Goal: Task Accomplishment & Management: Complete application form

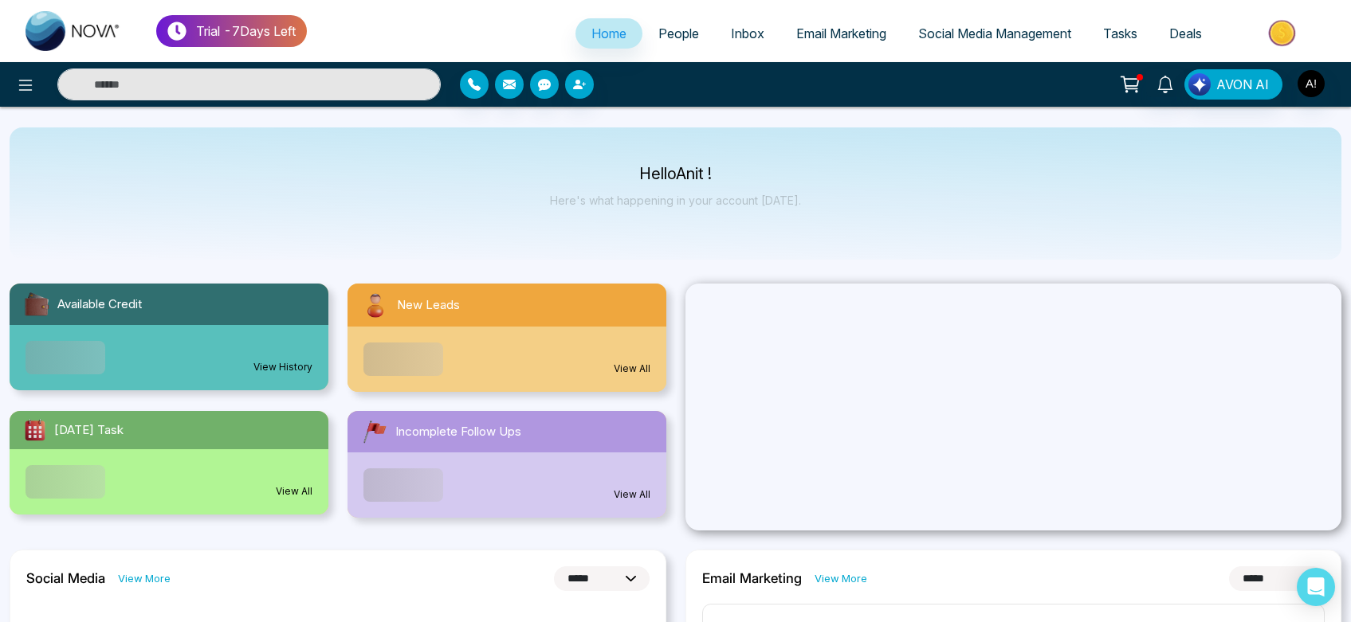
select select "*"
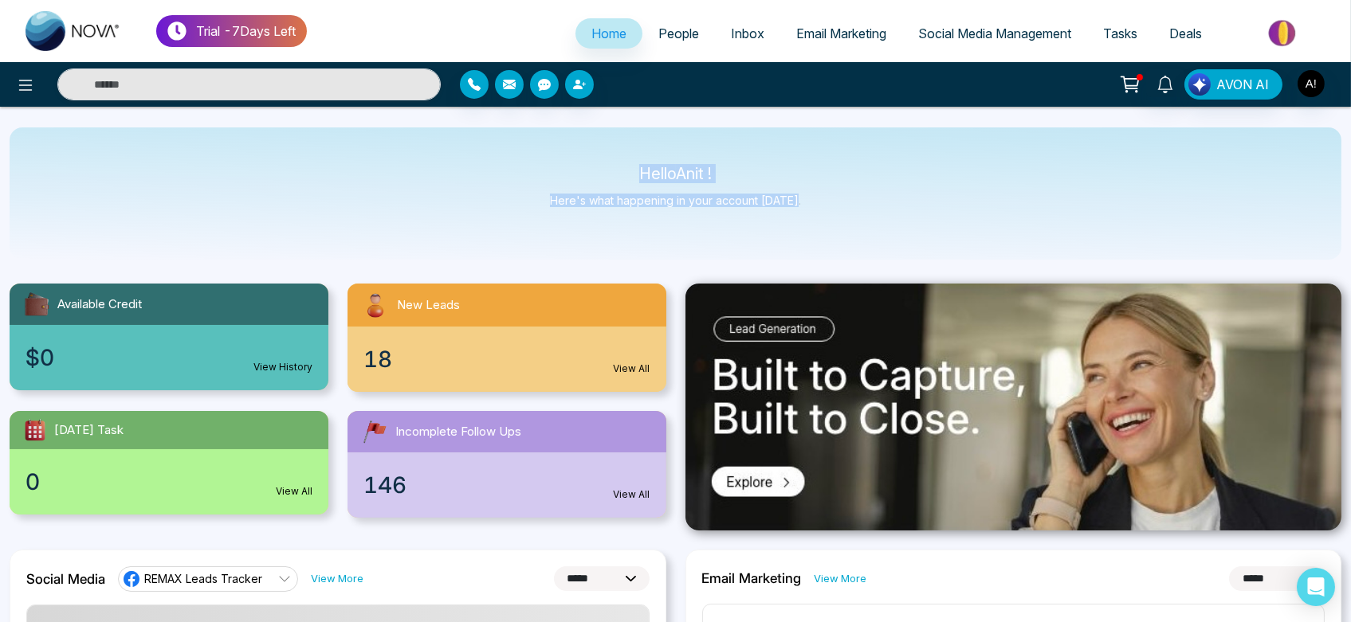
drag, startPoint x: 594, startPoint y: 167, endPoint x: 801, endPoint y: 217, distance: 213.2
click at [801, 217] on div "Hello Anit ! Here's what happening in your account [DATE]." at bounding box center [676, 194] width 1332 height 132
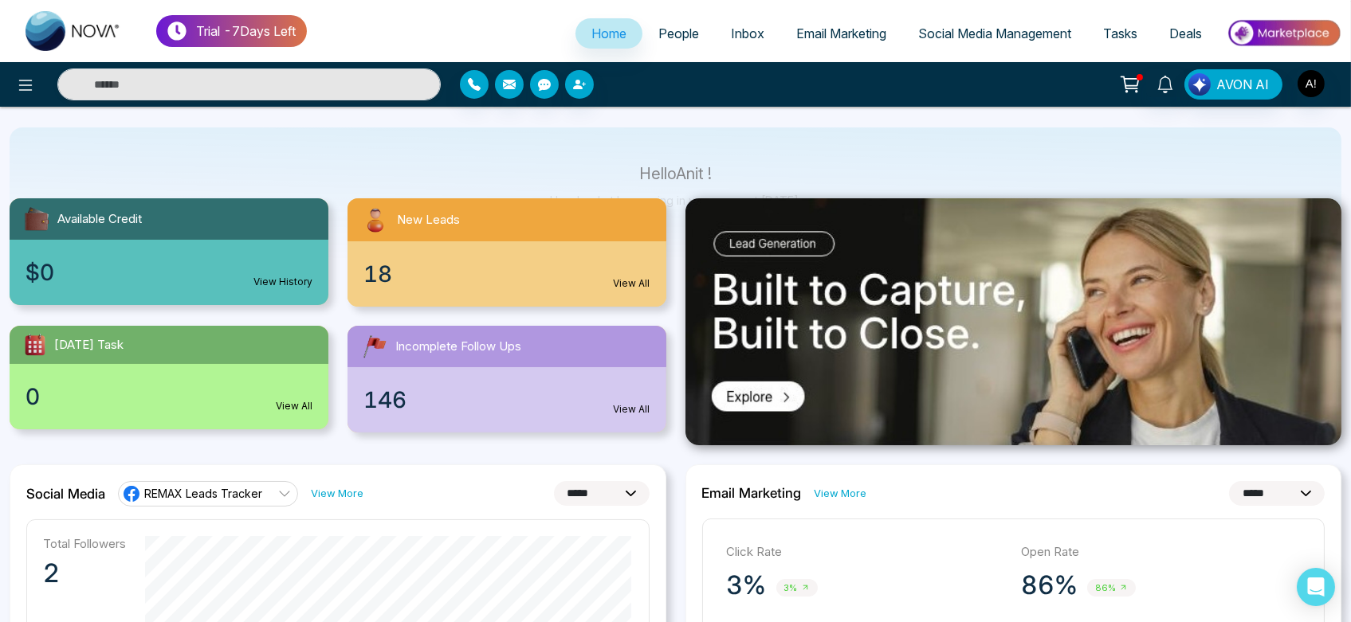
scroll to position [84, 0]
click at [261, 225] on div "Available Credit" at bounding box center [169, 219] width 319 height 41
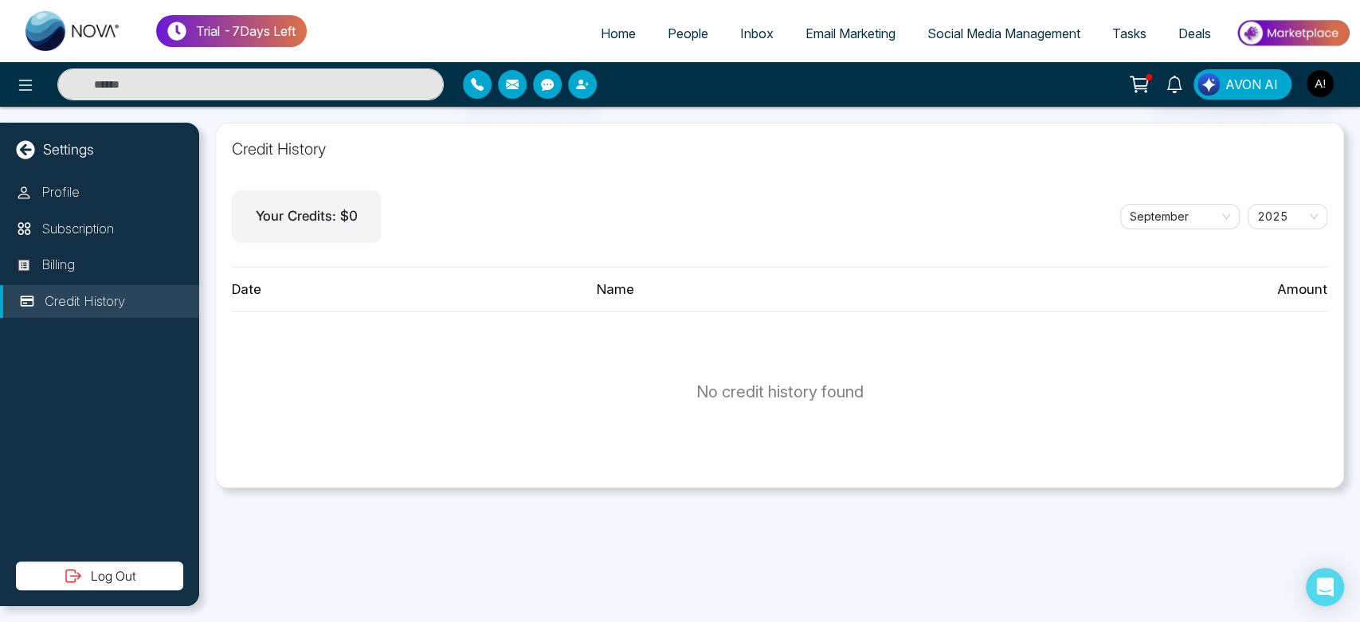
click at [610, 24] on link "Home" at bounding box center [618, 33] width 67 height 30
select select "*"
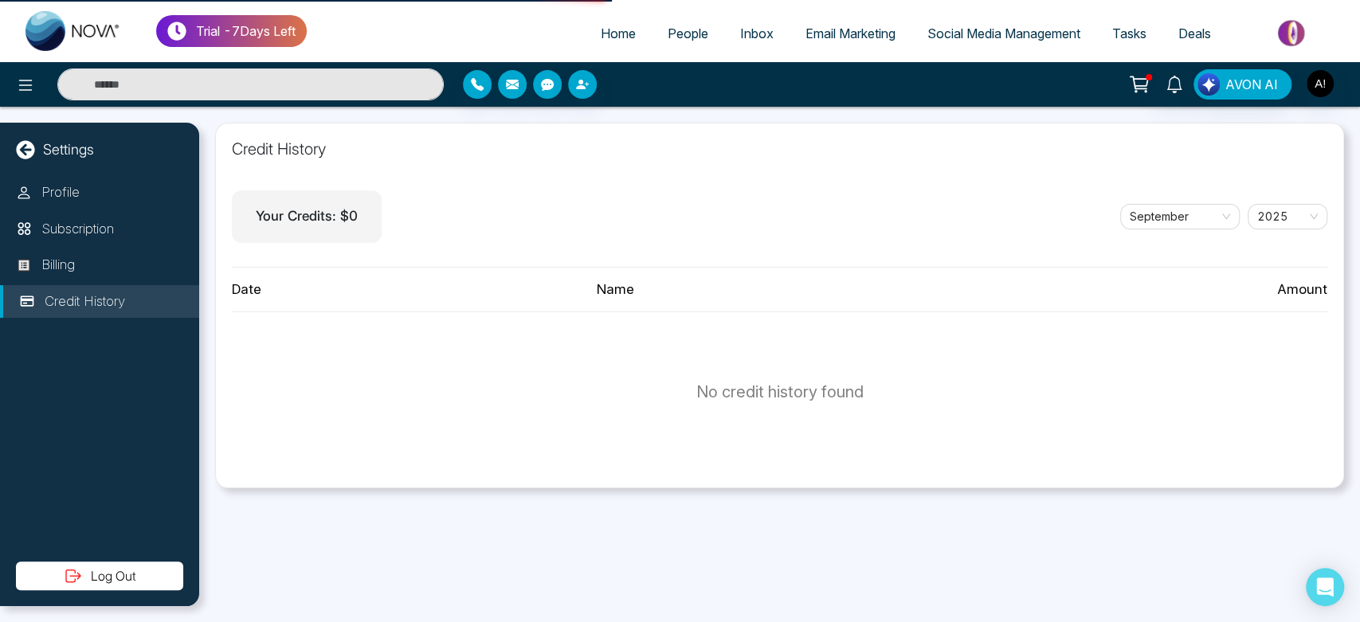
select select "*"
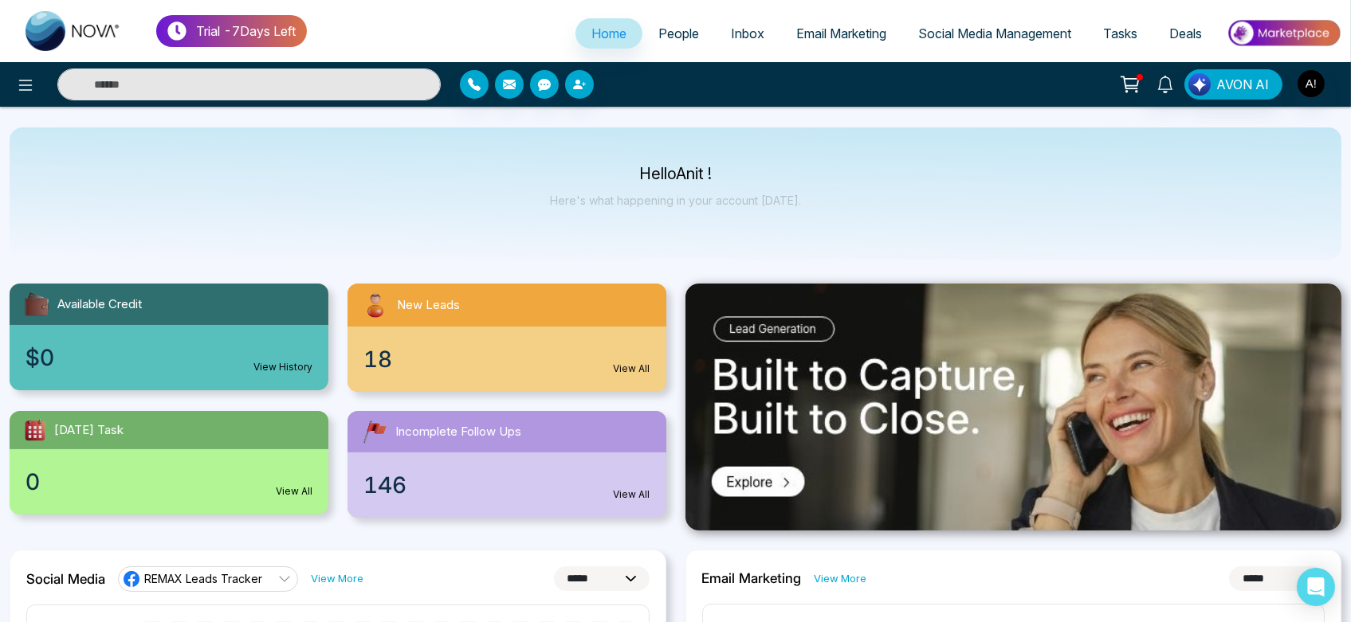
click at [464, 327] on div "18 View All" at bounding box center [506, 359] width 319 height 65
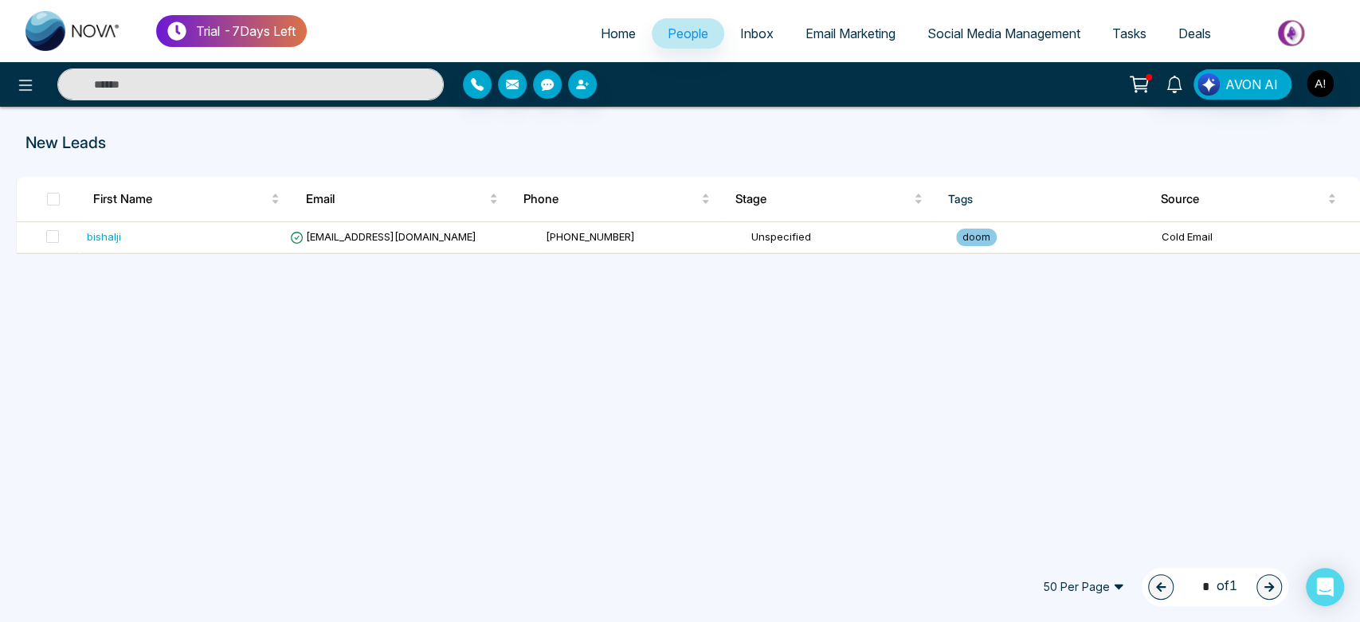
click at [565, 44] on ul "Home People Inbox Email Marketing Social Media Management Tasks Deals" at bounding box center [829, 35] width 1044 height 44
click at [1090, 593] on div "50 Per Page 1 * of 1" at bounding box center [1160, 587] width 257 height 38
click at [1090, 593] on span "50 Per Page" at bounding box center [1084, 588] width 104 height 26
click at [1084, 494] on div "20 Per Page" at bounding box center [1084, 505] width 104 height 26
click at [613, 33] on span "Home" at bounding box center [618, 34] width 35 height 16
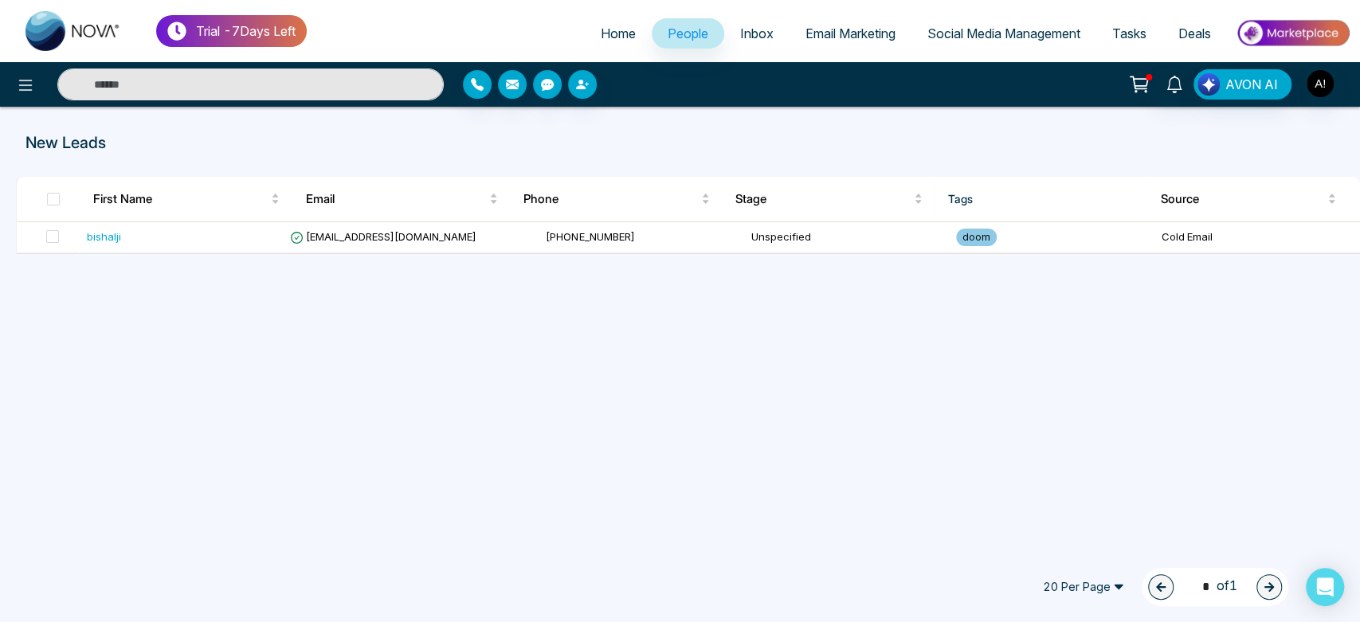
select select "*"
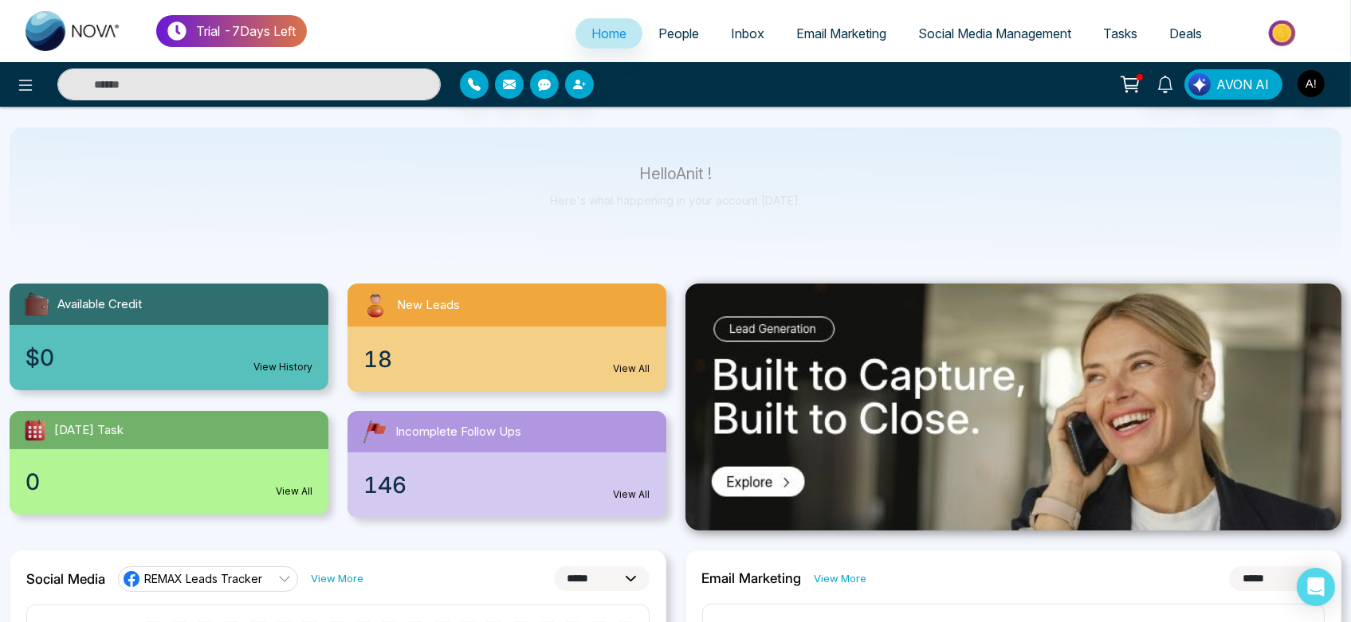
scroll to position [90, 0]
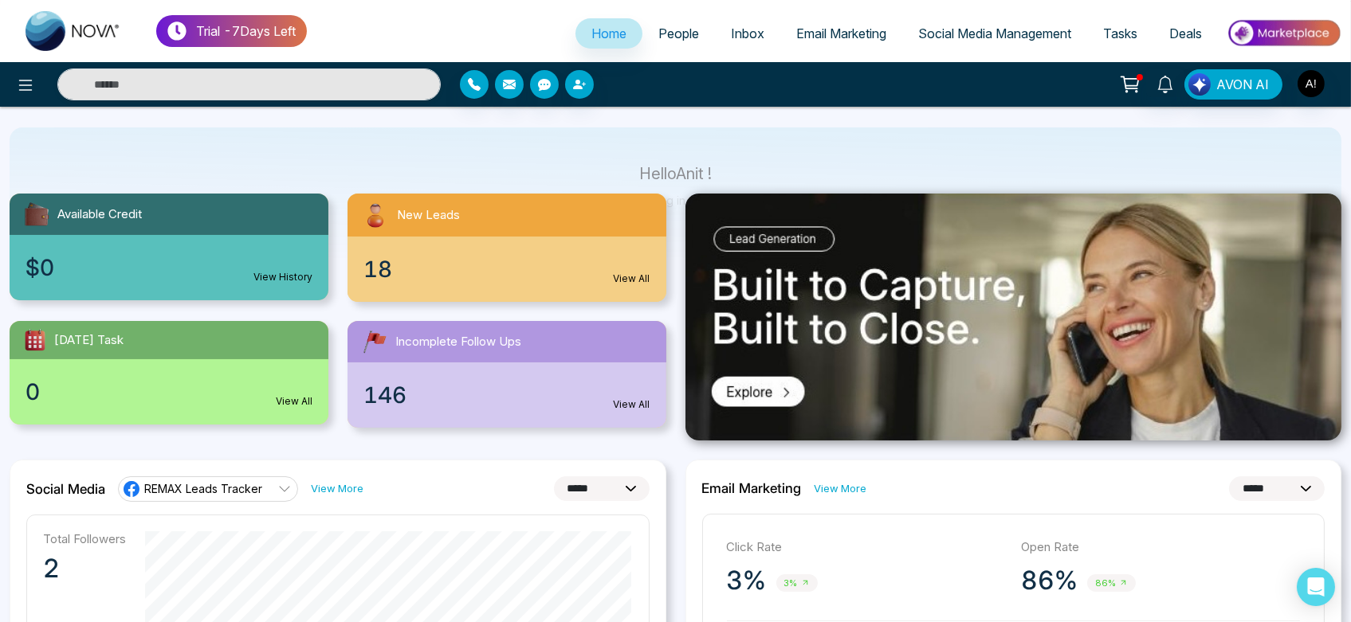
click at [617, 272] on link "View All" at bounding box center [632, 279] width 37 height 14
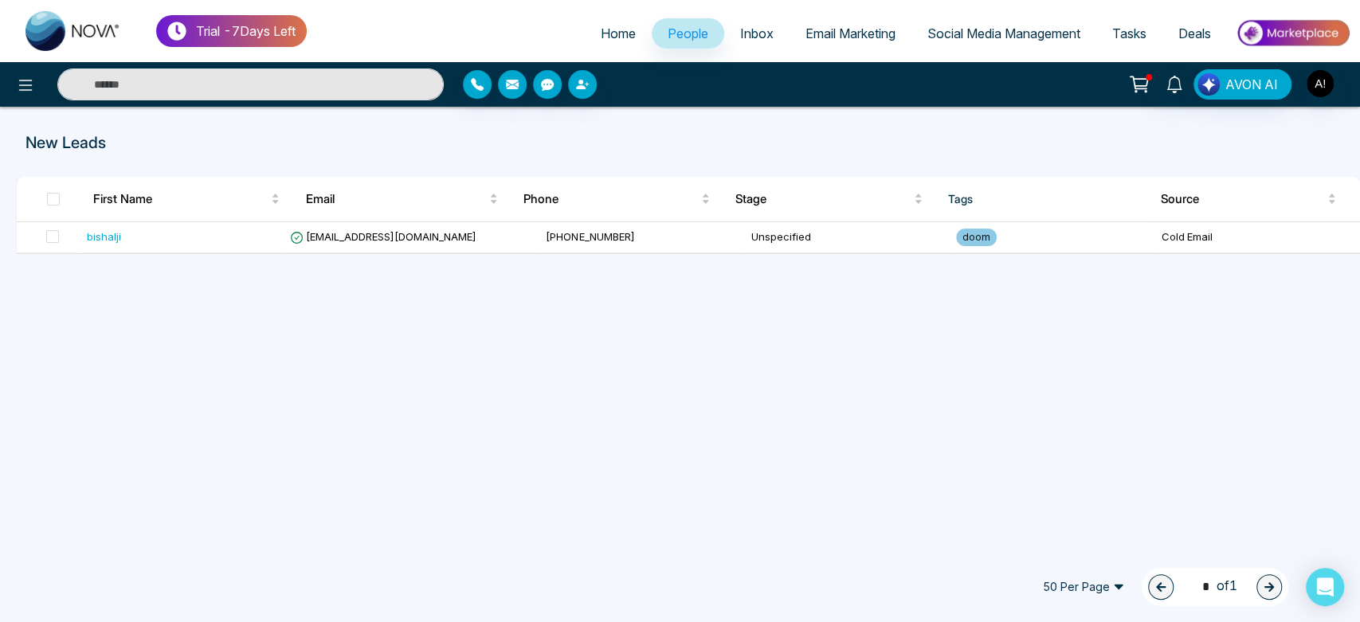
click at [605, 26] on span "Home" at bounding box center [618, 34] width 35 height 16
select select "*"
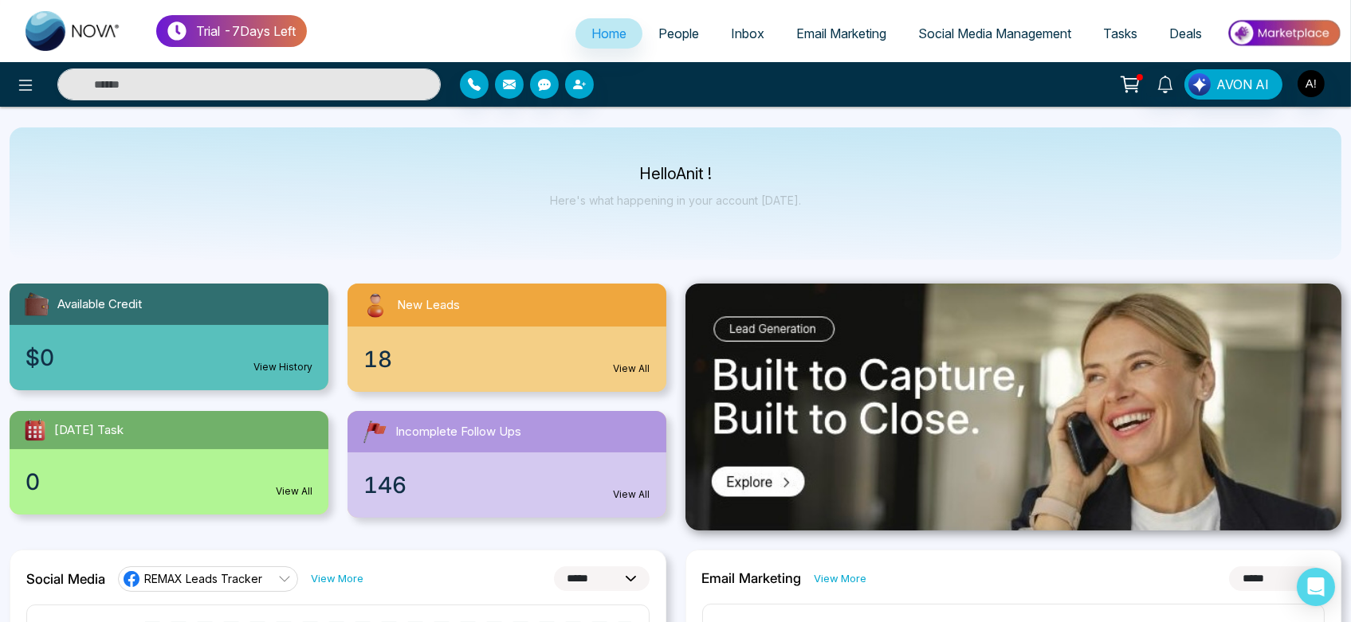
click at [625, 378] on div "18 View All" at bounding box center [506, 359] width 319 height 65
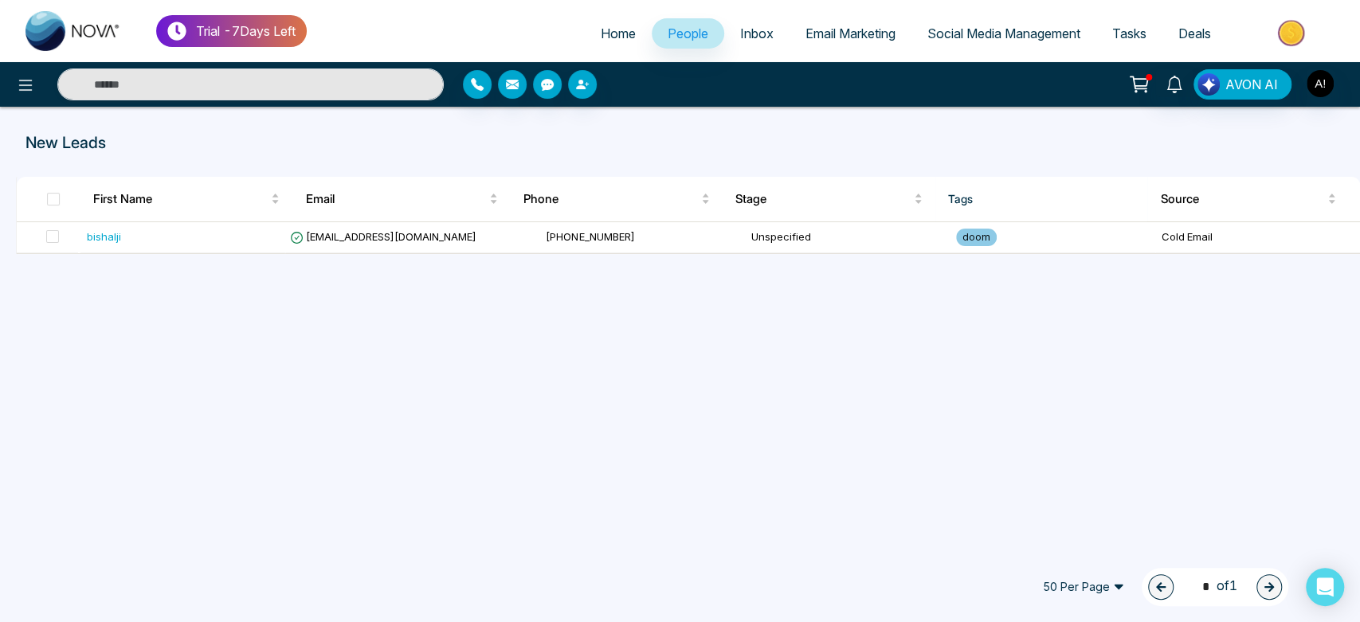
click at [601, 35] on span "Home" at bounding box center [618, 34] width 35 height 16
select select "*"
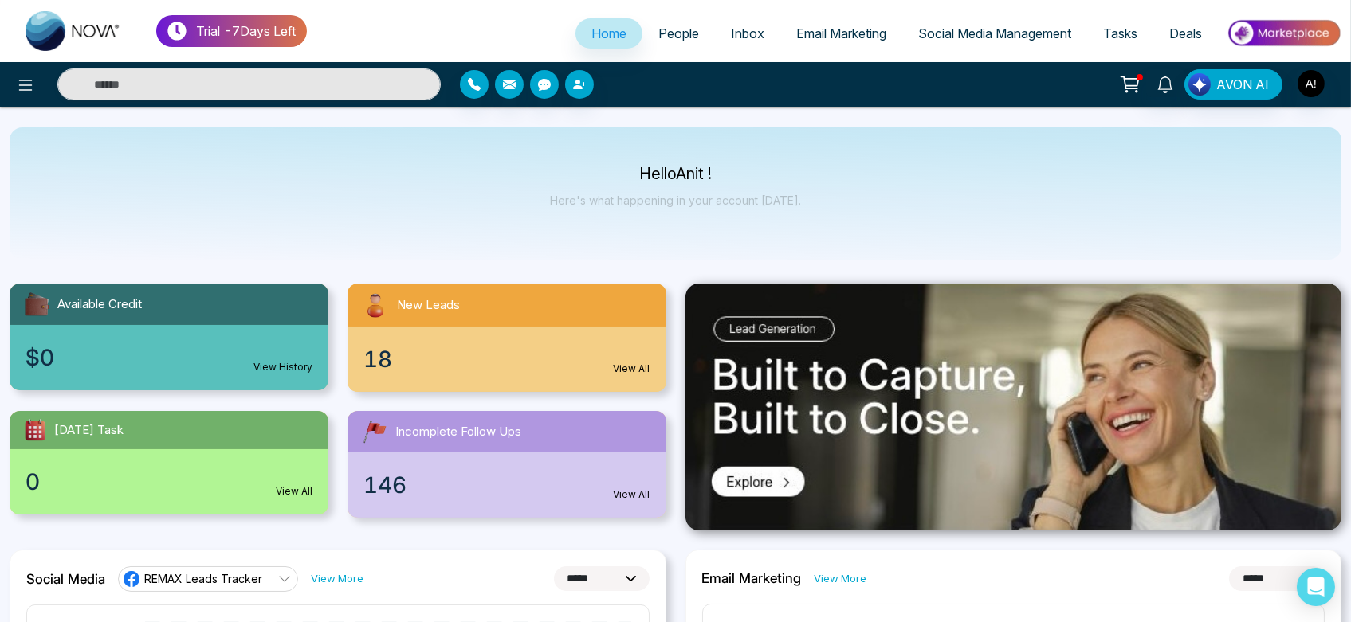
click at [615, 375] on link "View All" at bounding box center [632, 369] width 37 height 14
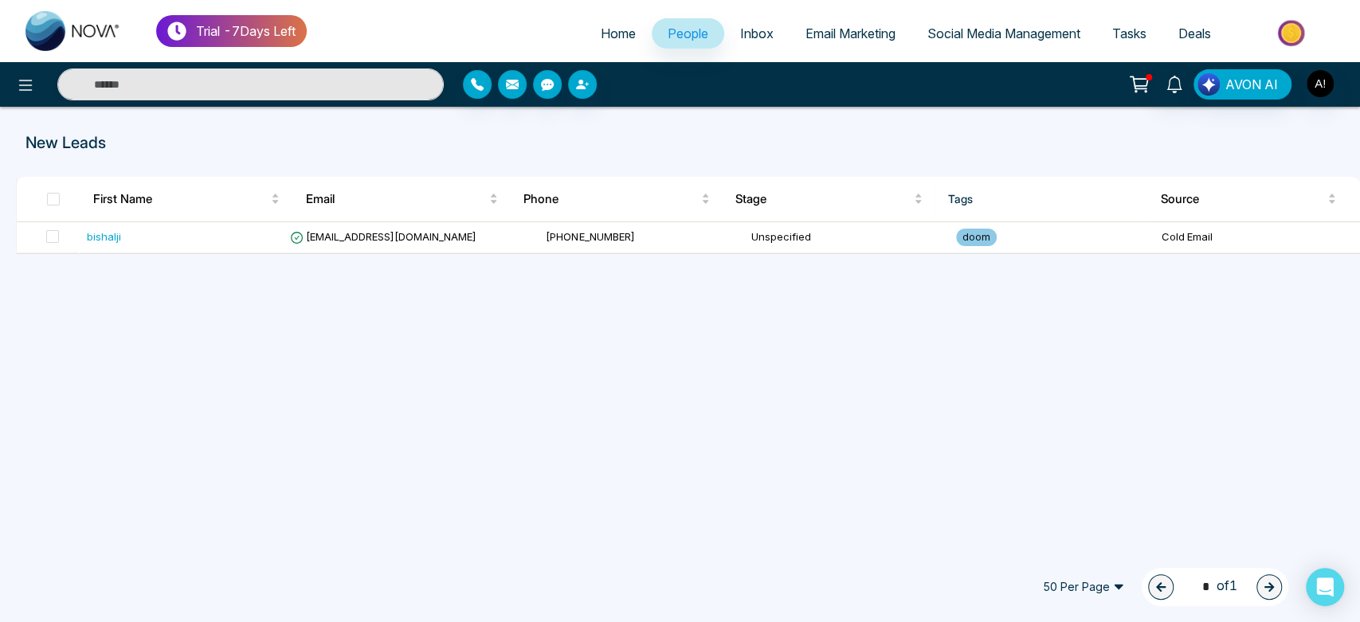
click at [1071, 580] on span "50 Per Page" at bounding box center [1084, 588] width 104 height 26
click at [1071, 472] on div "10 Per Page" at bounding box center [1084, 479] width 84 height 18
click at [601, 27] on span "Home" at bounding box center [618, 34] width 35 height 16
select select "*"
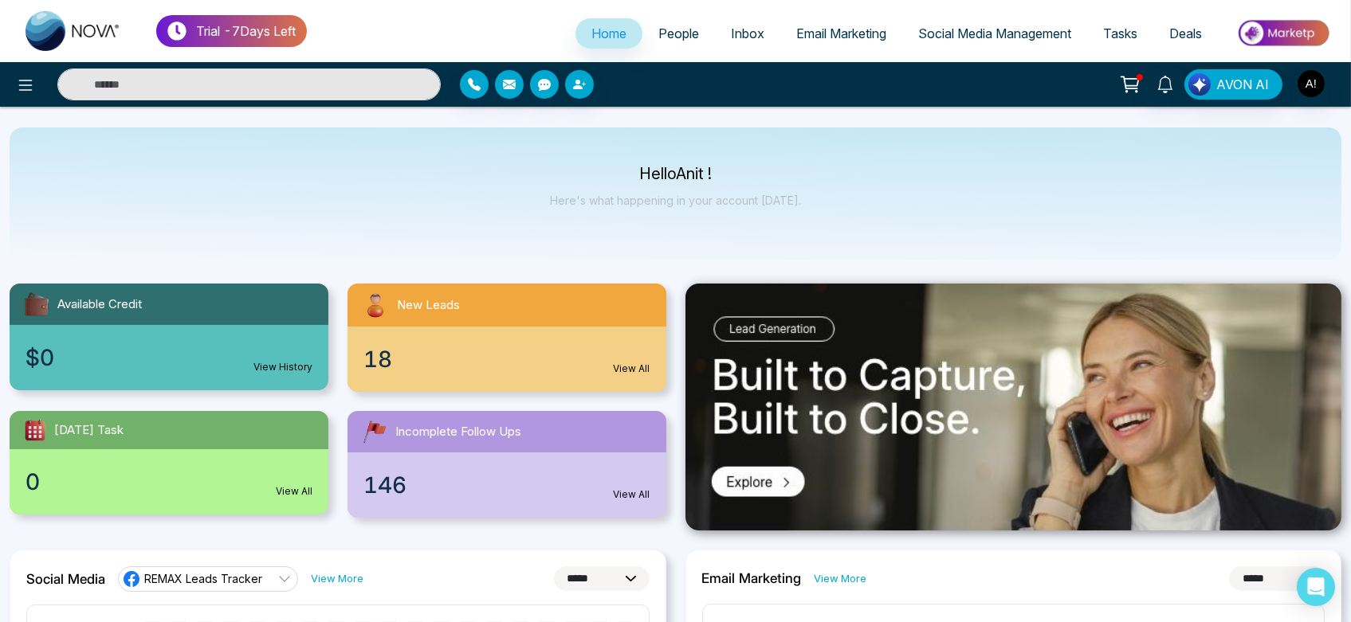
click at [261, 355] on div "$0 View History" at bounding box center [169, 357] width 319 height 65
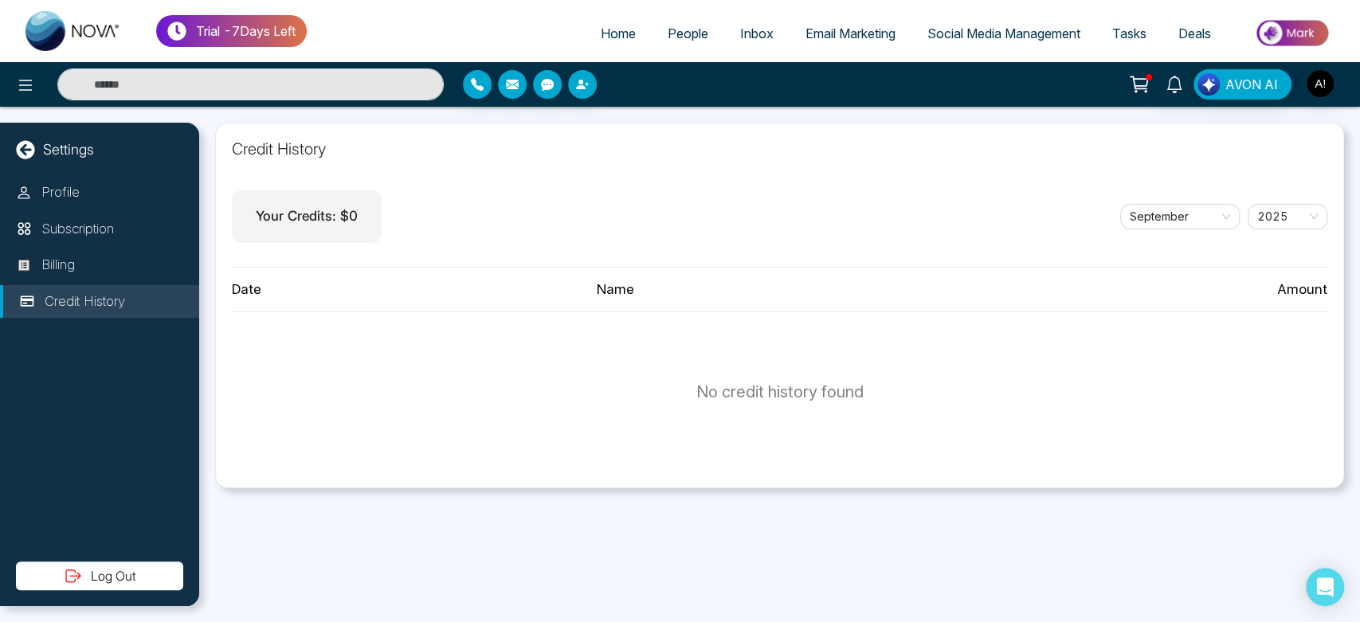
click at [585, 40] on link "Home" at bounding box center [618, 33] width 67 height 30
select select "*"
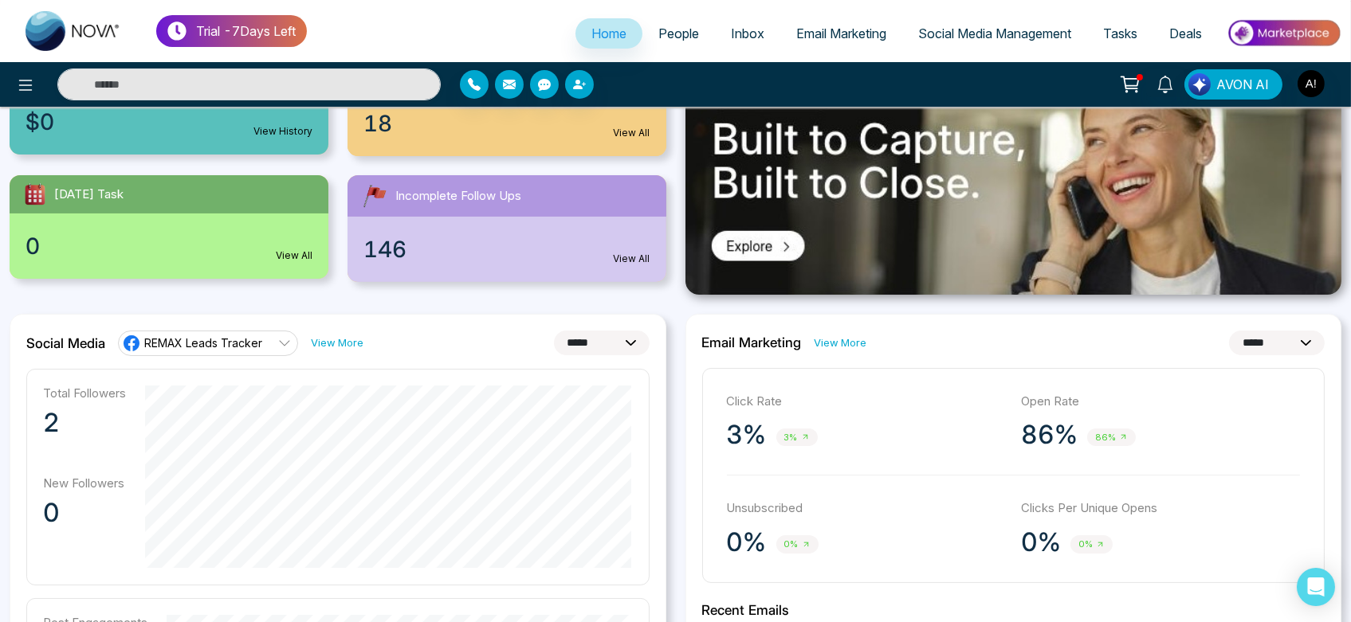
scroll to position [242, 0]
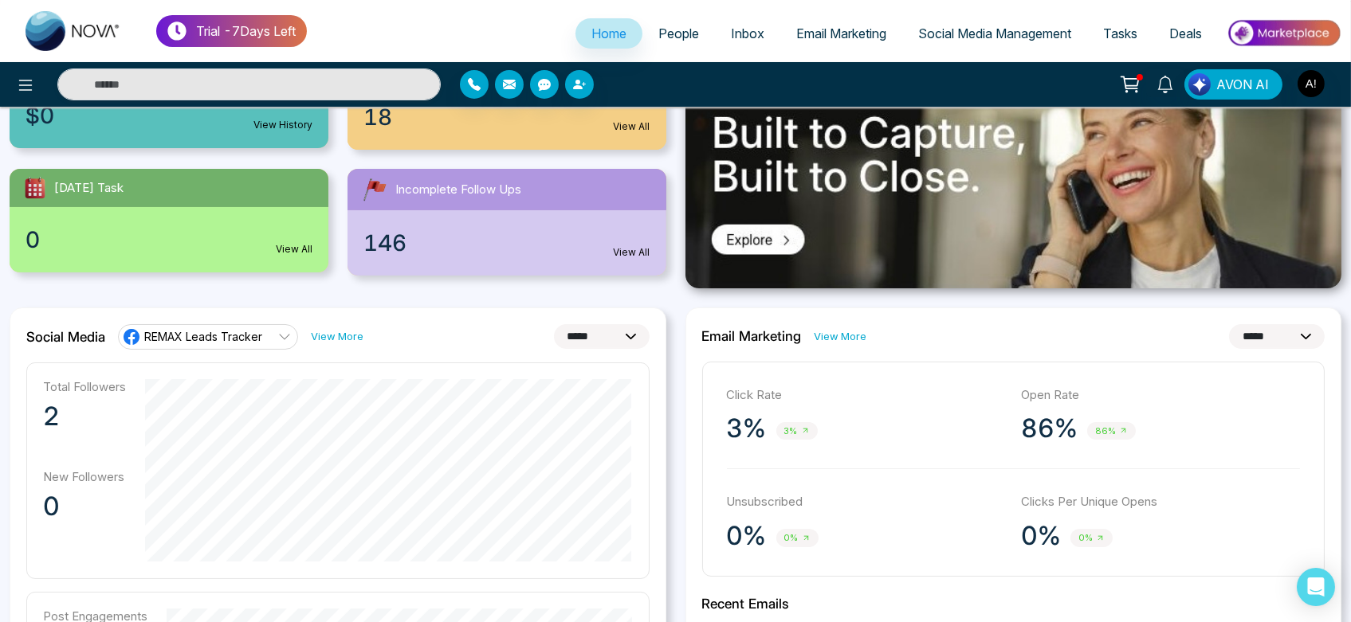
click at [382, 228] on span "146" at bounding box center [384, 242] width 43 height 33
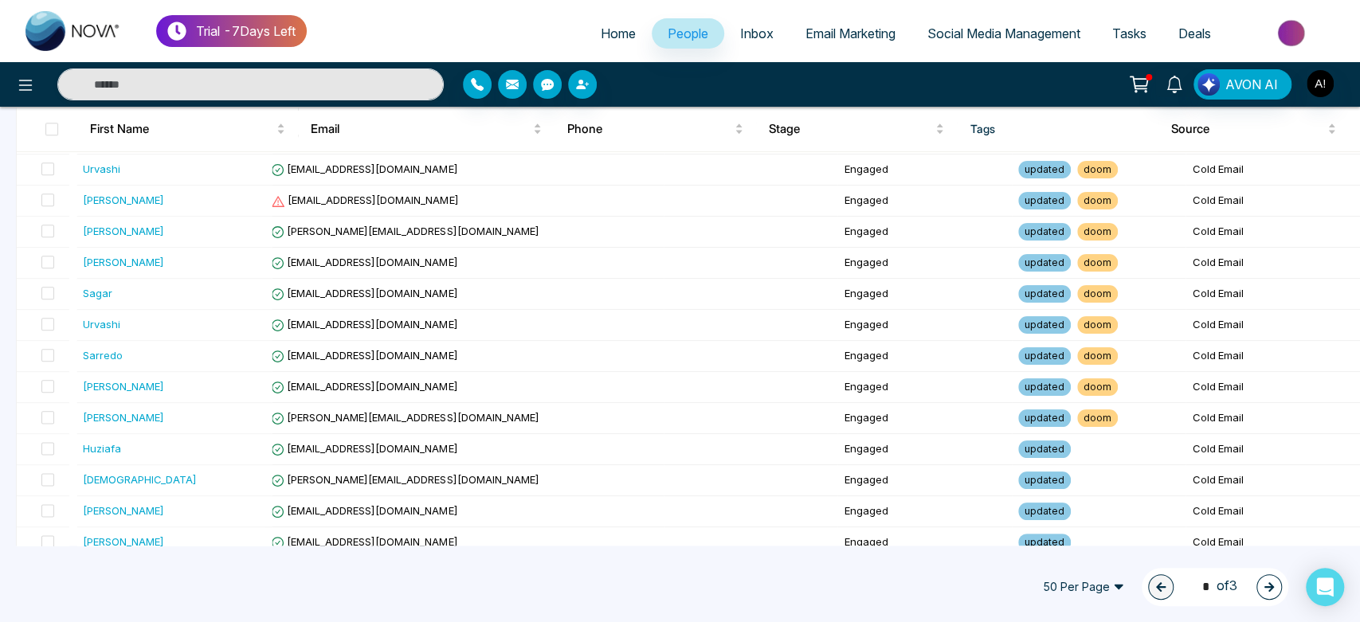
scroll to position [1262, 0]
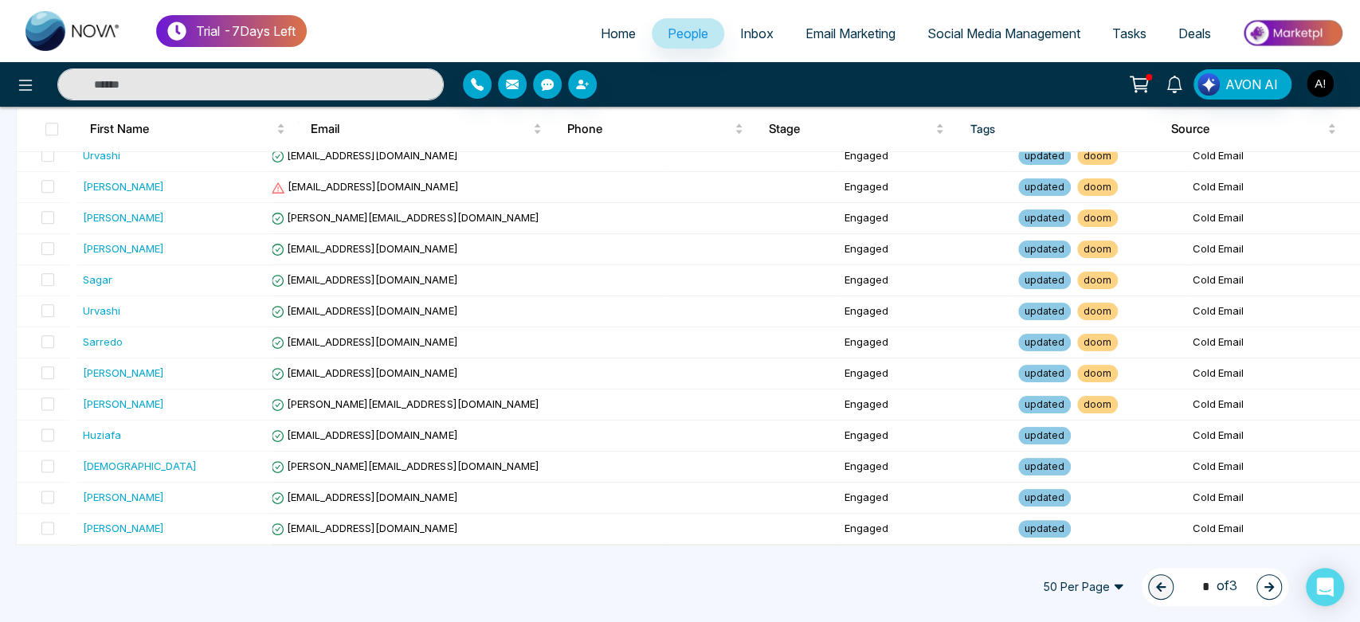
click at [1248, 581] on div "1 * of 3" at bounding box center [1215, 587] width 147 height 38
click at [1267, 586] on icon "button" at bounding box center [1269, 587] width 11 height 11
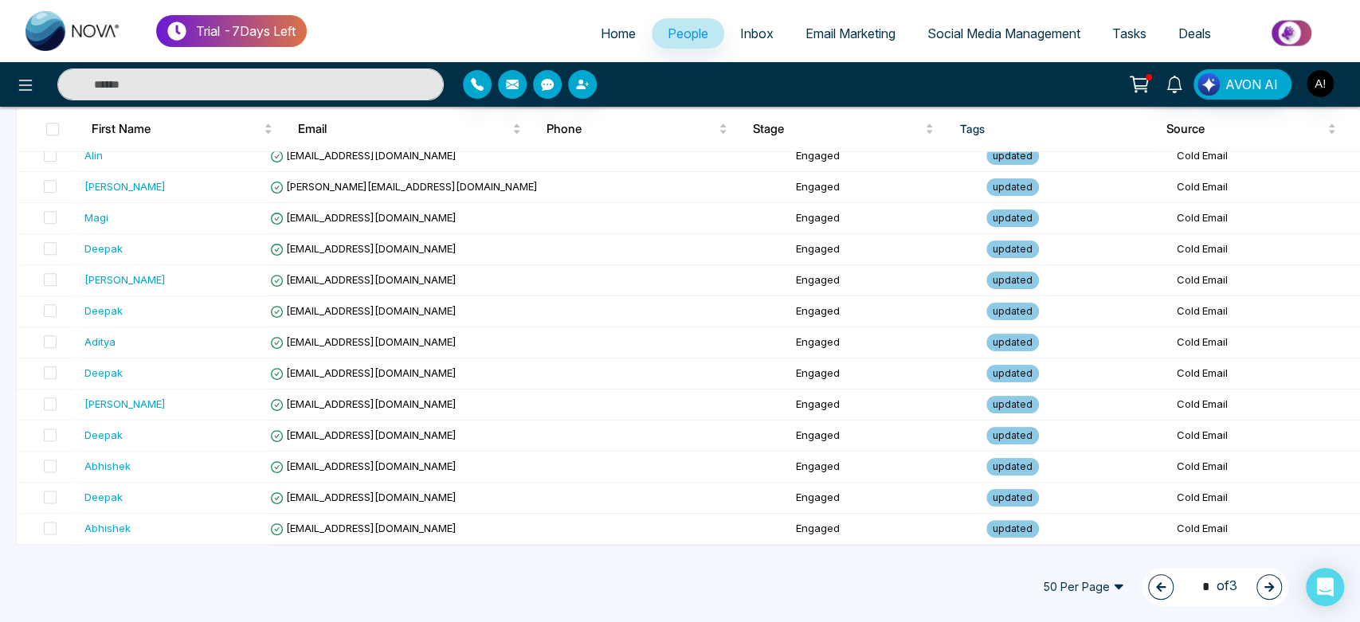
click at [1267, 586] on icon "button" at bounding box center [1269, 587] width 11 height 11
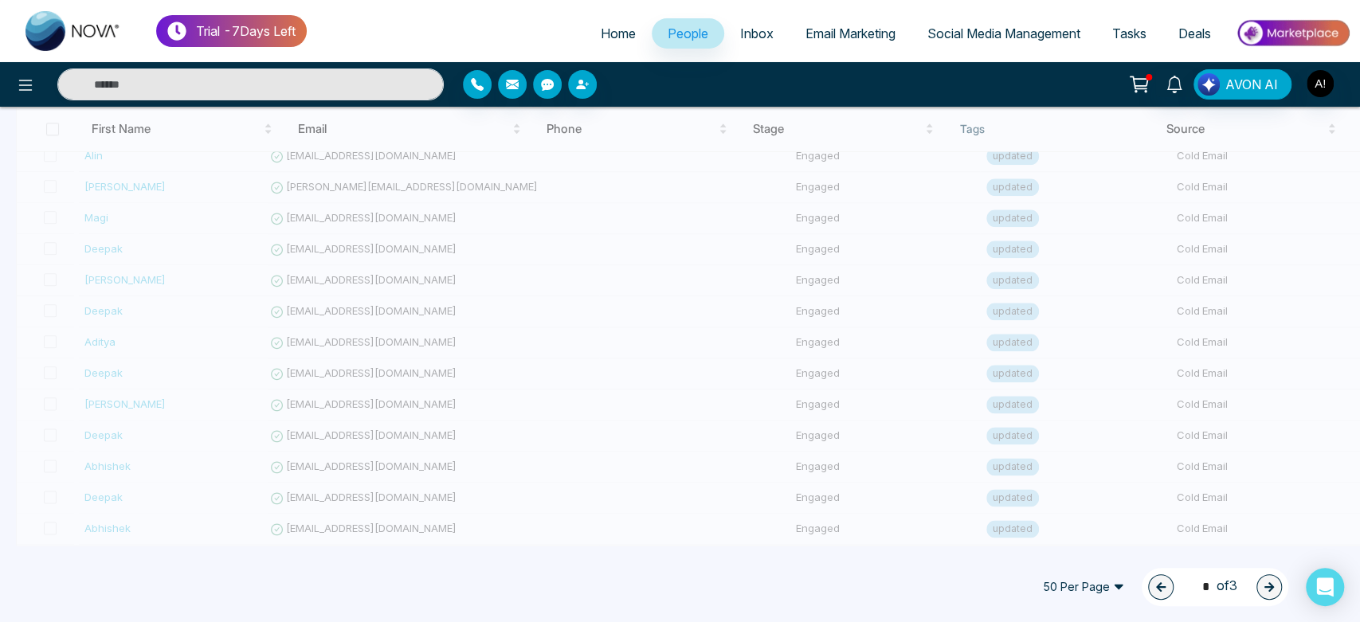
type input "*"
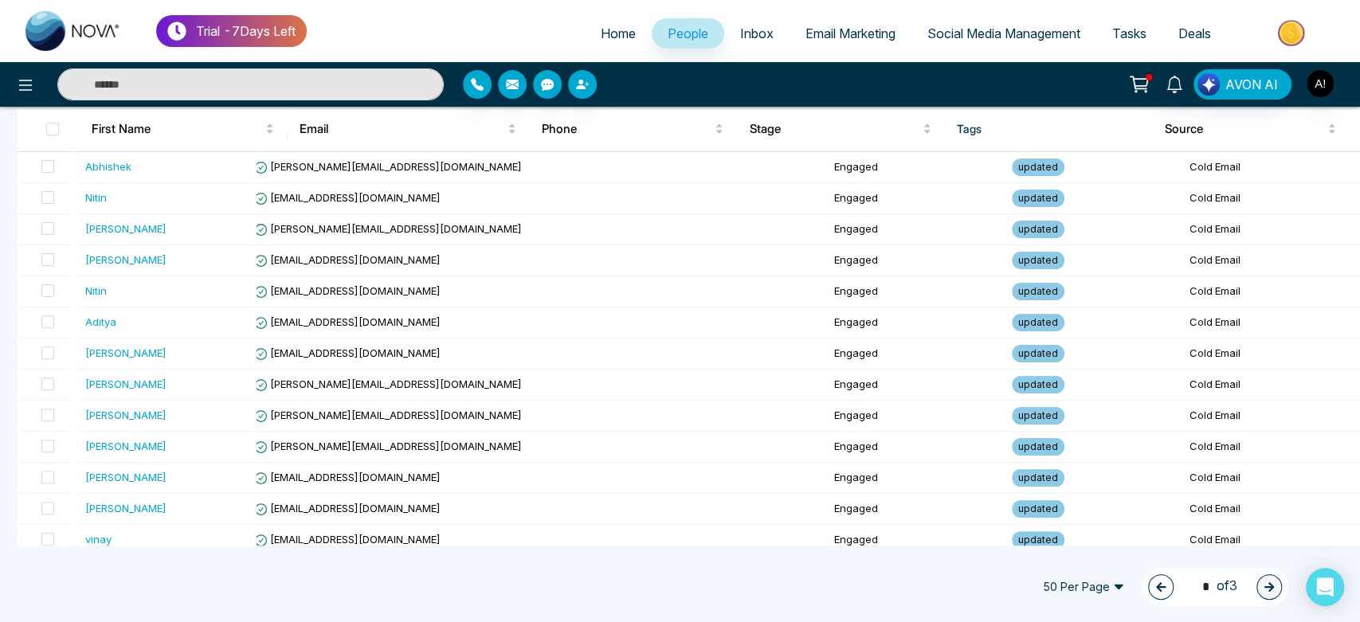
scroll to position [0, 0]
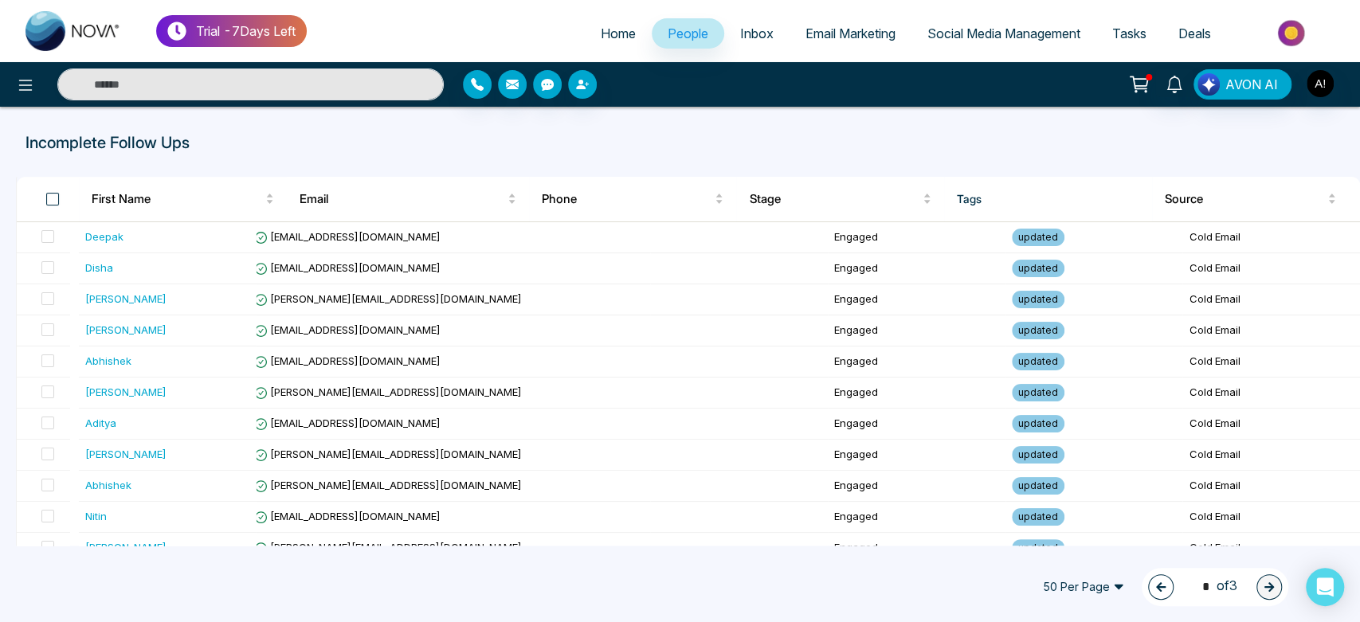
click at [51, 200] on span at bounding box center [52, 199] width 13 height 13
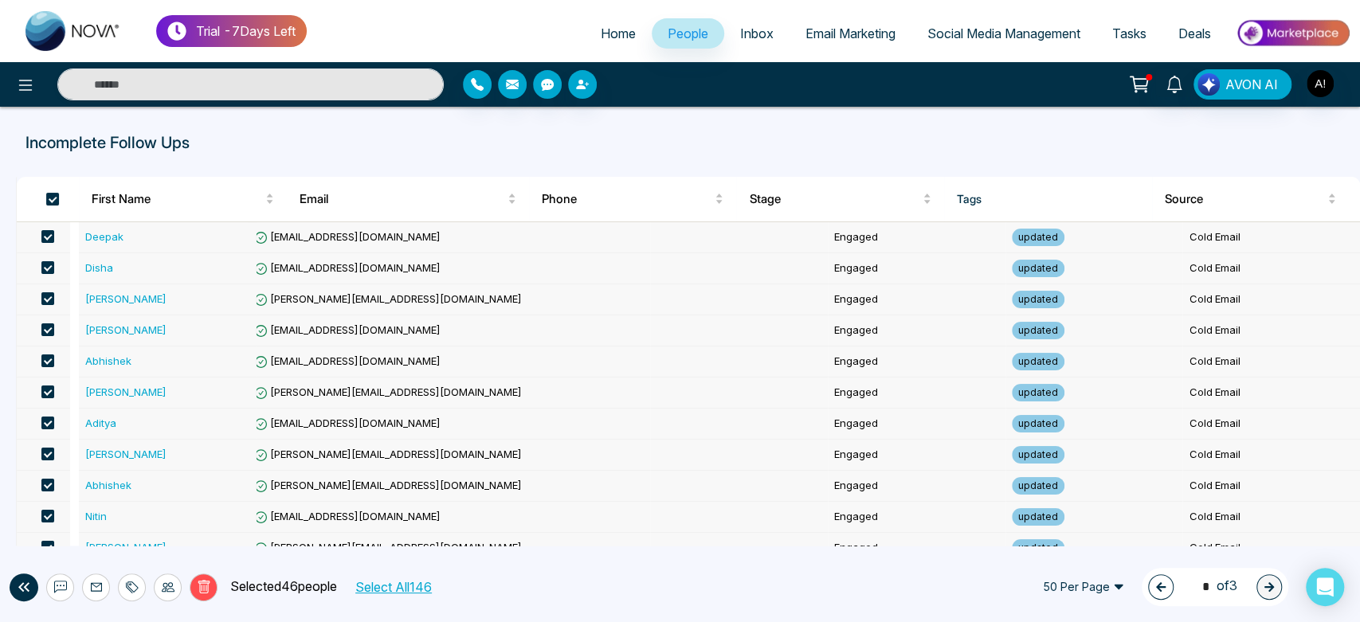
click at [606, 30] on span "Home" at bounding box center [618, 34] width 35 height 16
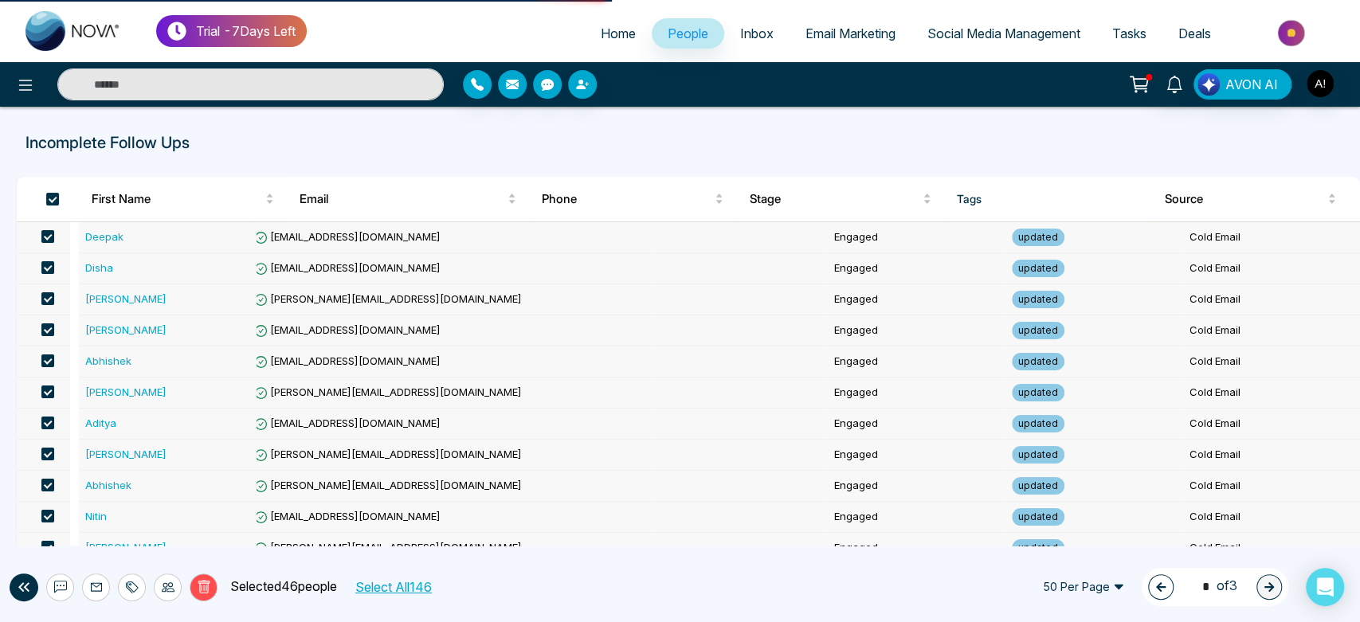
select select "*"
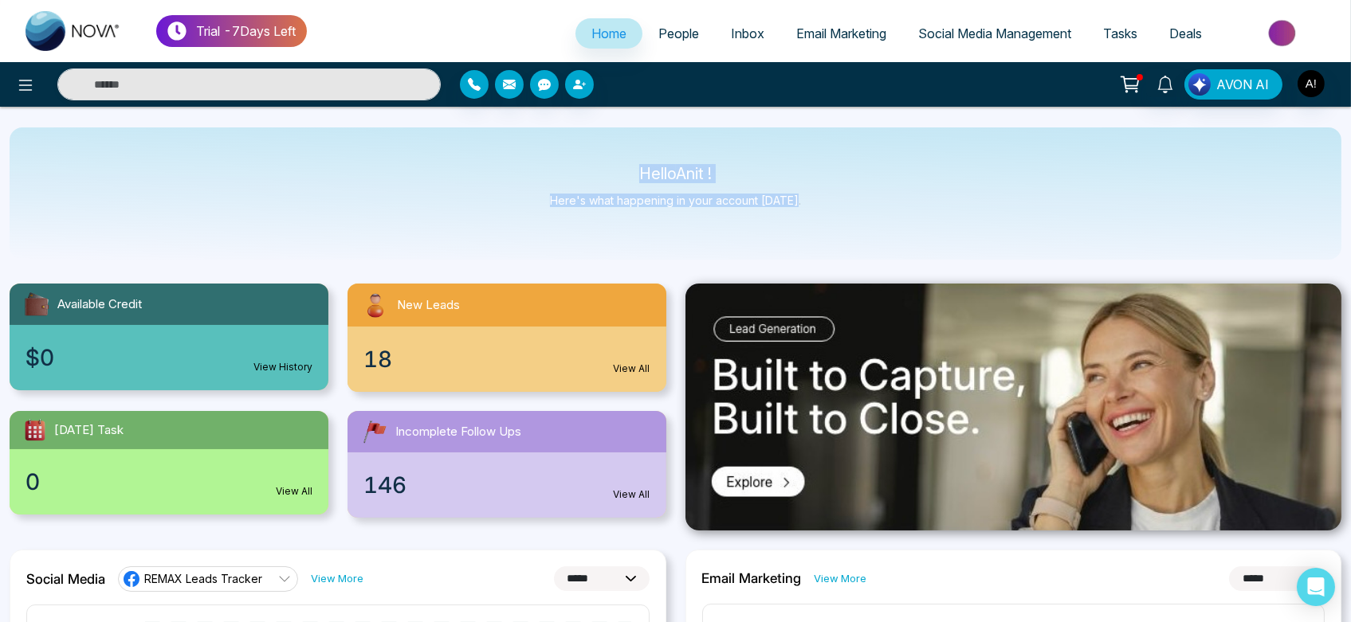
drag, startPoint x: 640, startPoint y: 182, endPoint x: 810, endPoint y: 214, distance: 173.6
click at [810, 214] on div "Hello Anit ! Here's what happening in your account [DATE]." at bounding box center [676, 194] width 1332 height 132
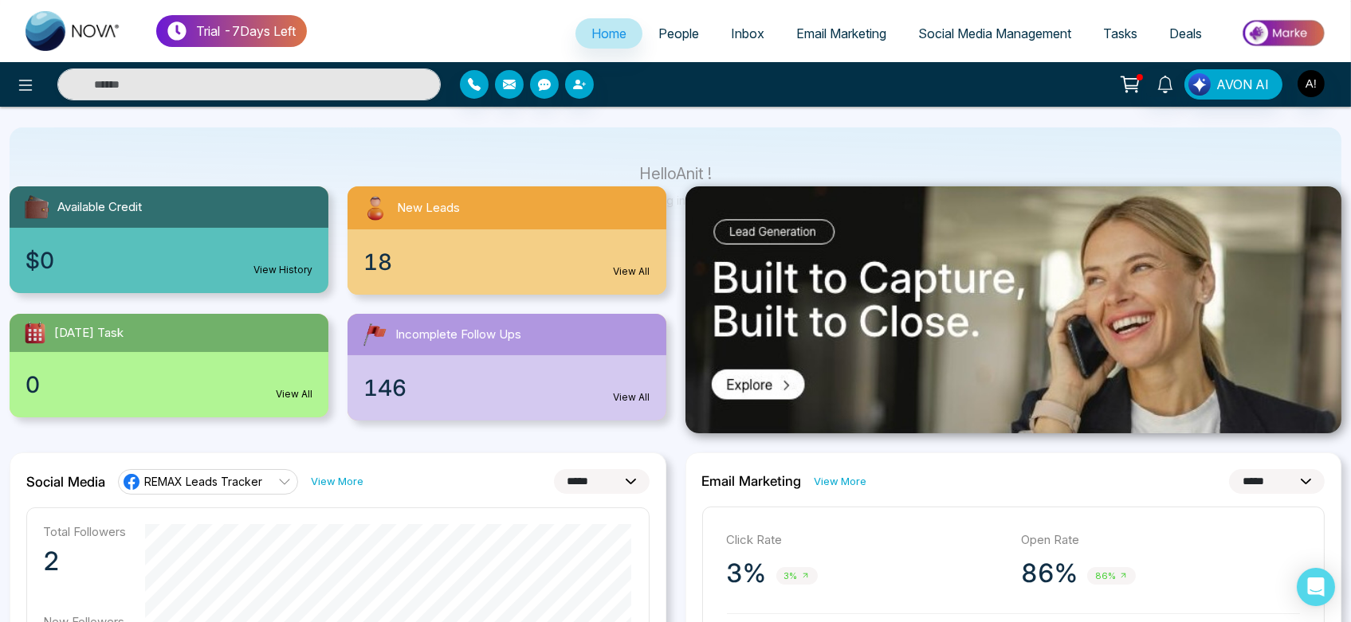
scroll to position [108, 0]
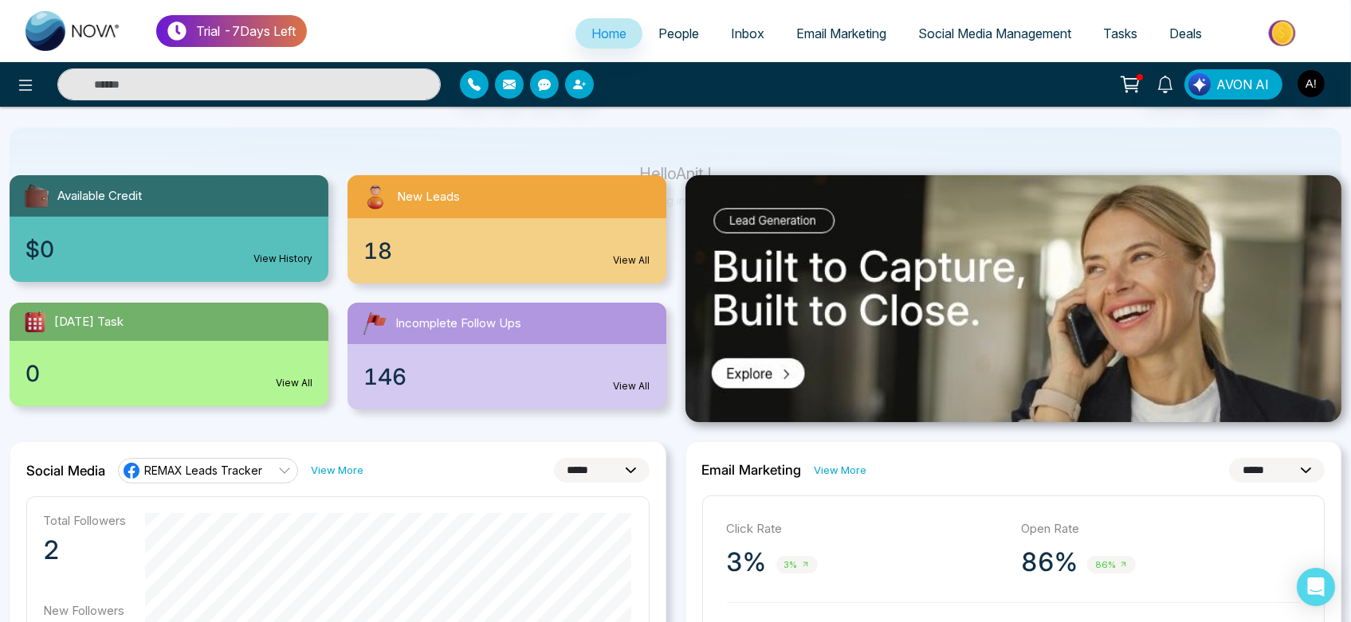
click at [792, 302] on img at bounding box center [1013, 298] width 657 height 247
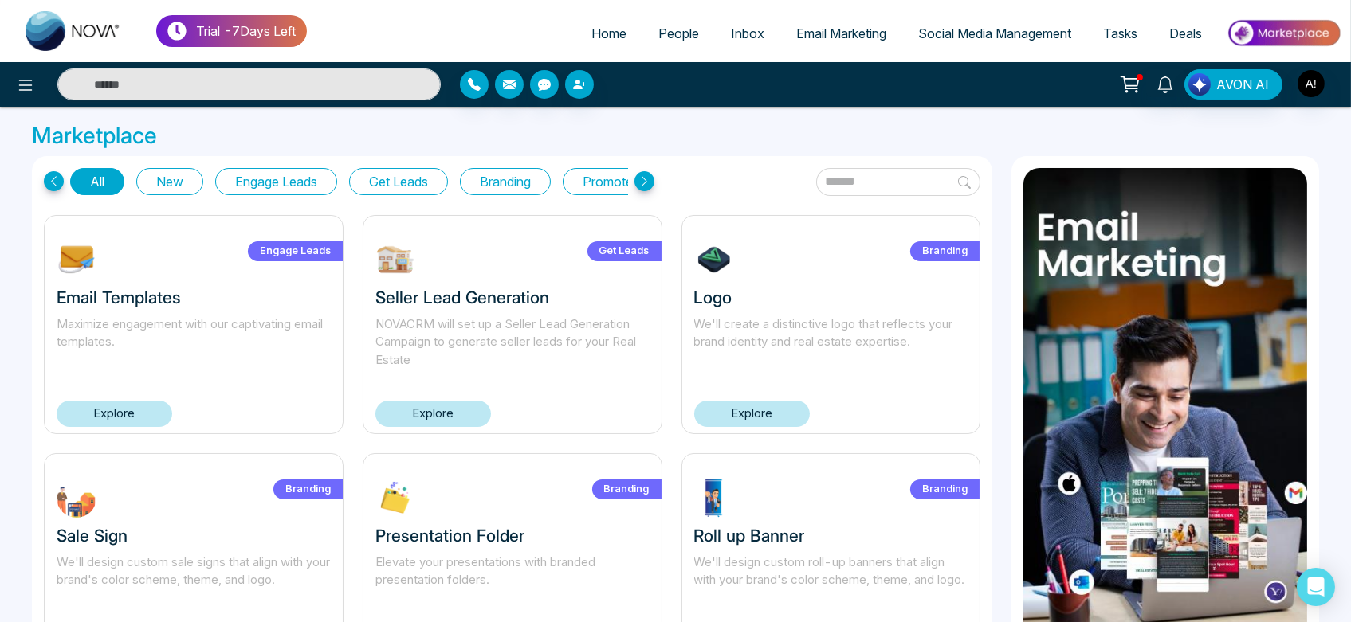
click at [152, 182] on button "New" at bounding box center [169, 181] width 67 height 27
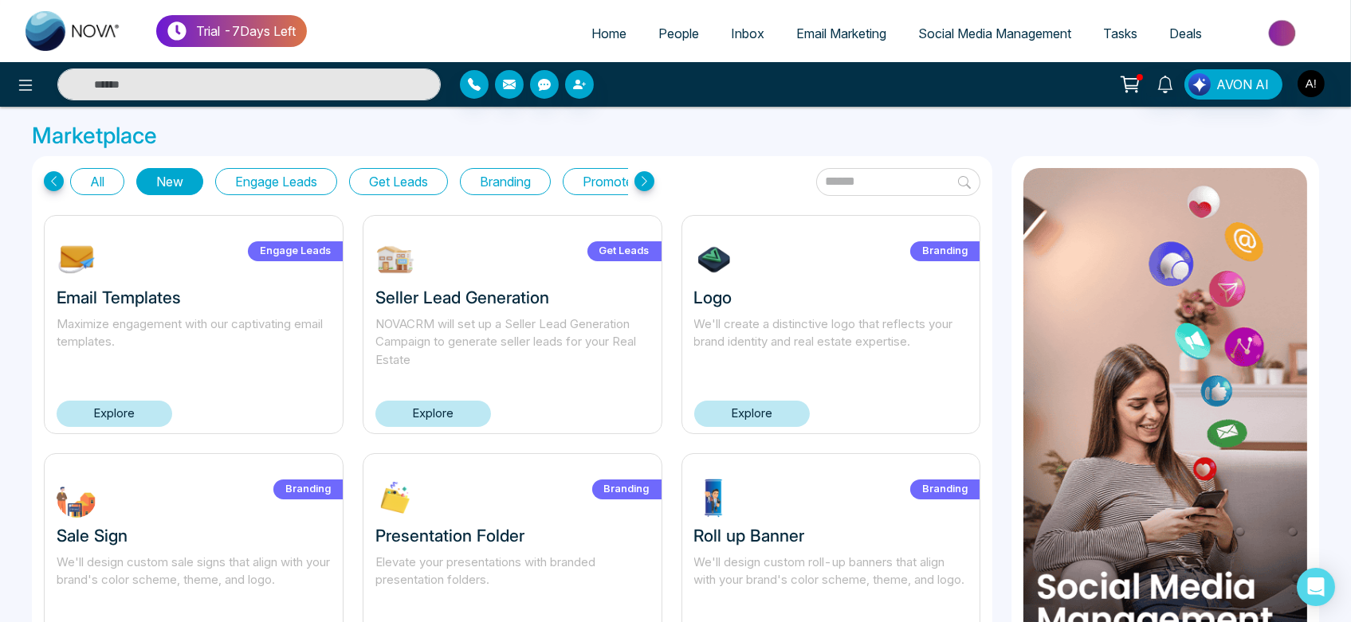
click at [128, 183] on div "All New Engage Leads Get Leads Branding Promote Listings" at bounding box center [349, 181] width 558 height 27
click at [89, 181] on button "All" at bounding box center [97, 181] width 54 height 27
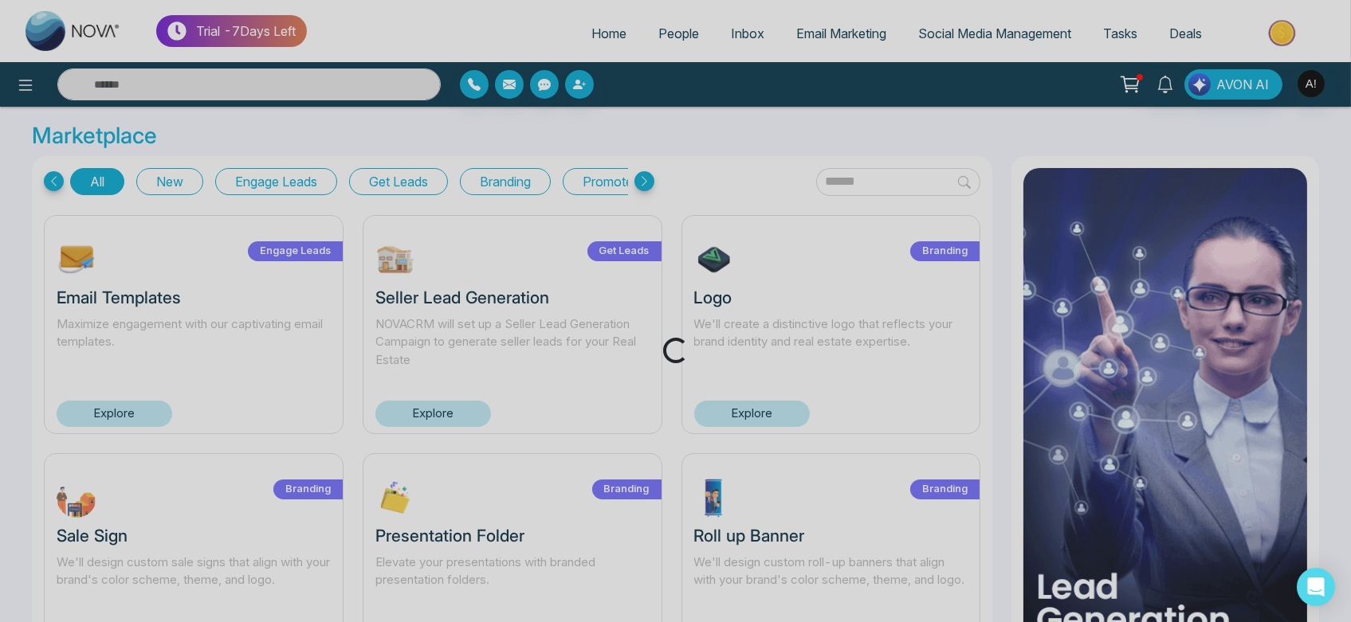
drag, startPoint x: 12, startPoint y: 128, endPoint x: 163, endPoint y: 136, distance: 151.6
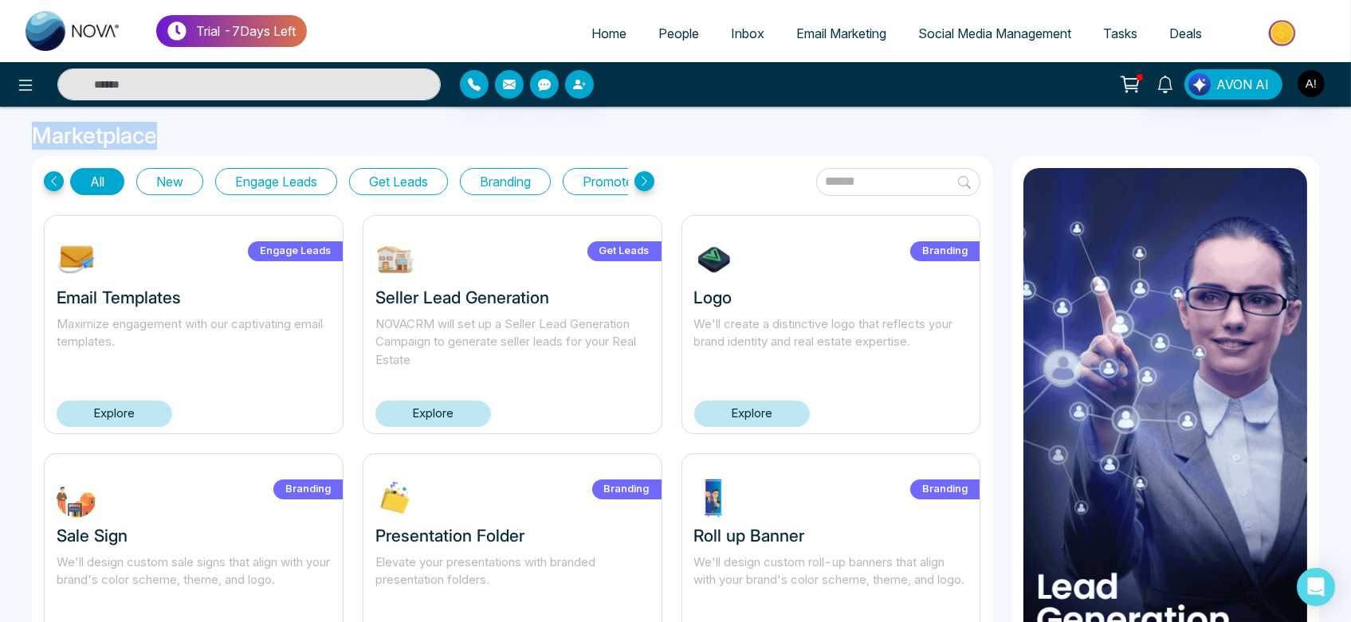
click at [163, 136] on h3 "Marketplace" at bounding box center [675, 136] width 1287 height 27
click at [649, 180] on icon at bounding box center [644, 181] width 20 height 20
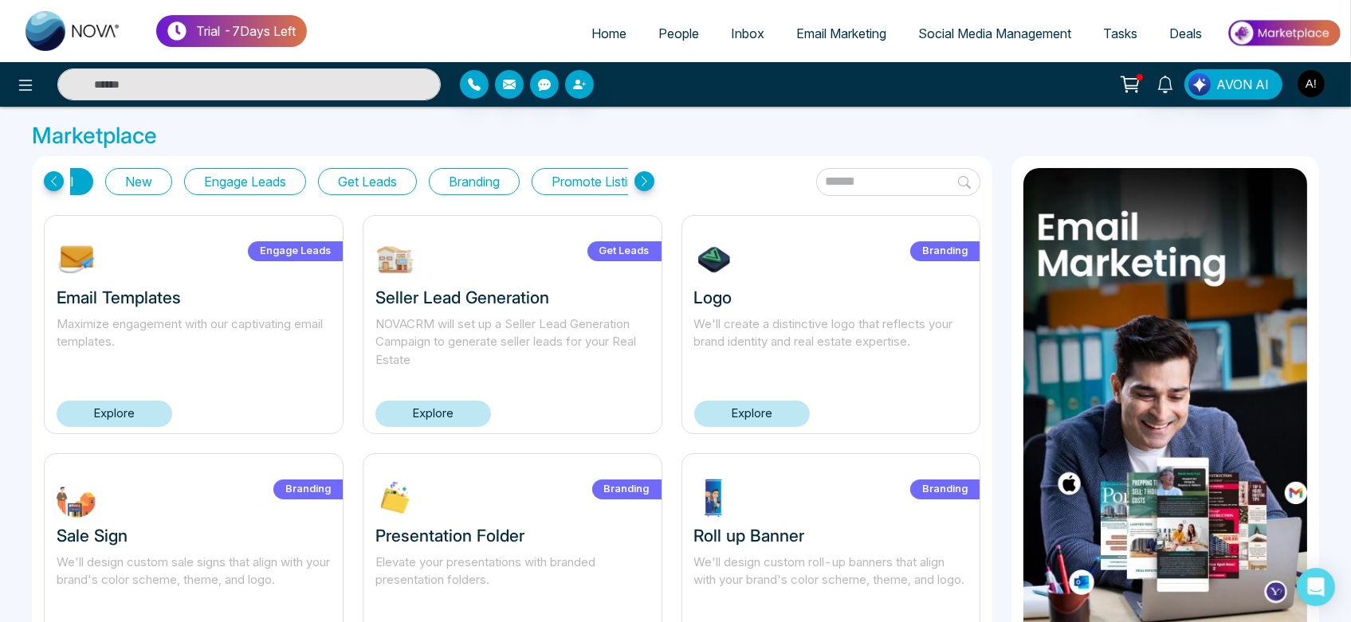
click at [649, 180] on icon at bounding box center [644, 181] width 20 height 20
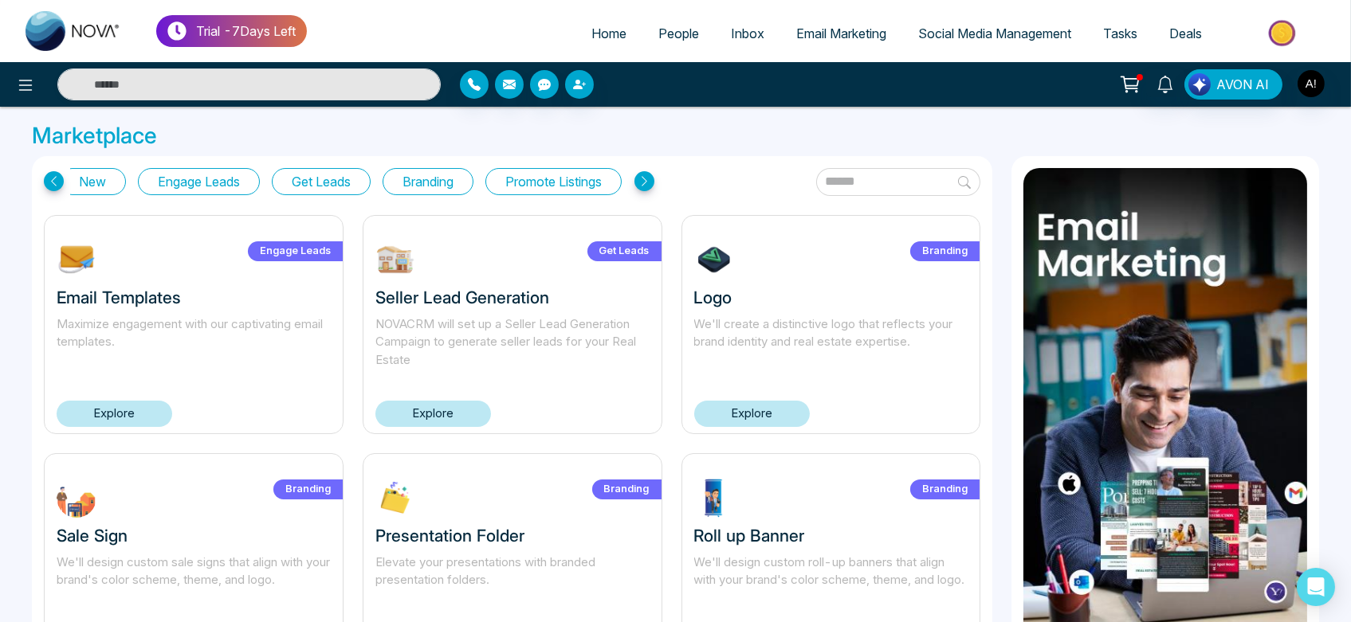
scroll to position [0, 88]
click at [649, 180] on icon at bounding box center [644, 181] width 20 height 20
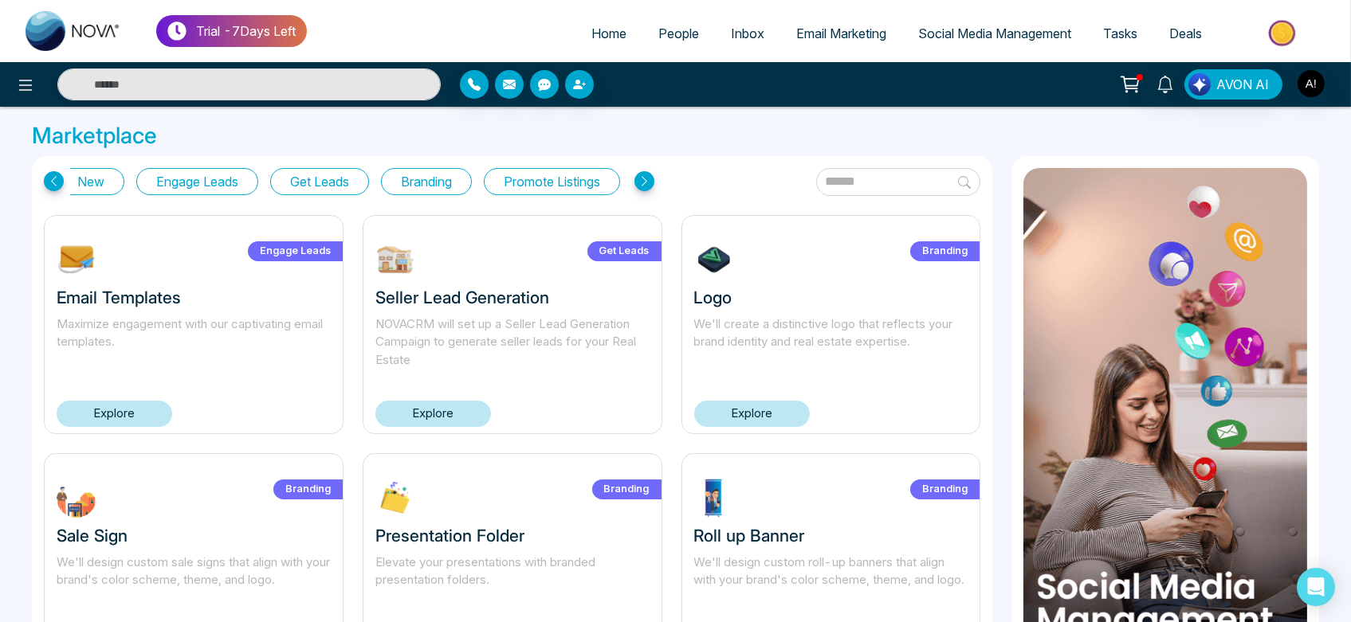
click at [822, 177] on input "text" at bounding box center [898, 182] width 164 height 28
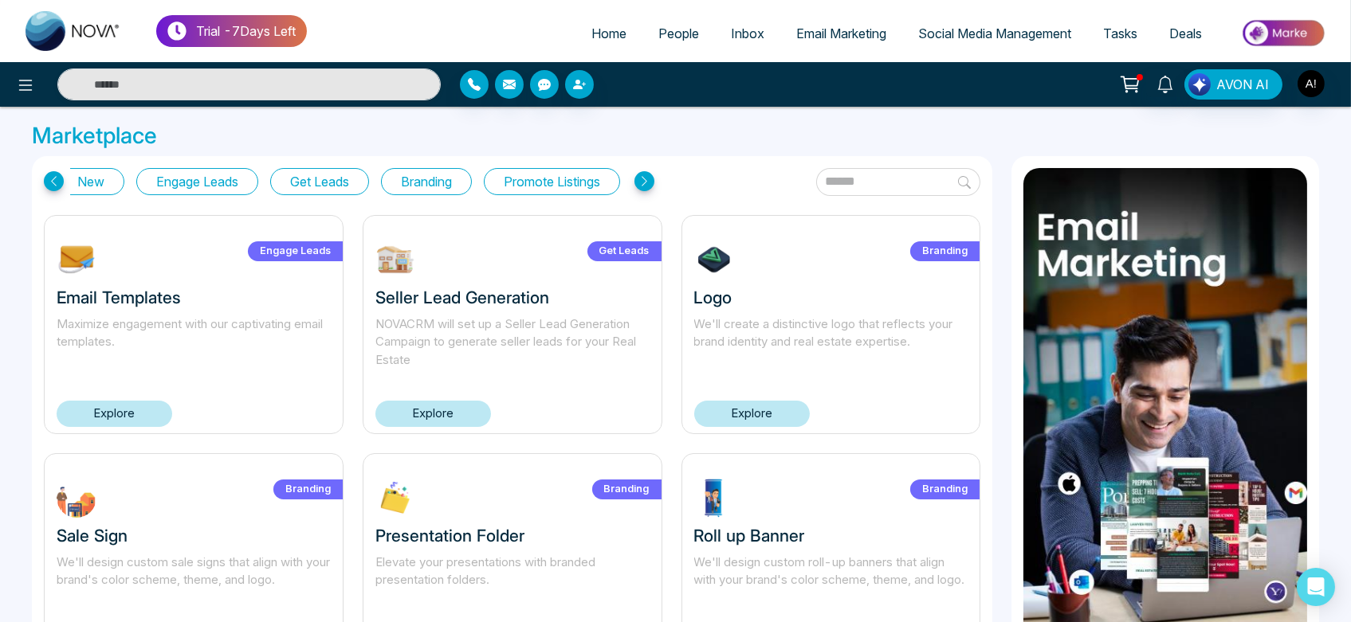
click at [860, 186] on input "text" at bounding box center [898, 182] width 164 height 28
type input "***"
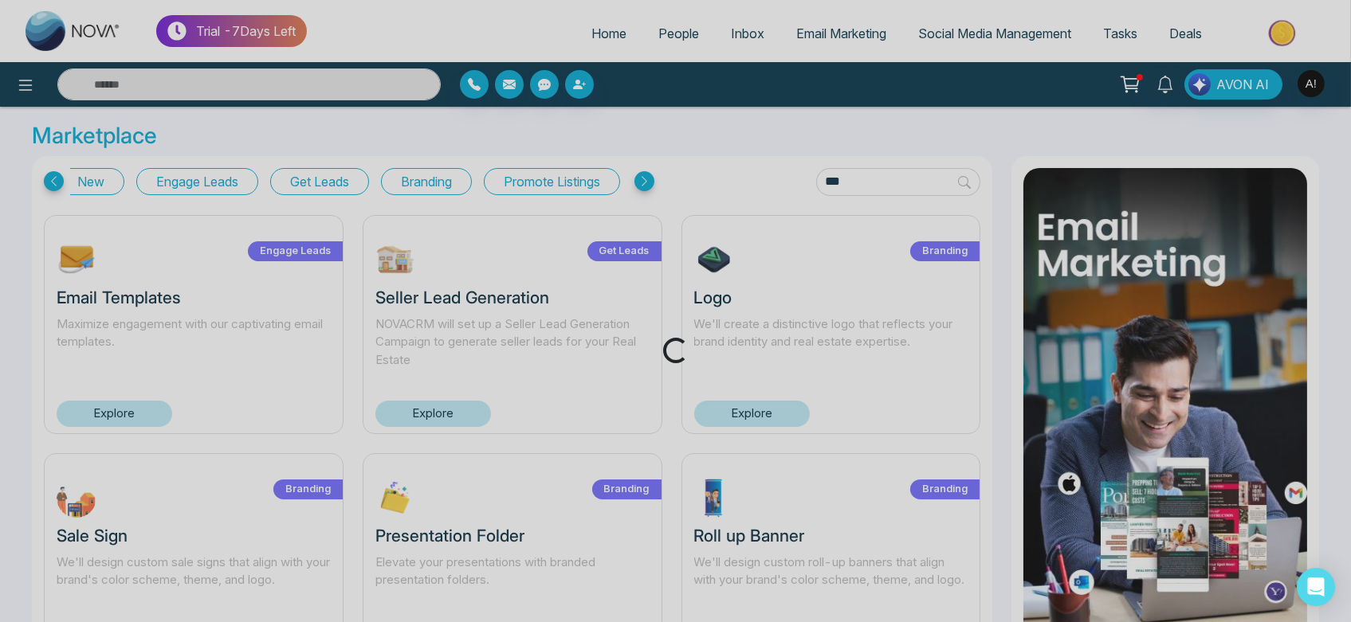
drag, startPoint x: 1002, startPoint y: 222, endPoint x: 810, endPoint y: 162, distance: 201.1
click at [810, 162] on div "Loading..." at bounding box center [675, 311] width 1351 height 622
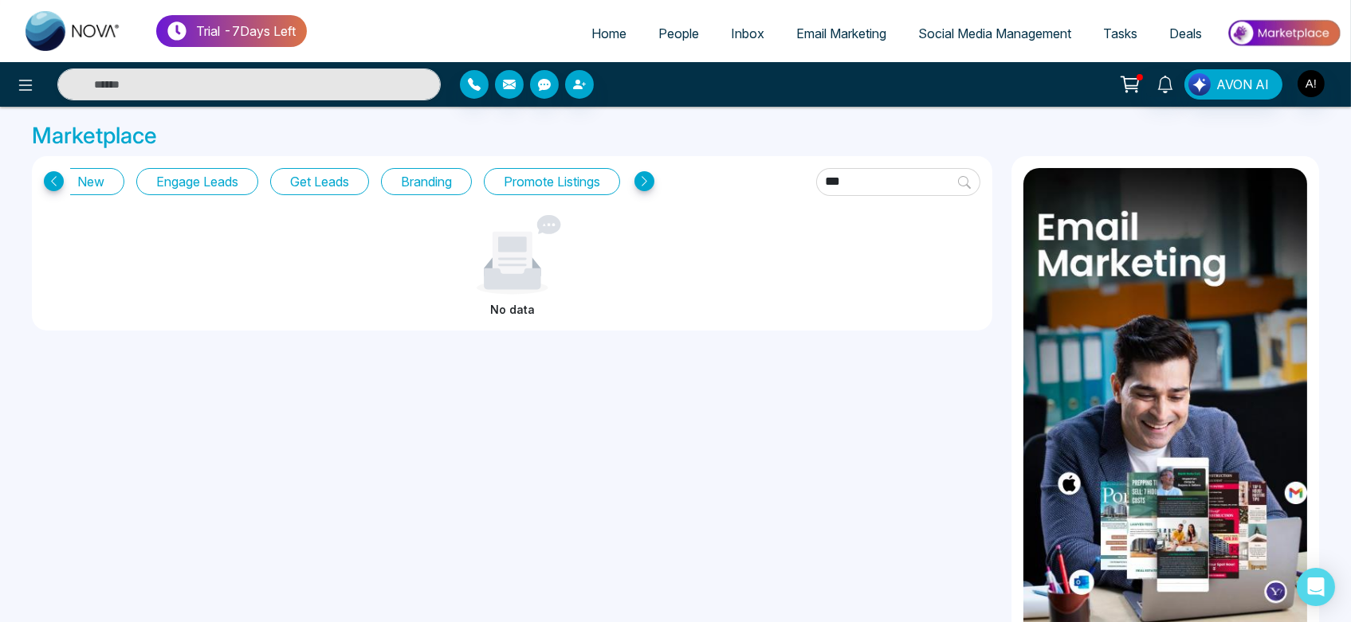
drag, startPoint x: 822, startPoint y: 167, endPoint x: 720, endPoint y: 180, distance: 102.8
click at [720, 180] on div "All New Engage Leads Get Leads Branding Promote Listings ***" at bounding box center [512, 182] width 936 height 28
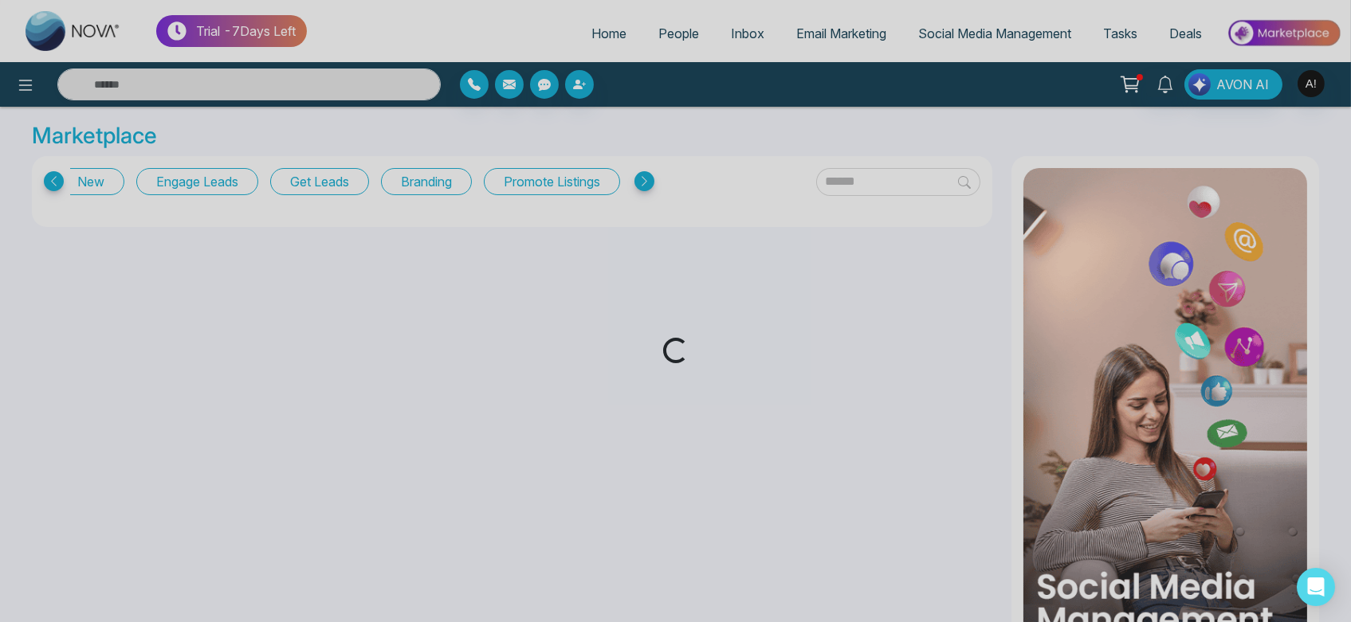
click at [388, 87] on div "Loading..." at bounding box center [675, 311] width 1351 height 622
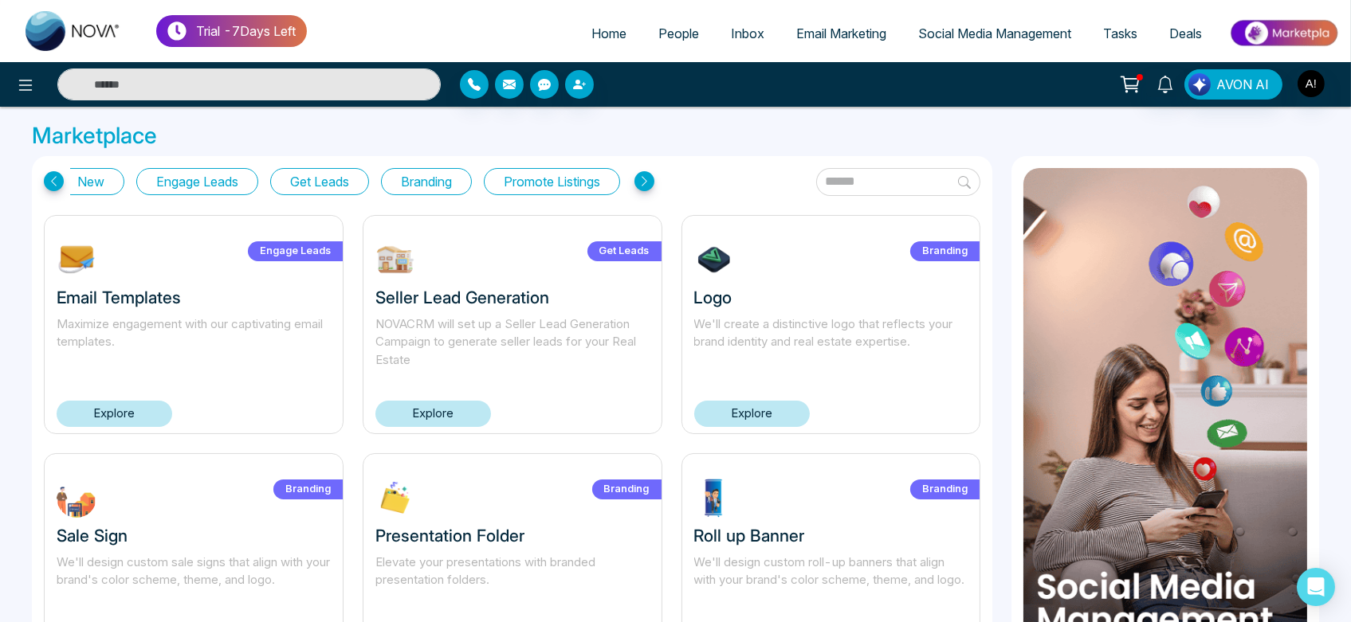
click at [358, 81] on input "text" at bounding box center [248, 85] width 383 height 32
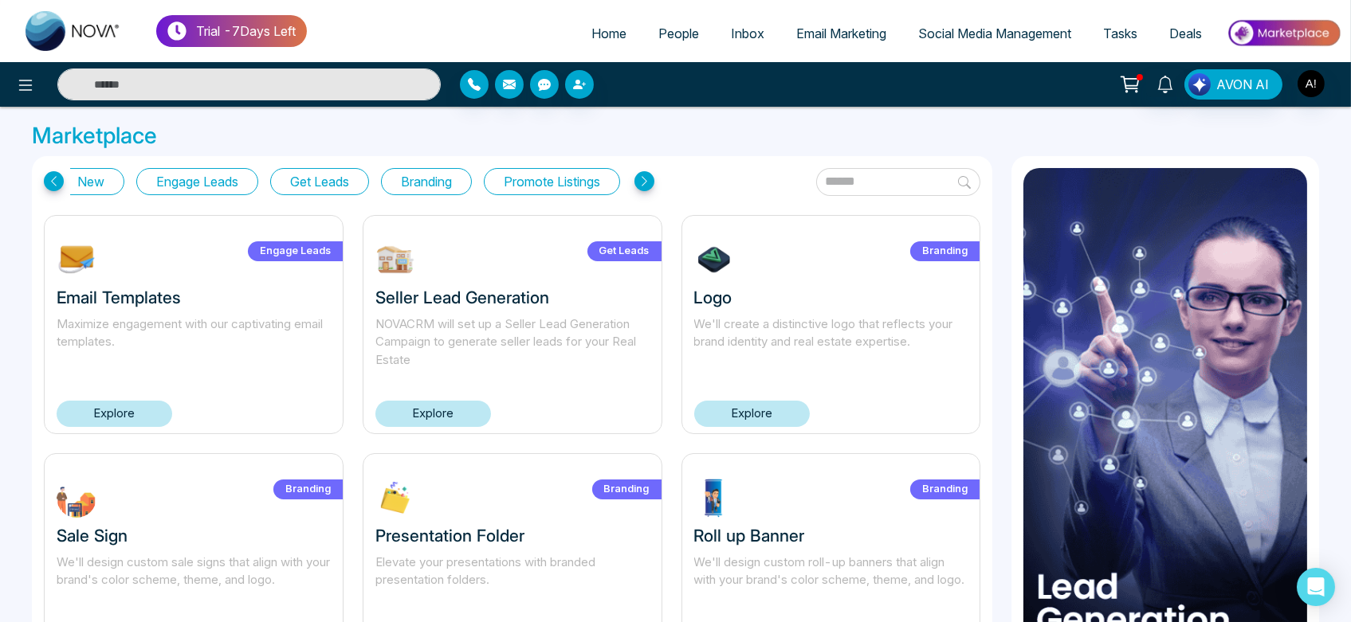
type input "***"
drag, startPoint x: 264, startPoint y: 127, endPoint x: 363, endPoint y: 120, distance: 99.9
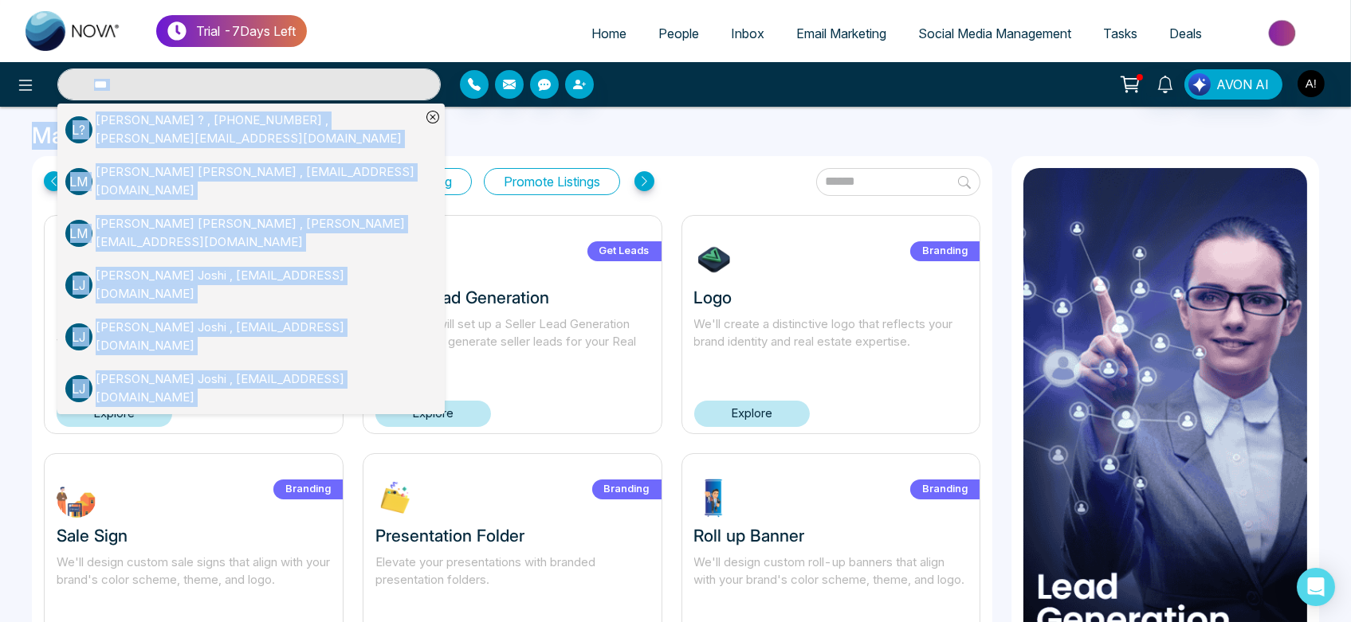
click at [363, 120] on div "[PERSON_NAME] ? , [PHONE_NUMBER] , [PERSON_NAME][EMAIL_ADDRESS][DOMAIN_NAME]" at bounding box center [258, 130] width 325 height 36
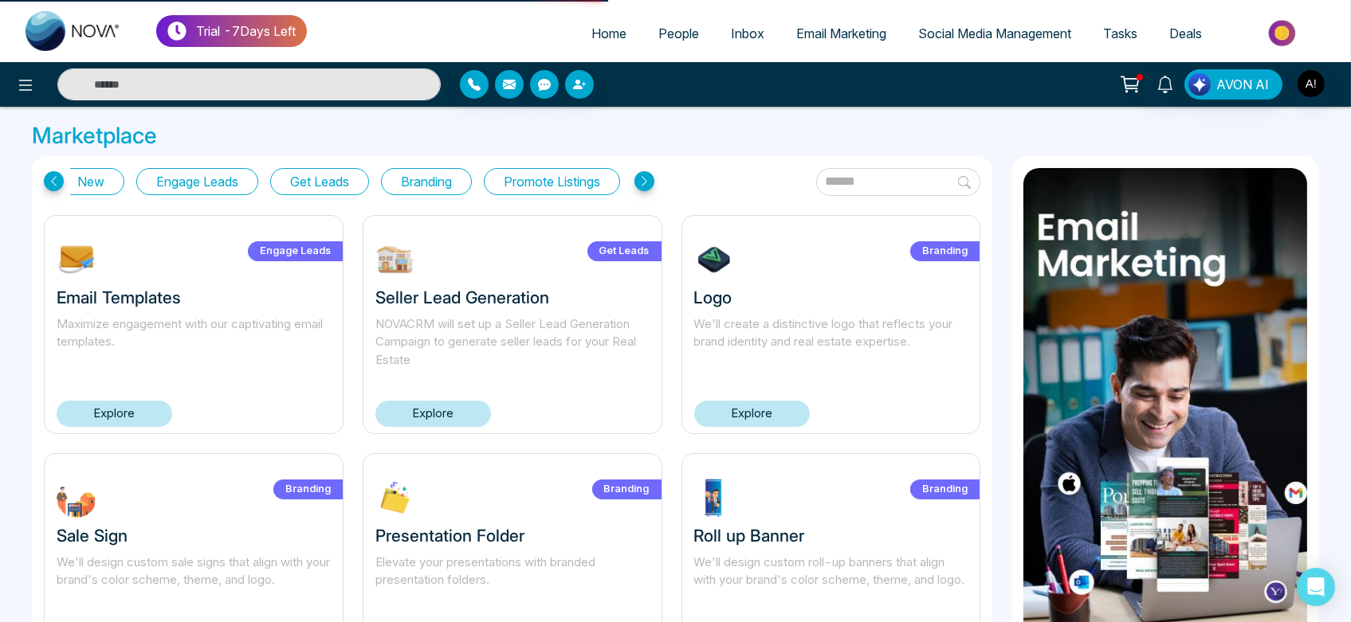
click at [248, 75] on input "text" at bounding box center [248, 85] width 383 height 32
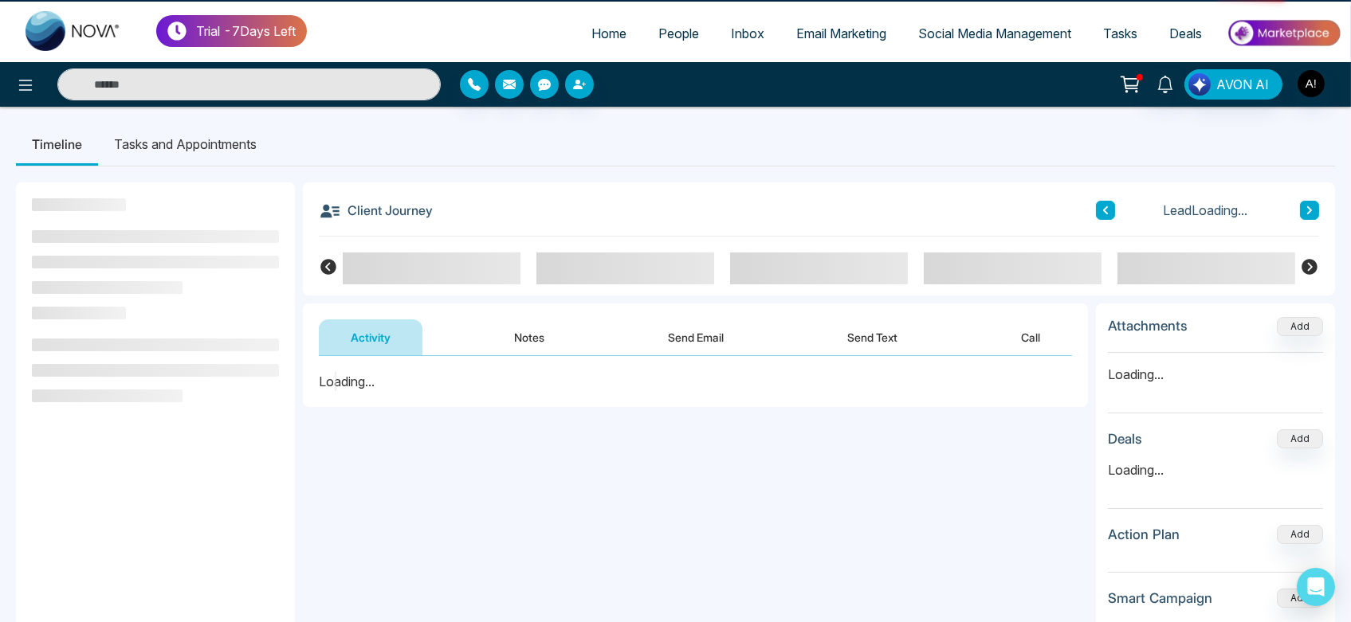
click at [666, 37] on span "People" at bounding box center [678, 34] width 41 height 16
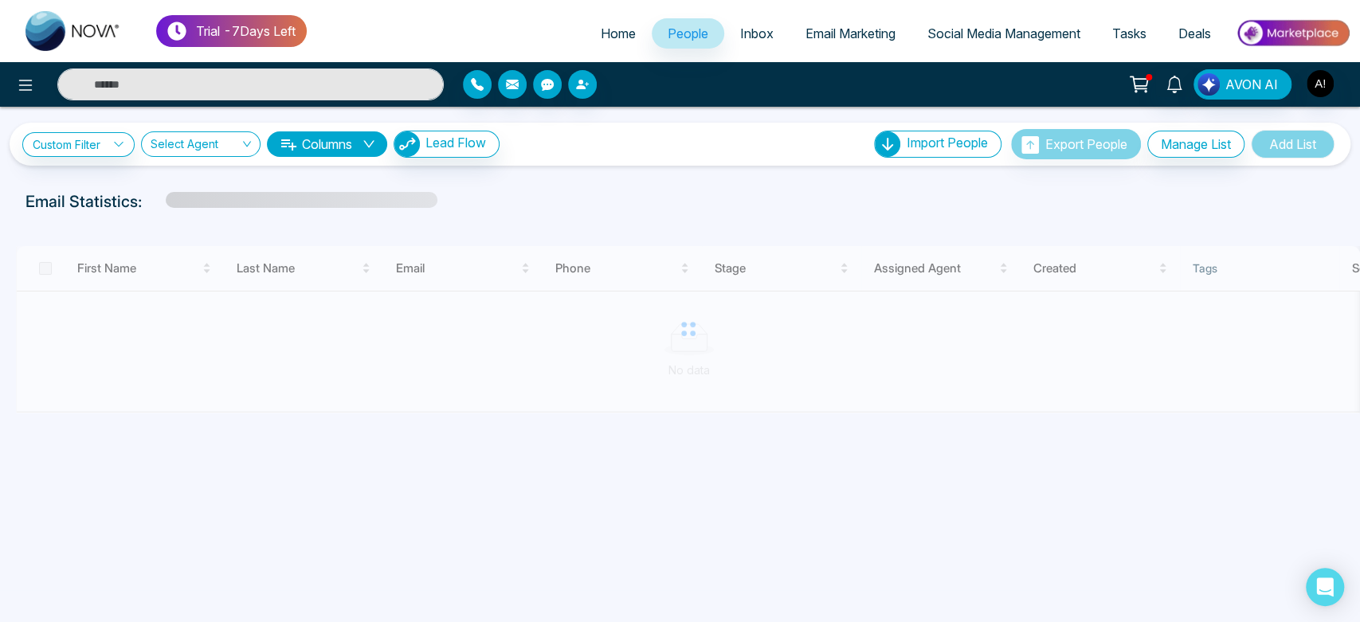
click at [593, 22] on link "Home" at bounding box center [618, 33] width 67 height 30
select select "*"
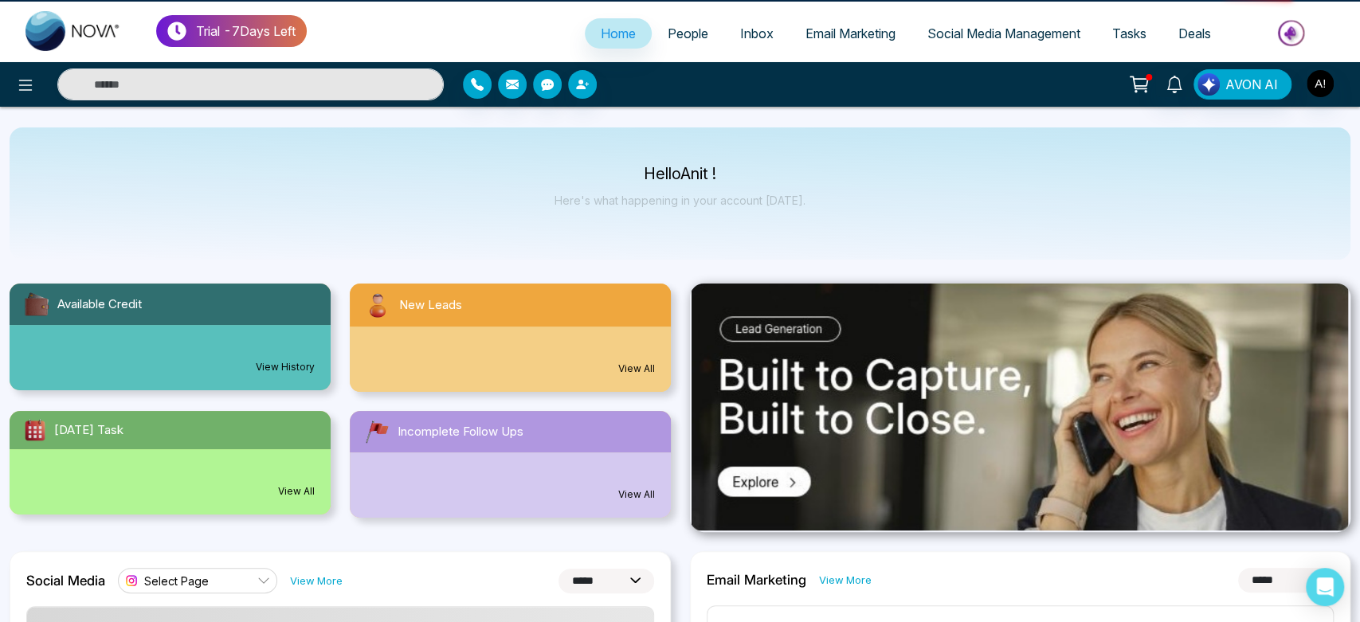
click at [593, 22] on link "Home" at bounding box center [618, 33] width 67 height 30
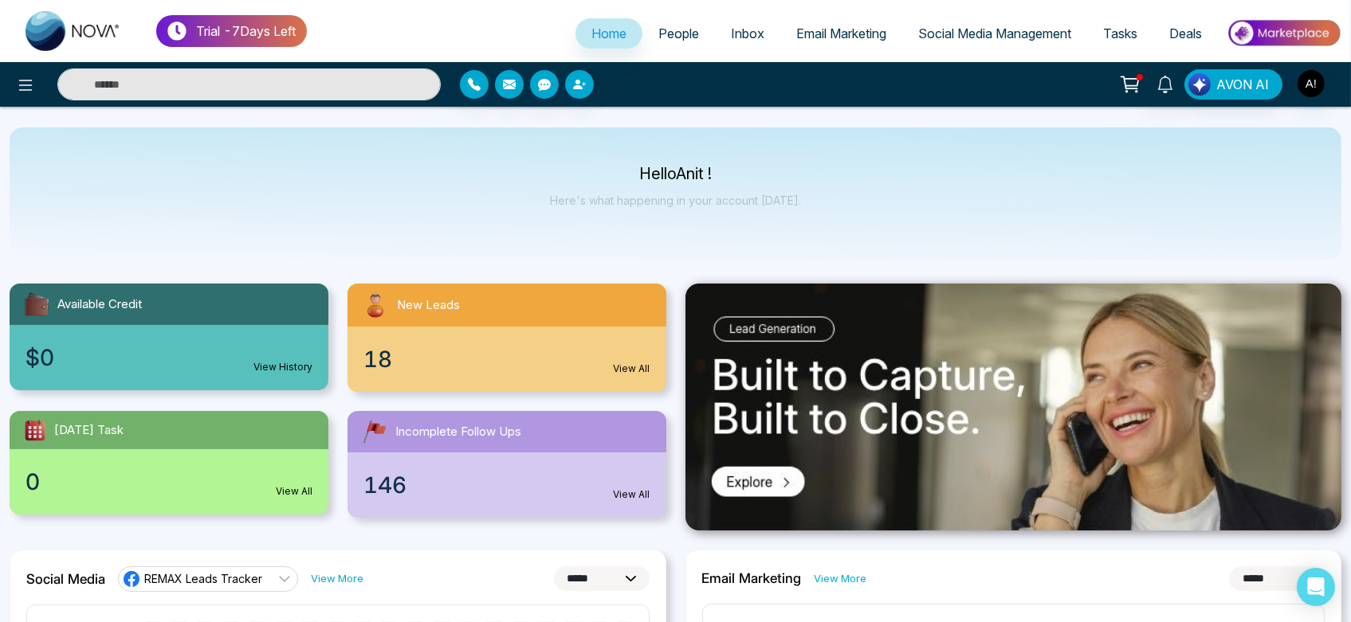
click at [249, 95] on input "text" at bounding box center [248, 85] width 383 height 32
click at [570, 269] on div "Available Credit $0 View History New Leads 18 View All [DATE] Task 0 View All I…" at bounding box center [338, 391] width 676 height 253
click at [279, 83] on input "text" at bounding box center [248, 85] width 383 height 32
click at [320, 171] on div "Hello Anit ! Here's what happening in your account [DATE]." at bounding box center [676, 194] width 1332 height 132
click at [281, 63] on div "AVON AI" at bounding box center [675, 84] width 1351 height 45
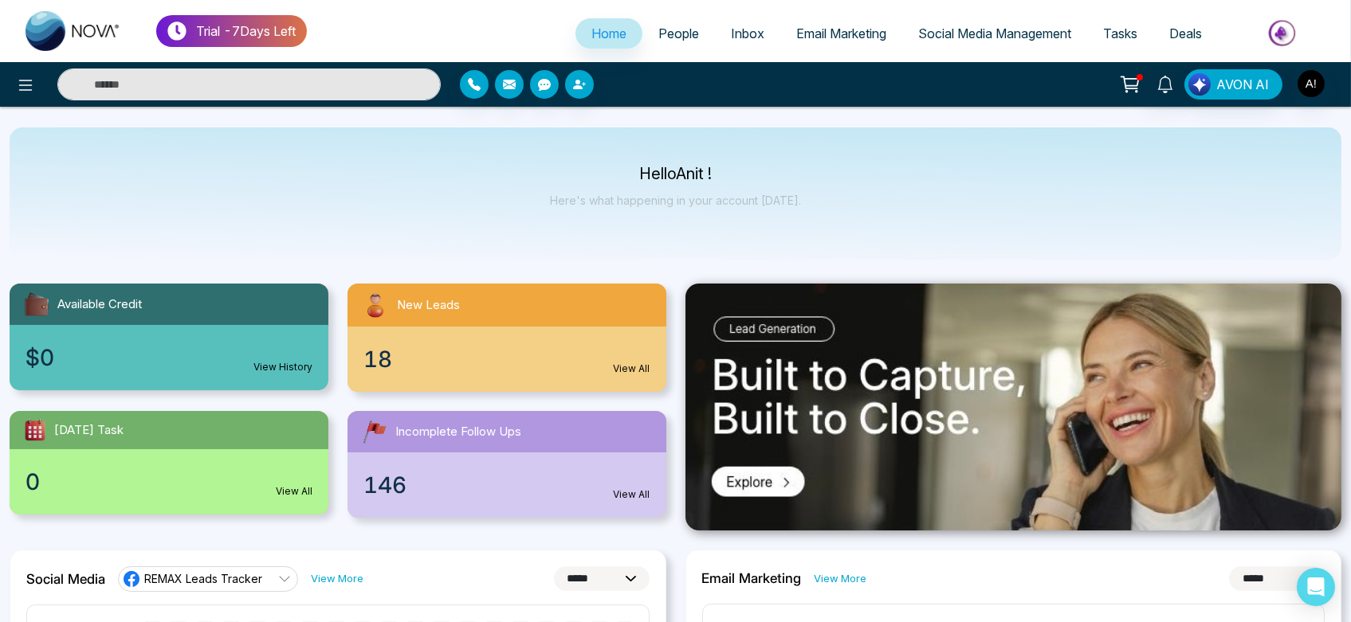
click at [244, 92] on input "text" at bounding box center [248, 85] width 383 height 32
click at [180, 75] on input "text" at bounding box center [248, 85] width 383 height 32
drag, startPoint x: 180, startPoint y: 75, endPoint x: 414, endPoint y: 149, distance: 245.0
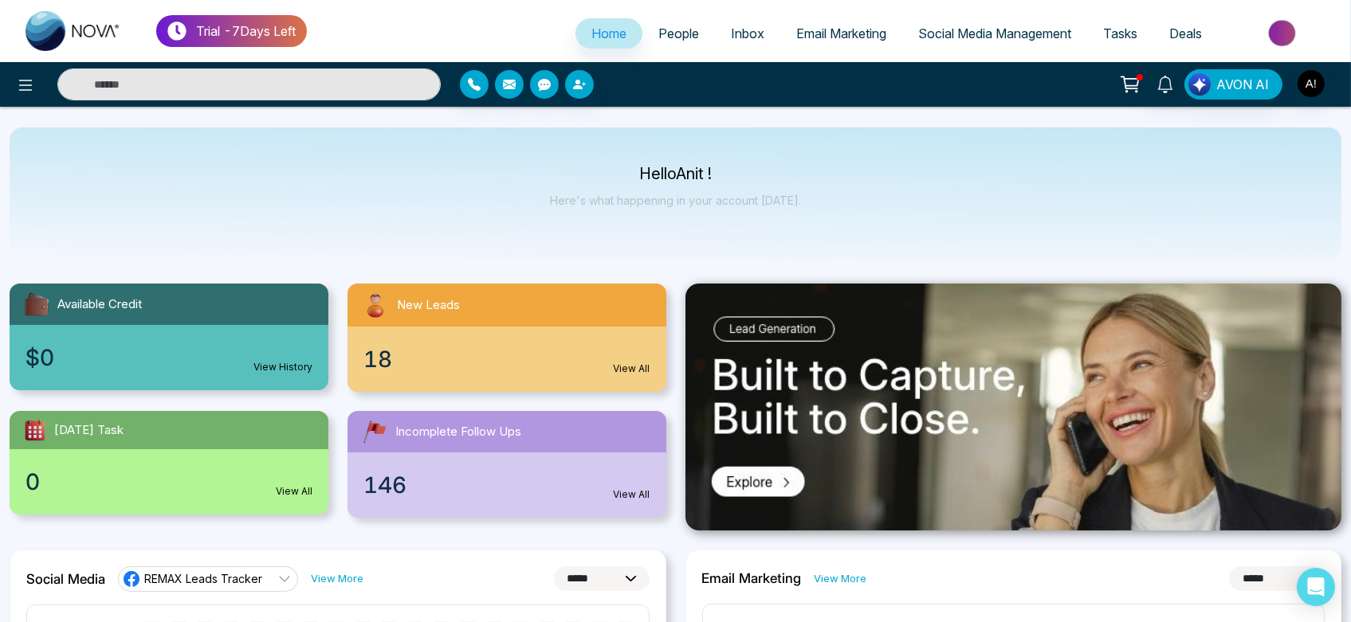
click at [414, 149] on div "Hello Anit ! Here's what happening in your account [DATE]." at bounding box center [676, 194] width 1332 height 132
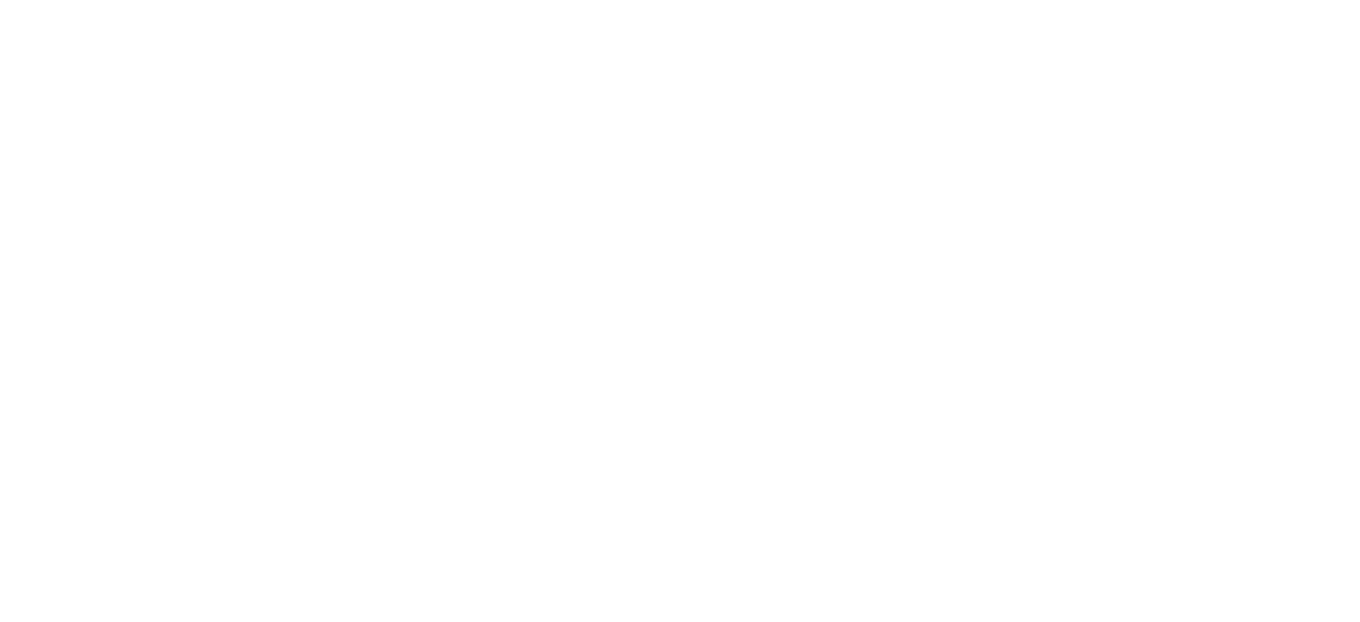
select select "*"
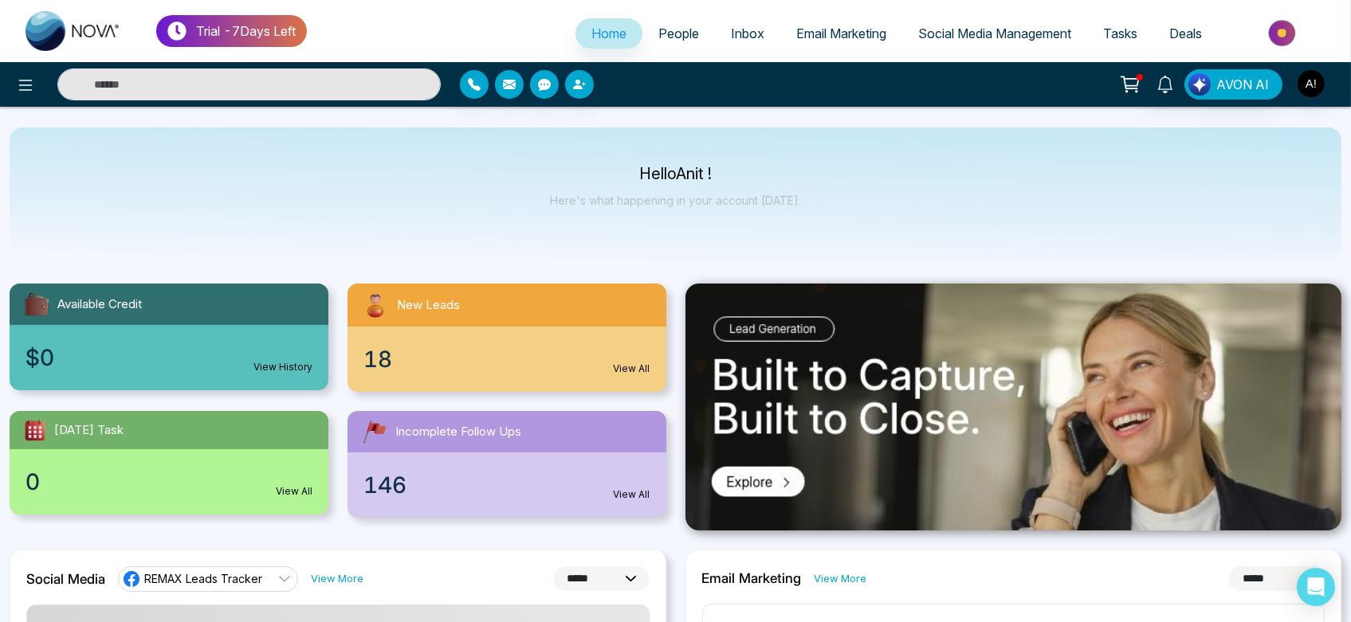
click at [237, 82] on input "text" at bounding box center [248, 85] width 383 height 32
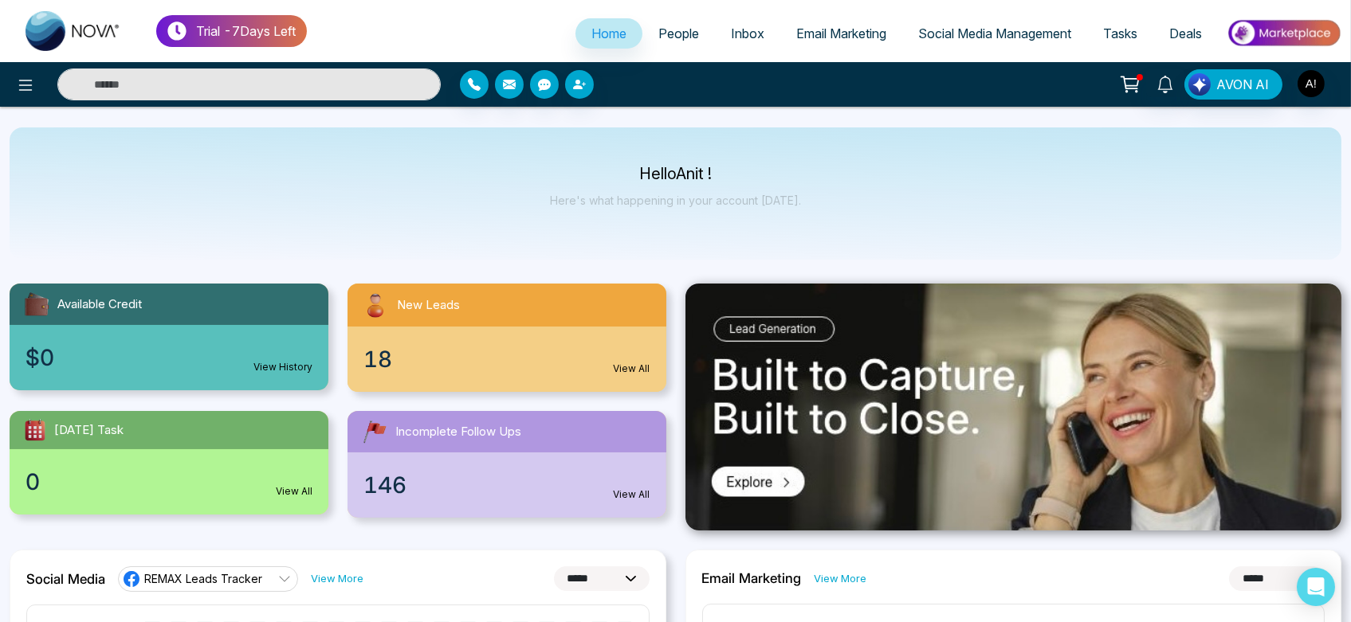
click at [237, 82] on input "text" at bounding box center [248, 85] width 383 height 32
click at [285, 90] on input "text" at bounding box center [248, 85] width 383 height 32
drag, startPoint x: 285, startPoint y: 90, endPoint x: 410, endPoint y: 194, distance: 163.0
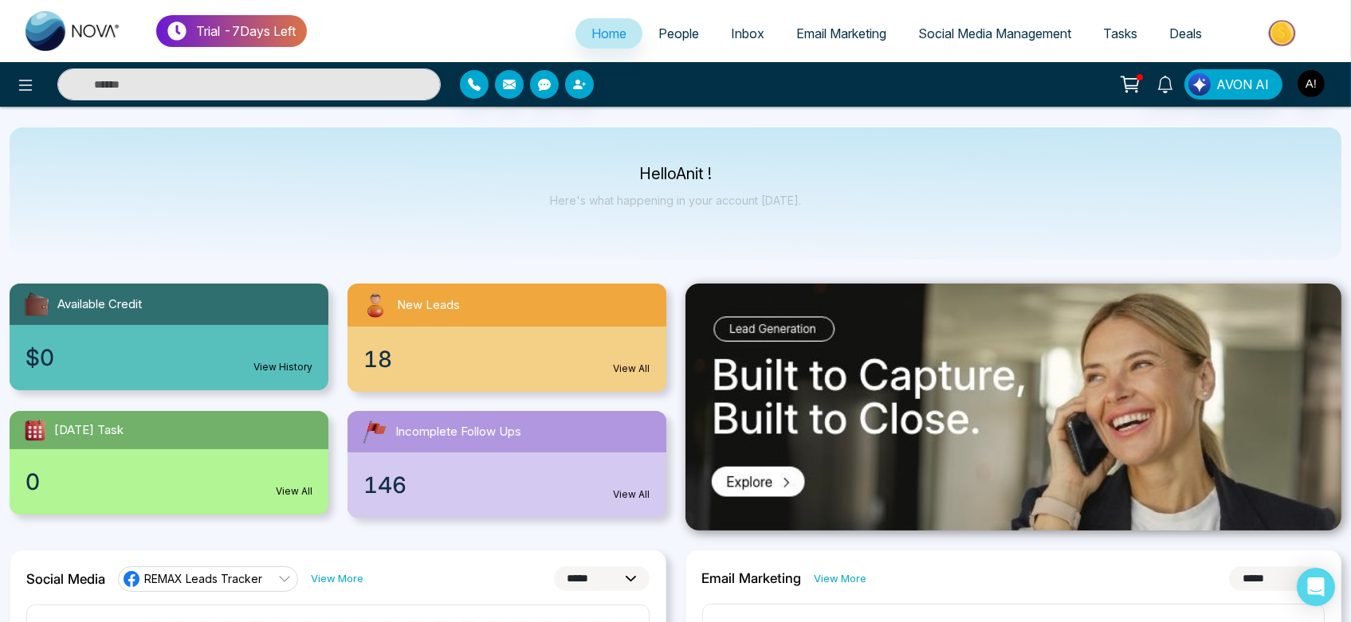
click at [410, 194] on div "Hello Anit ! Here's what happening in your account [DATE]." at bounding box center [676, 194] width 1332 height 132
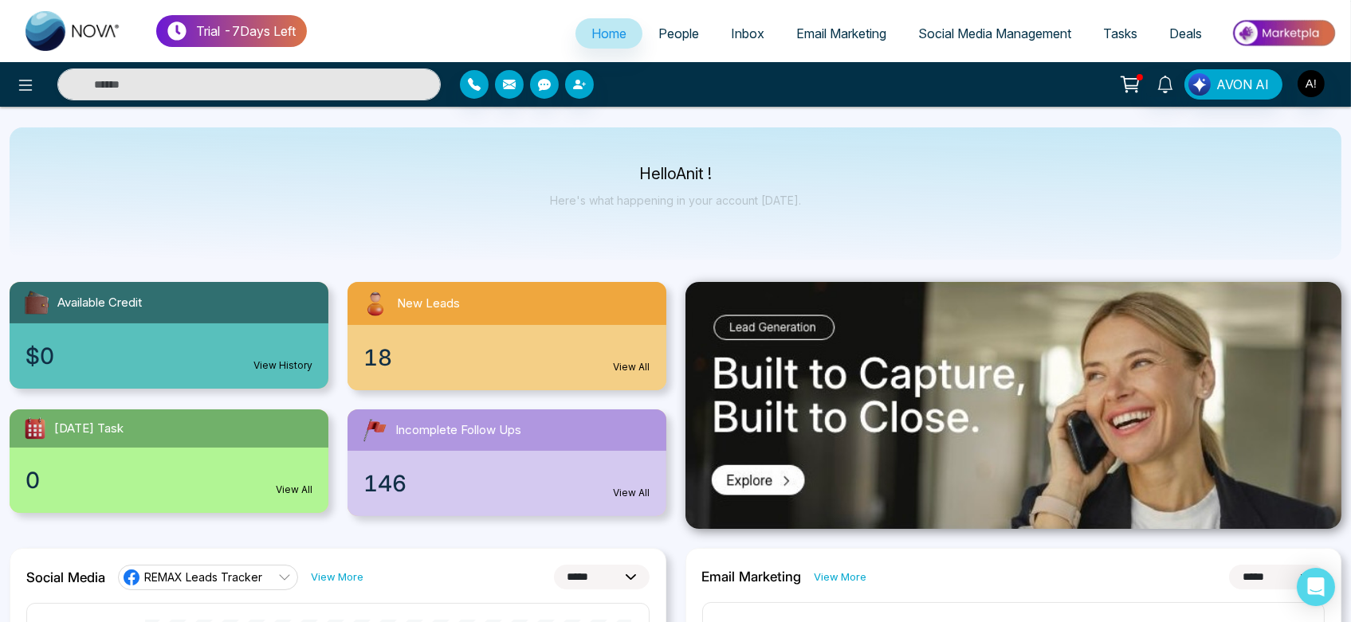
scroll to position [3, 0]
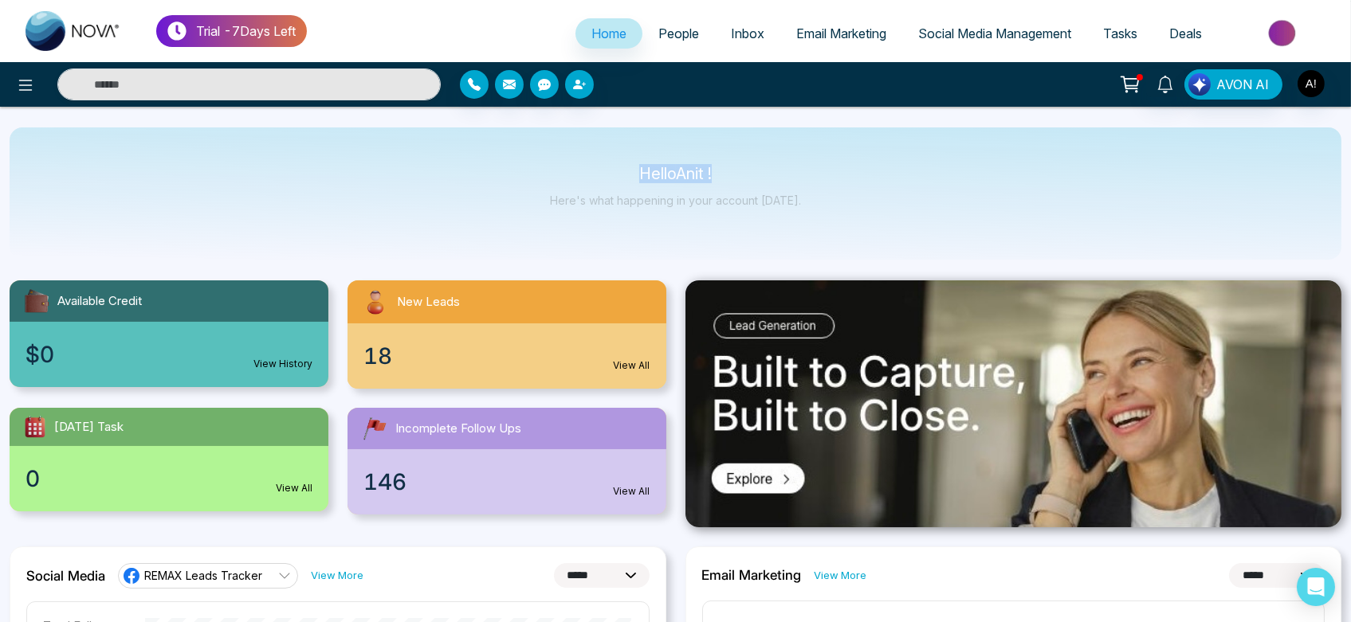
drag, startPoint x: 626, startPoint y: 165, endPoint x: 763, endPoint y: 193, distance: 139.1
click at [763, 193] on div "Hello Anit ! Here's what happening in your account [DATE]." at bounding box center [676, 194] width 1332 height 132
click at [763, 194] on p "Here's what happening in your account [DATE]." at bounding box center [675, 201] width 251 height 14
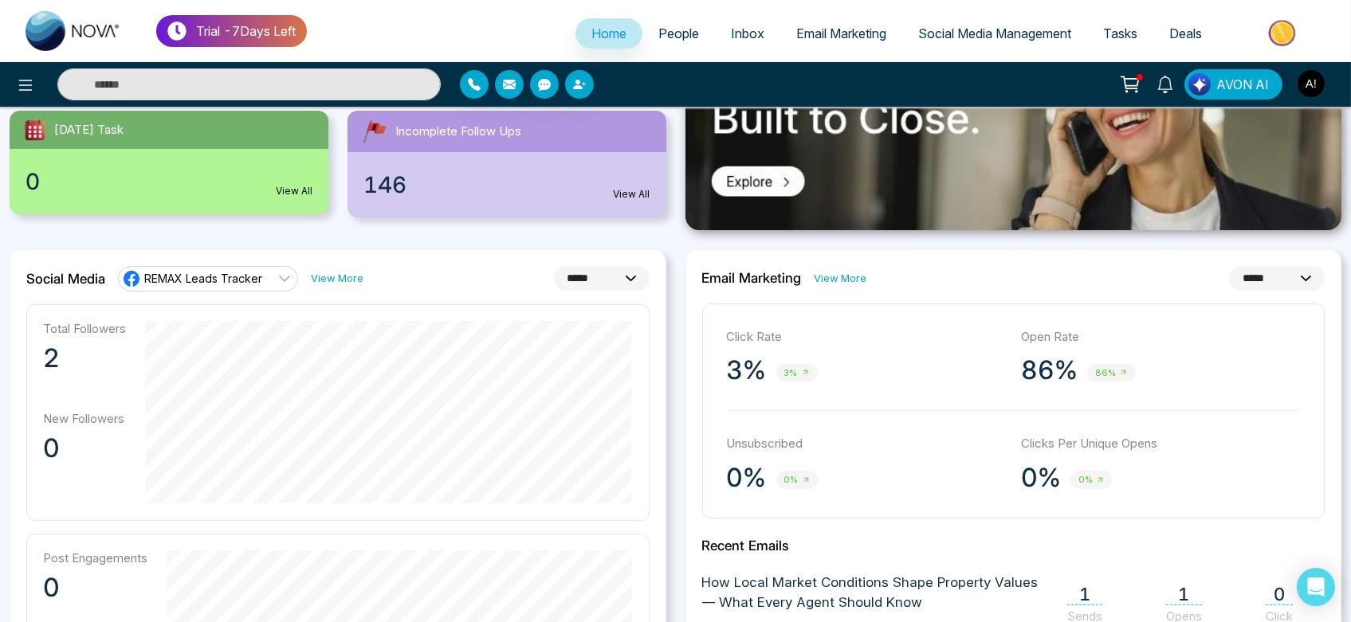
scroll to position [301, 0]
click at [241, 279] on span "REMAX Leads Tracker" at bounding box center [203, 277] width 118 height 15
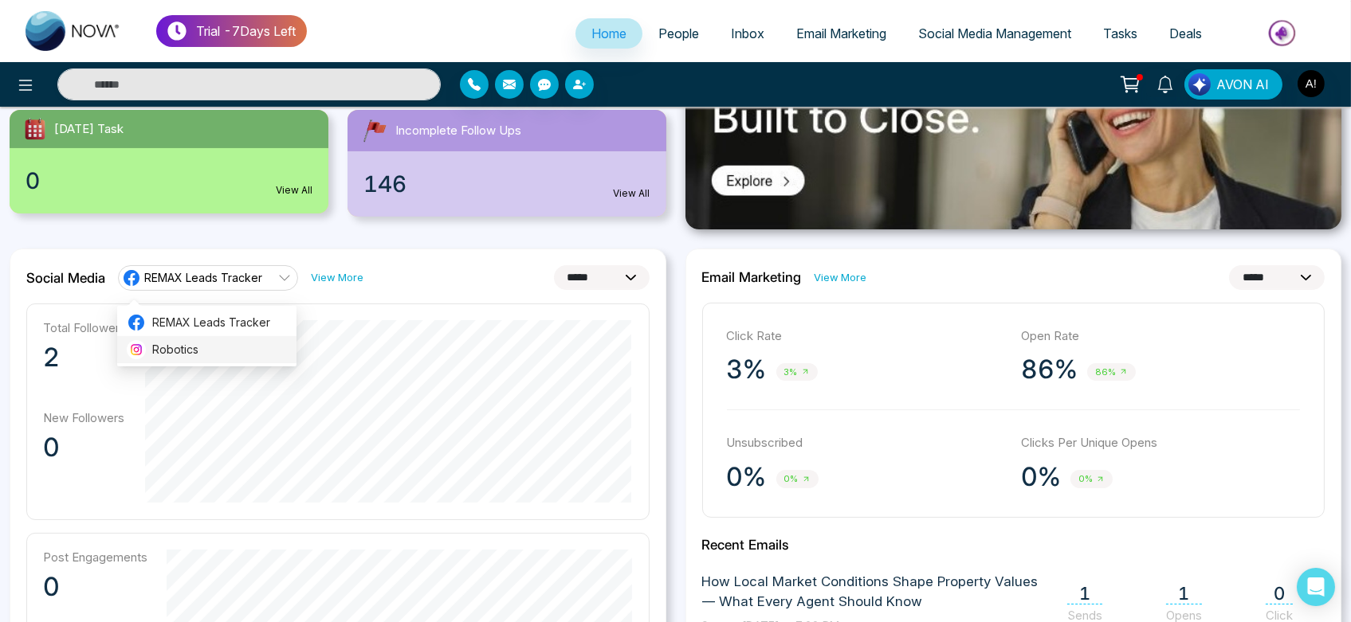
click at [215, 351] on span "Robotics" at bounding box center [219, 350] width 135 height 18
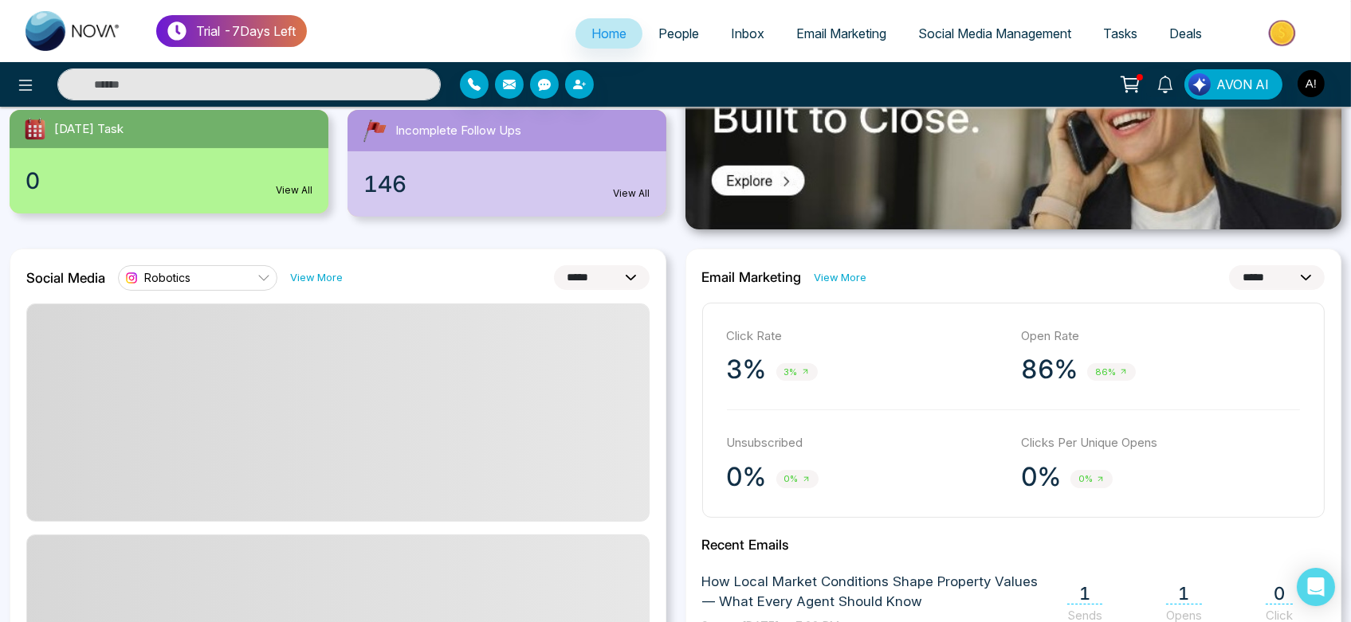
click at [224, 282] on link "Robotics" at bounding box center [197, 278] width 159 height 26
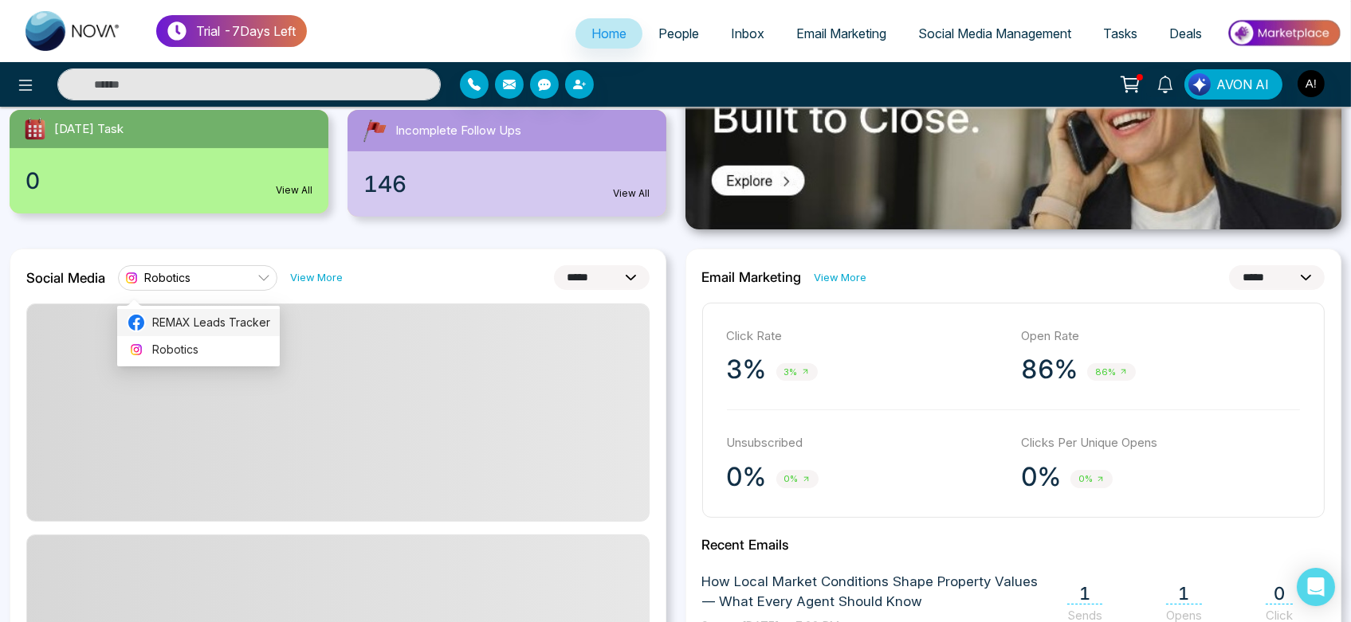
click at [215, 317] on span "REMAX Leads Tracker" at bounding box center [211, 323] width 118 height 18
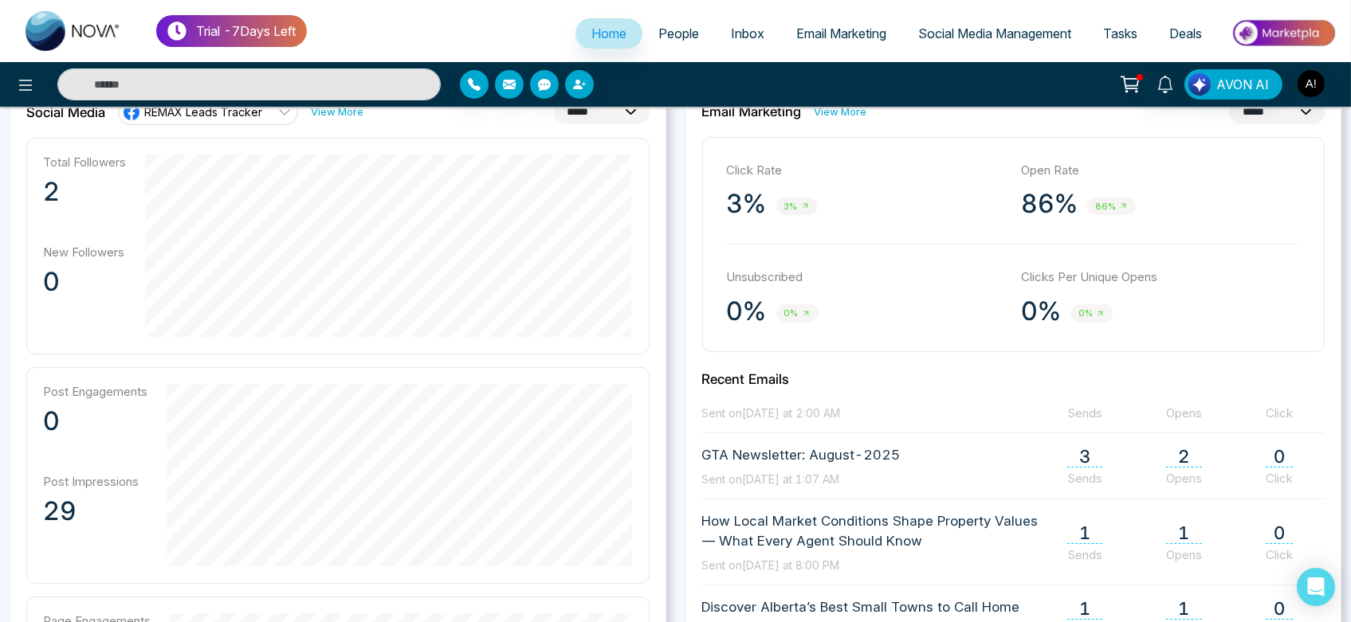
scroll to position [102, 0]
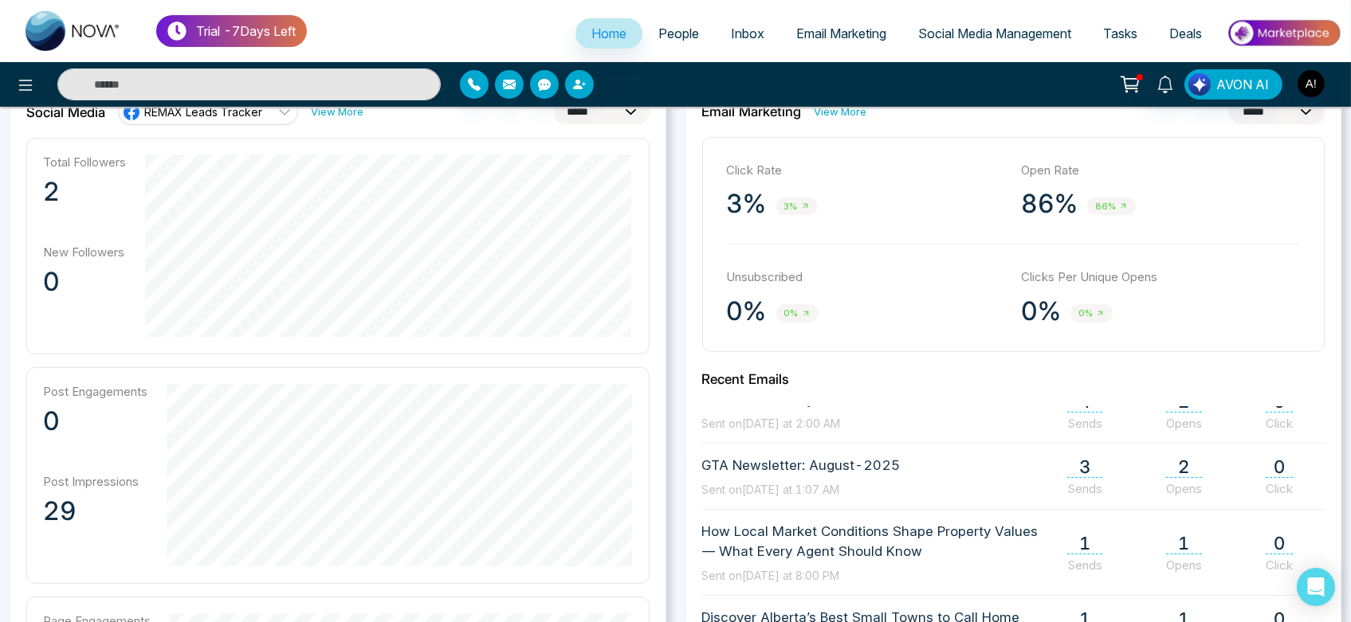
click at [861, 37] on span "Email Marketing" at bounding box center [841, 34] width 90 height 16
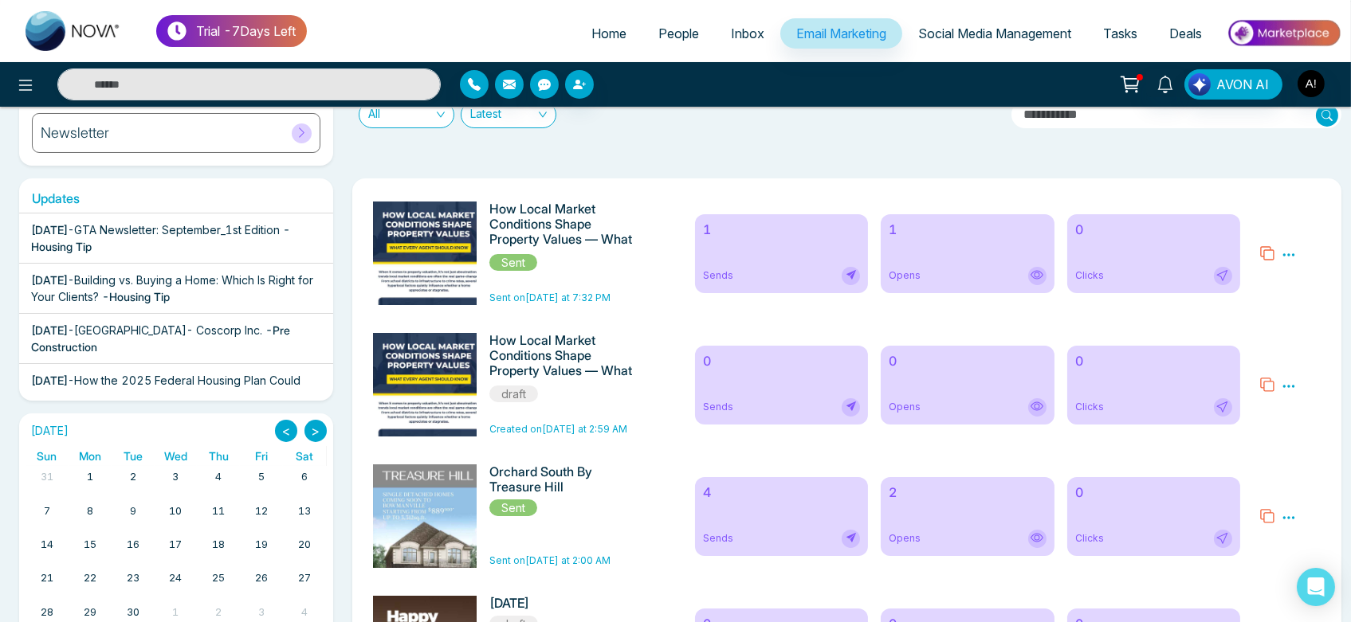
scroll to position [102, 0]
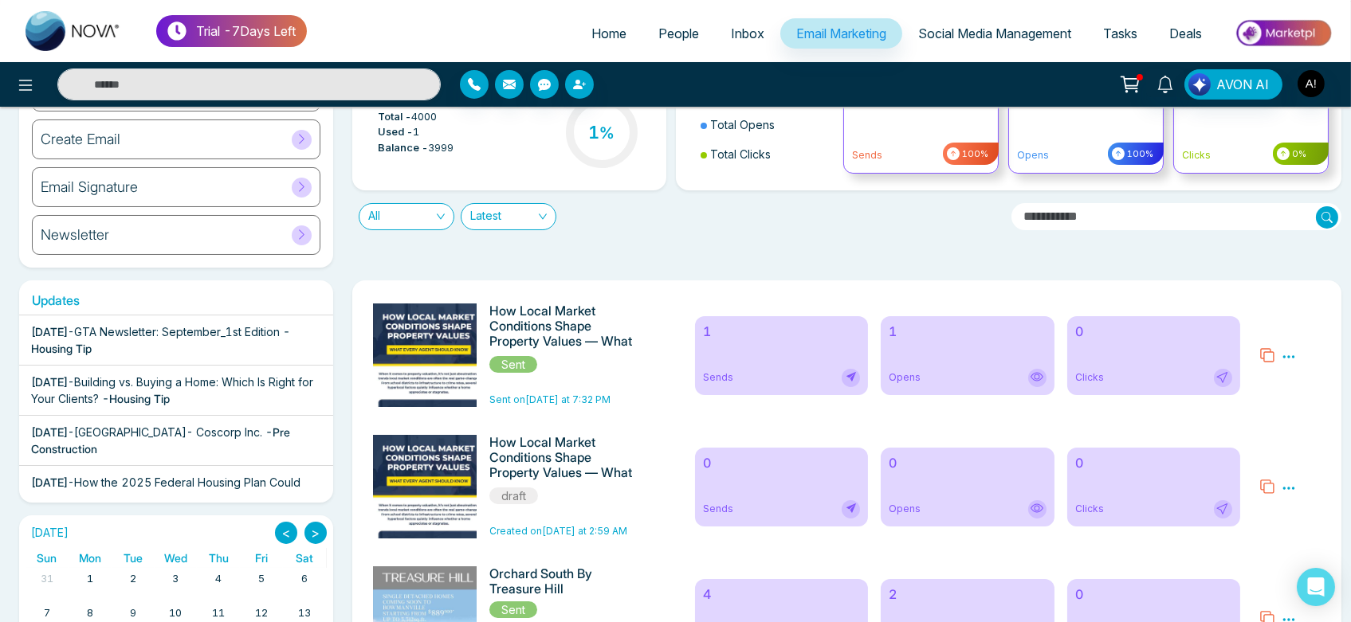
click at [622, 29] on link "Home" at bounding box center [608, 33] width 67 height 30
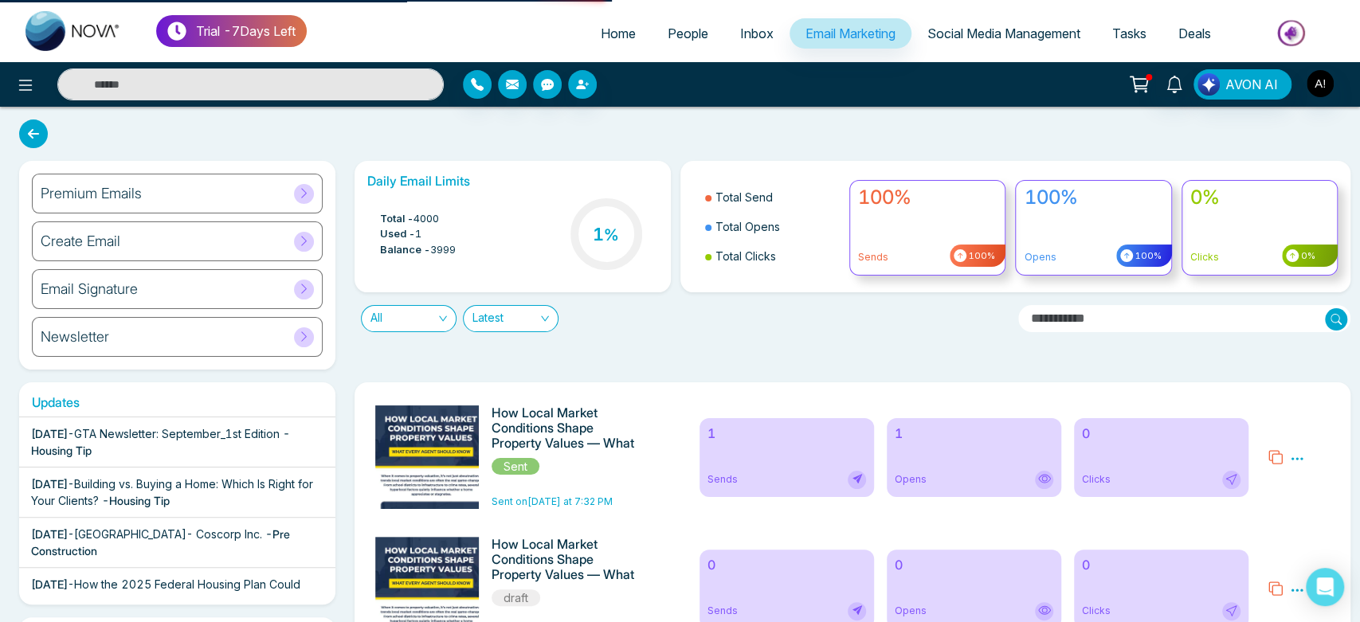
select select "*"
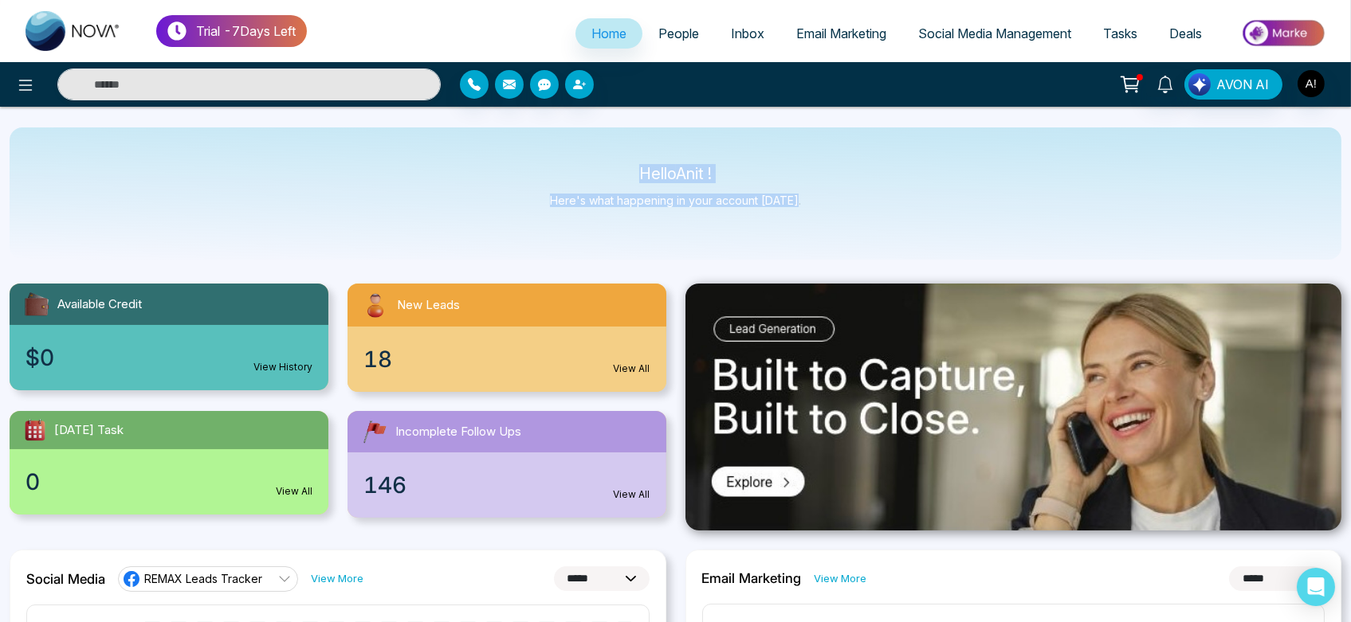
drag, startPoint x: 602, startPoint y: 174, endPoint x: 799, endPoint y: 187, distance: 197.3
click at [799, 187] on div "Hello Anit ! Here's what happening in your account [DATE]." at bounding box center [676, 194] width 1332 height 132
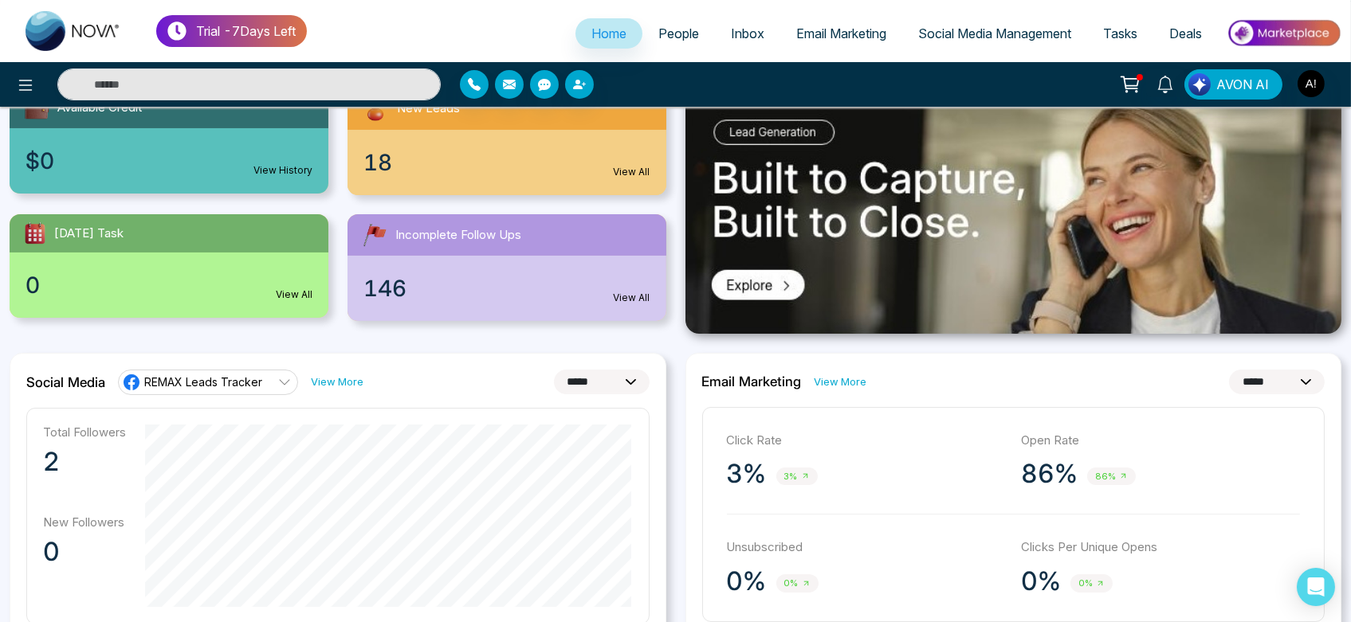
scroll to position [198, 0]
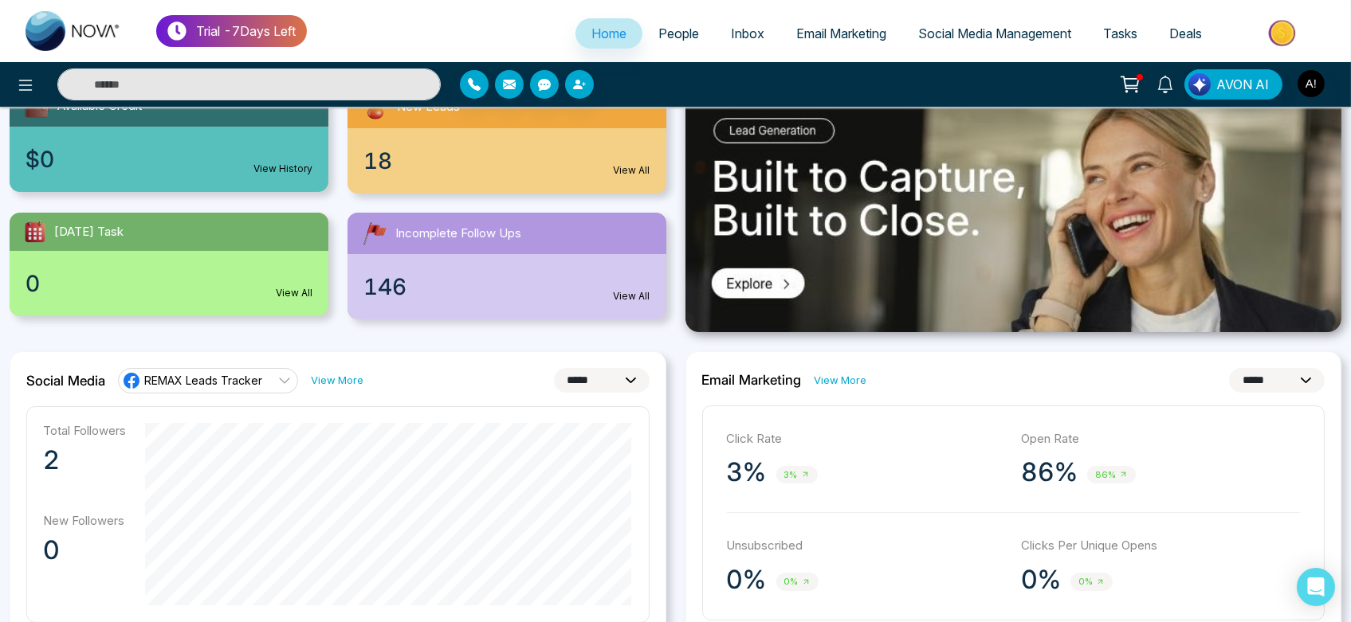
click at [220, 377] on span "REMAX Leads Tracker" at bounding box center [203, 380] width 118 height 15
drag, startPoint x: 693, startPoint y: 379, endPoint x: 955, endPoint y: 380, distance: 262.2
click at [955, 380] on div "**********" at bounding box center [1013, 380] width 623 height 25
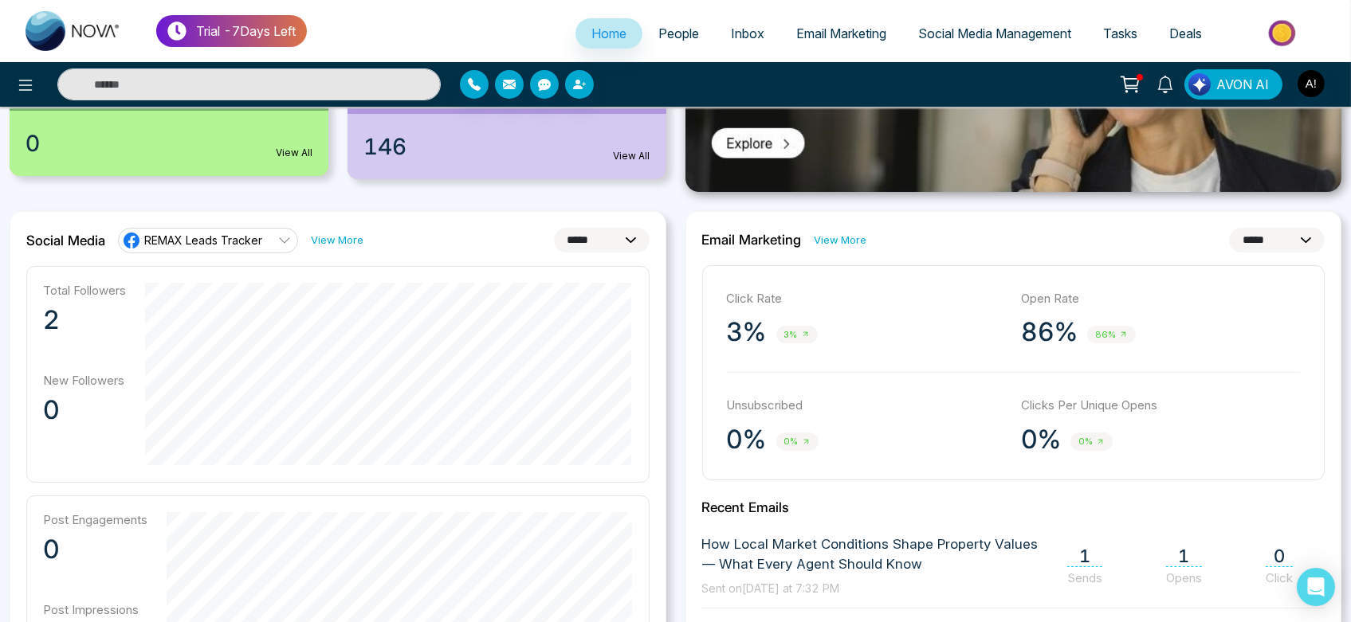
scroll to position [337, 0]
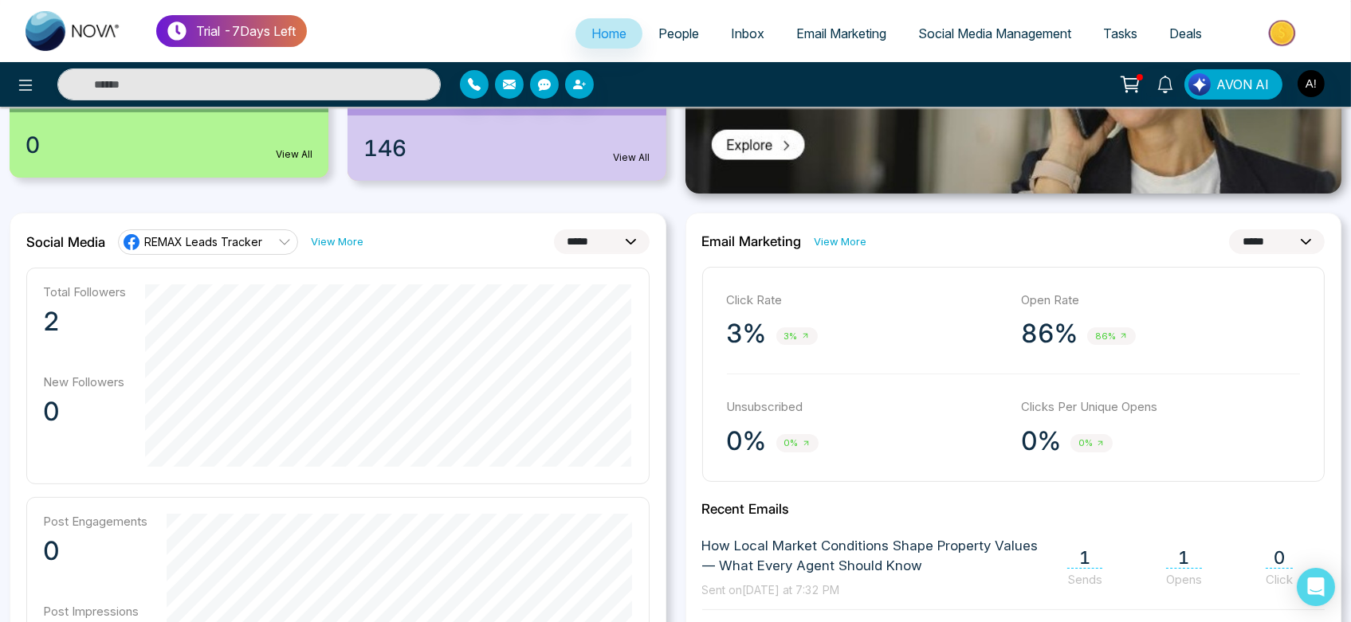
drag, startPoint x: 685, startPoint y: 332, endPoint x: 685, endPoint y: 317, distance: 15.2
click at [685, 317] on div "**********" at bounding box center [1013, 587] width 657 height 748
drag, startPoint x: 689, startPoint y: 242, endPoint x: 955, endPoint y: 253, distance: 265.6
click at [955, 253] on div "**********" at bounding box center [1013, 587] width 657 height 748
click at [955, 253] on div "**********" at bounding box center [1013, 242] width 623 height 25
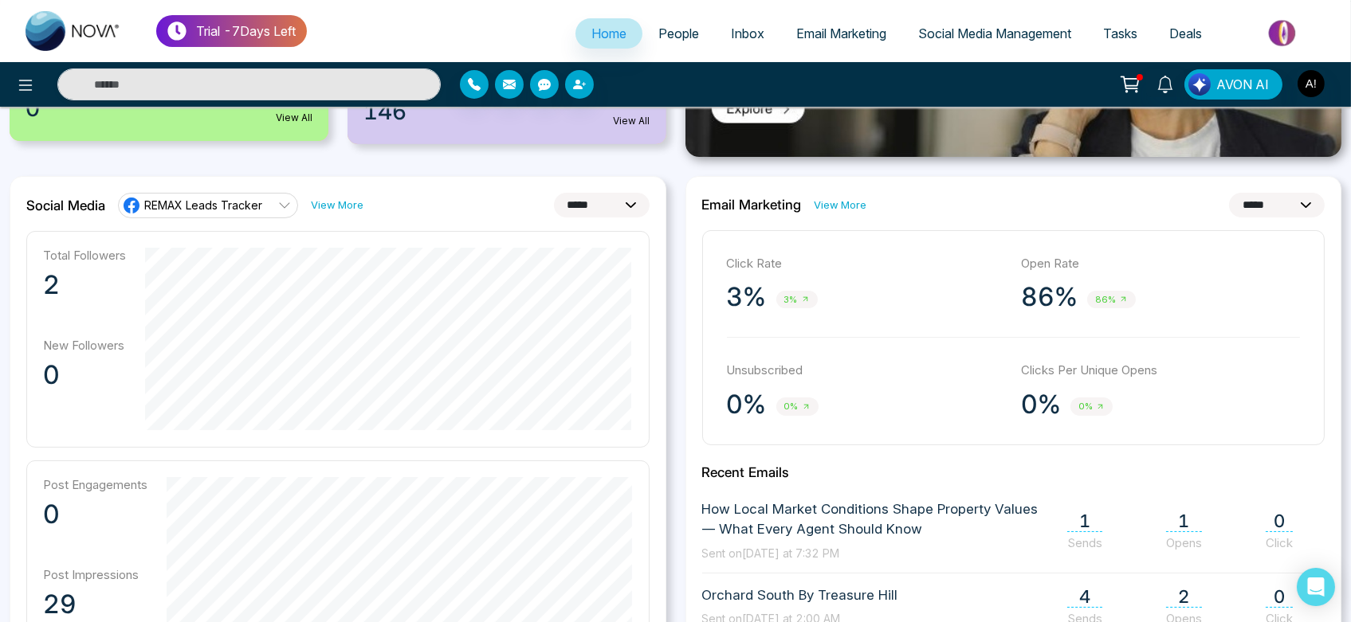
scroll to position [427, 0]
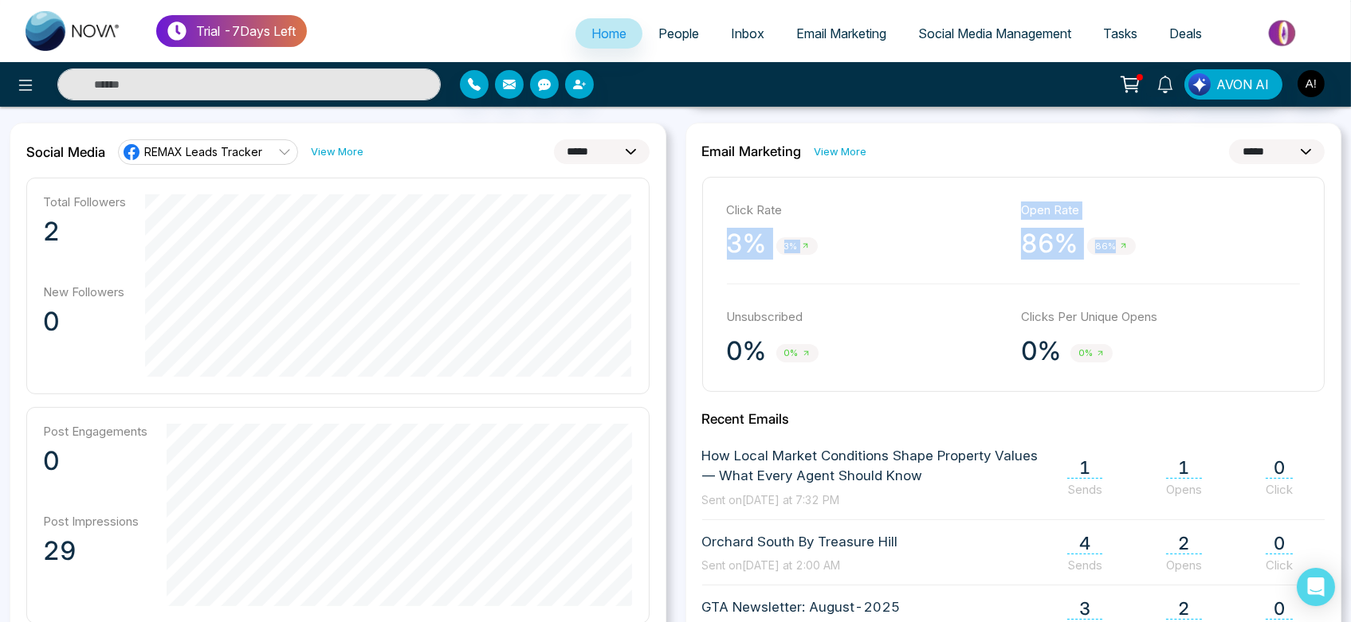
drag, startPoint x: 709, startPoint y: 223, endPoint x: 1180, endPoint y: 251, distance: 471.8
click at [1180, 251] on div "Click Rate 3% 3% Open Rate 86% 86% Unsubscribed 0% 0% Clicks Per Unique Opens 0…" at bounding box center [1013, 284] width 623 height 215
click at [1180, 251] on div "86% 86%" at bounding box center [1160, 244] width 279 height 32
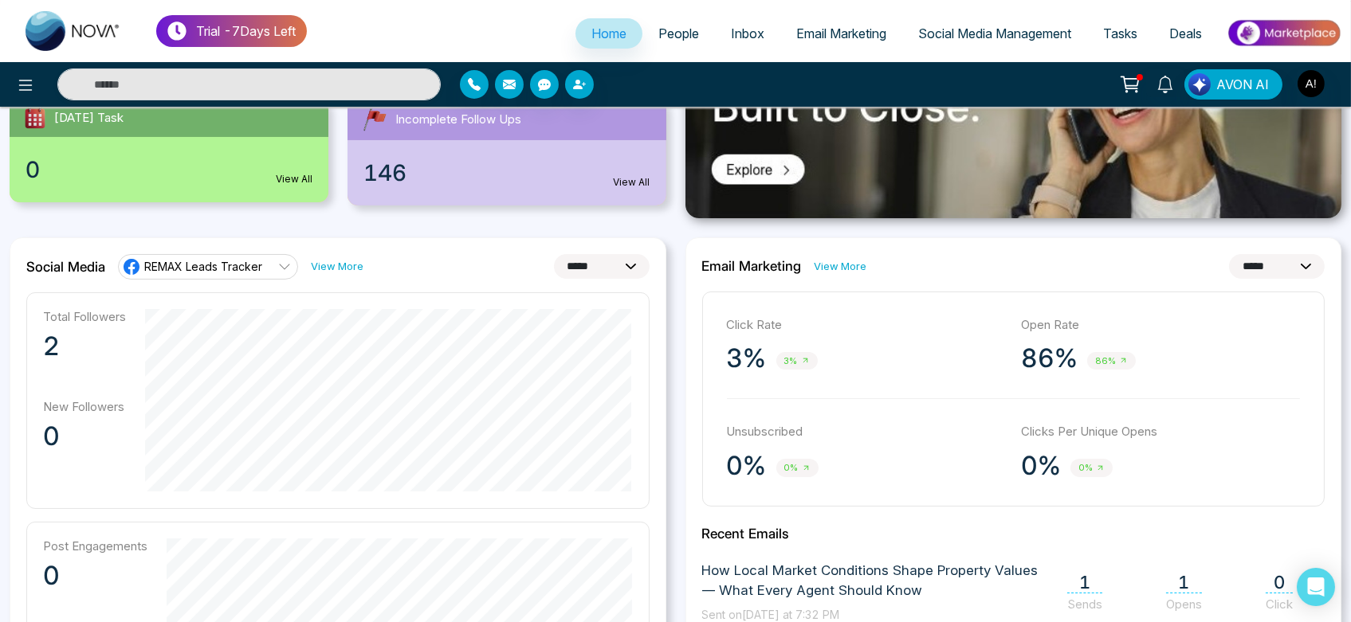
scroll to position [308, 0]
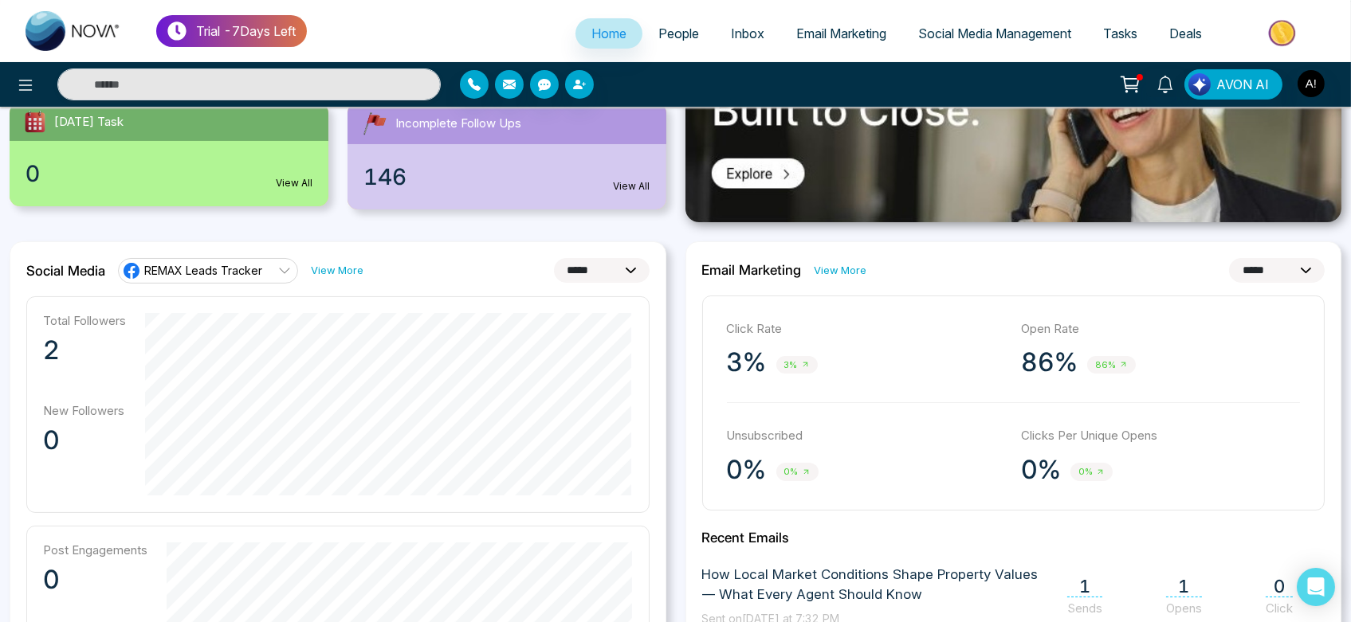
click at [836, 41] on span "Email Marketing" at bounding box center [841, 34] width 90 height 16
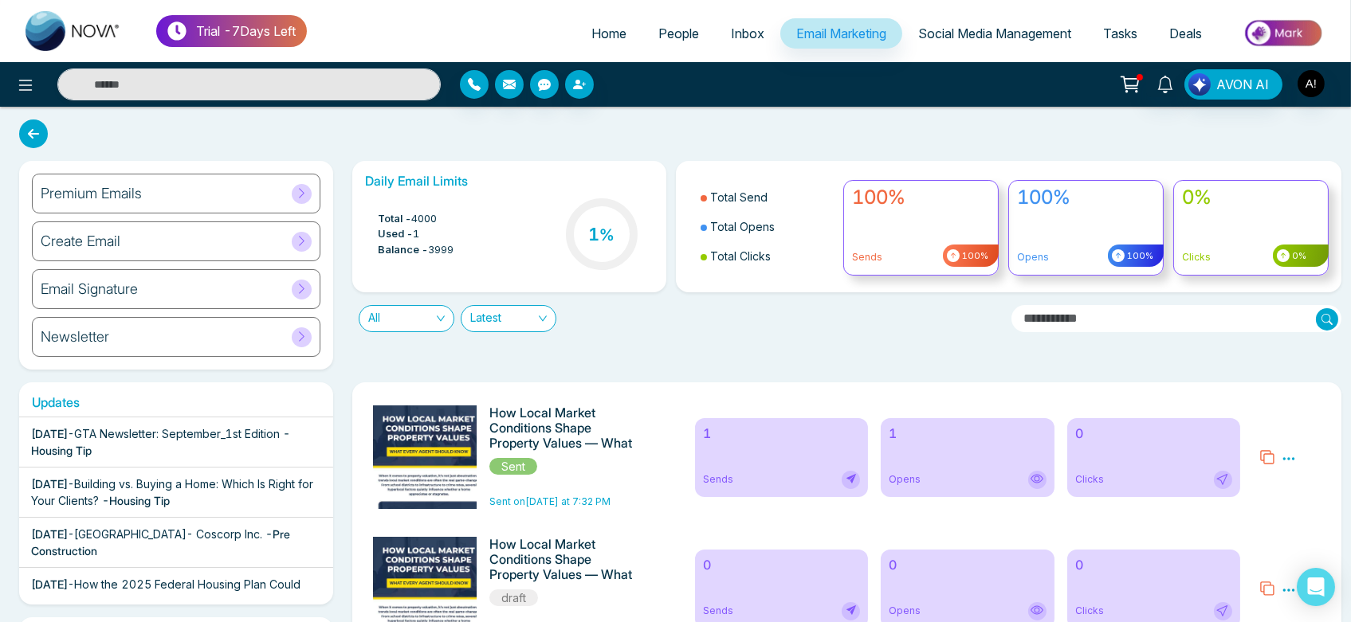
click at [593, 53] on ul "Home People Inbox Email Marketing Social Media Management Tasks Deals" at bounding box center [824, 35] width 1034 height 44
click at [593, 48] on link "Home" at bounding box center [608, 33] width 67 height 30
select select "*"
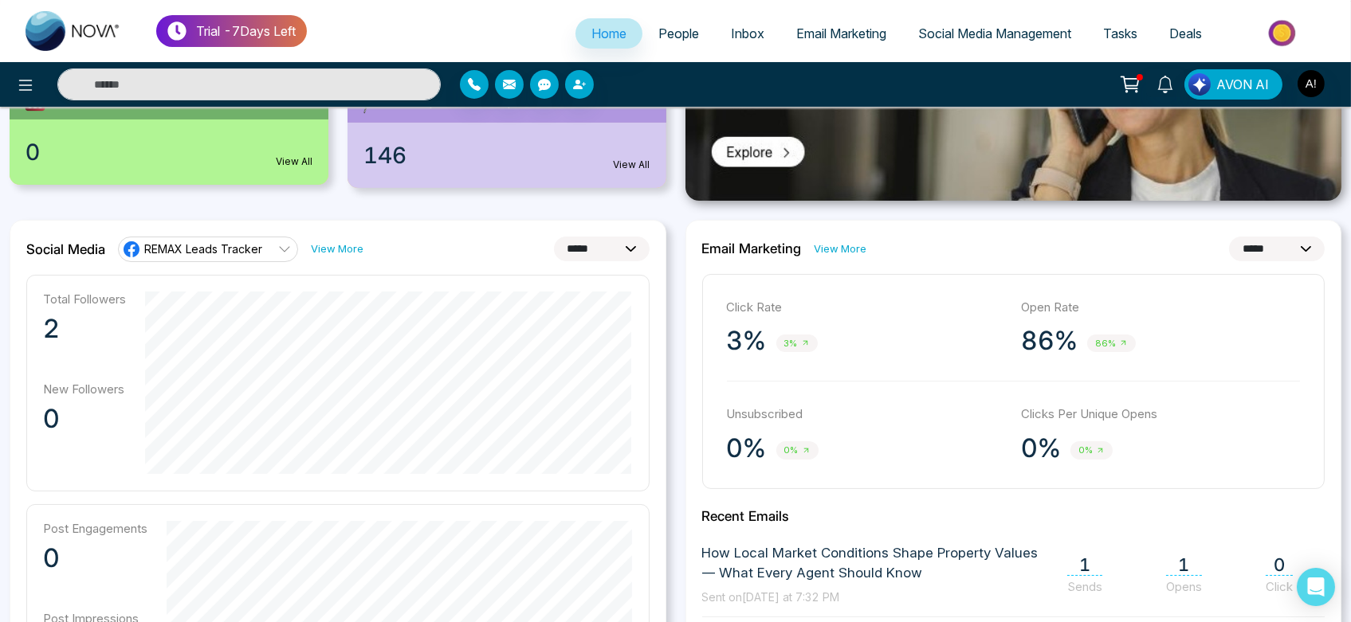
scroll to position [339, 0]
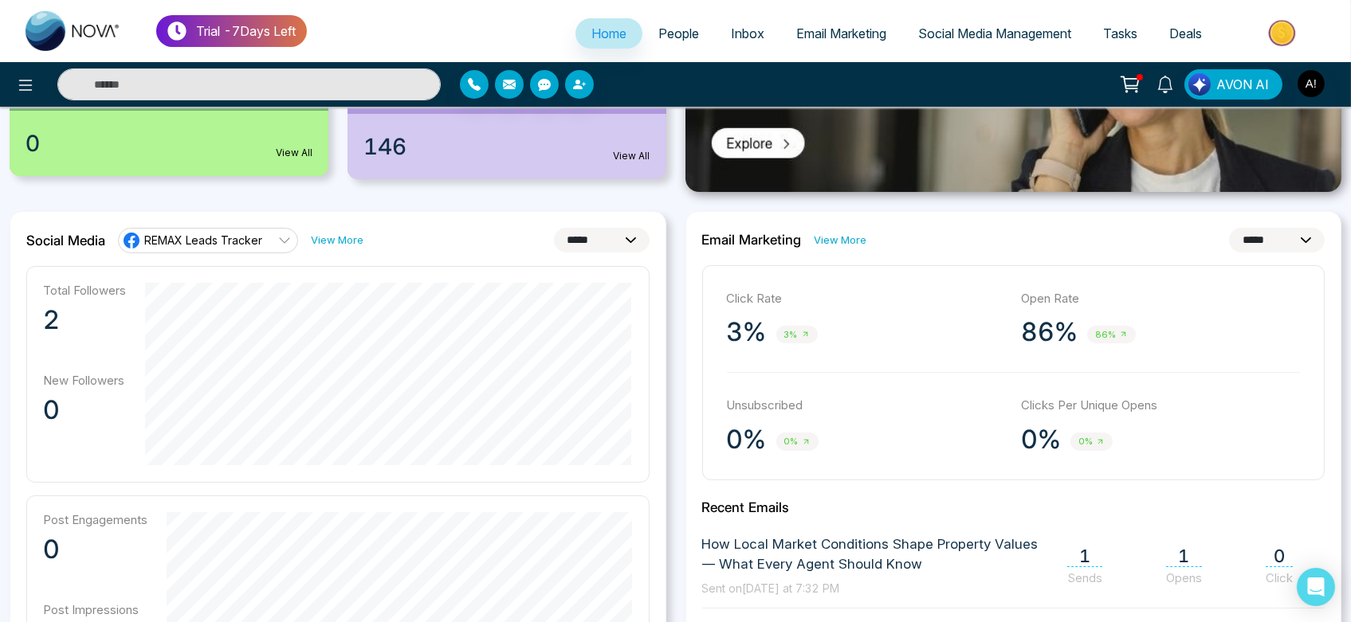
click at [848, 36] on span "Email Marketing" at bounding box center [841, 34] width 90 height 16
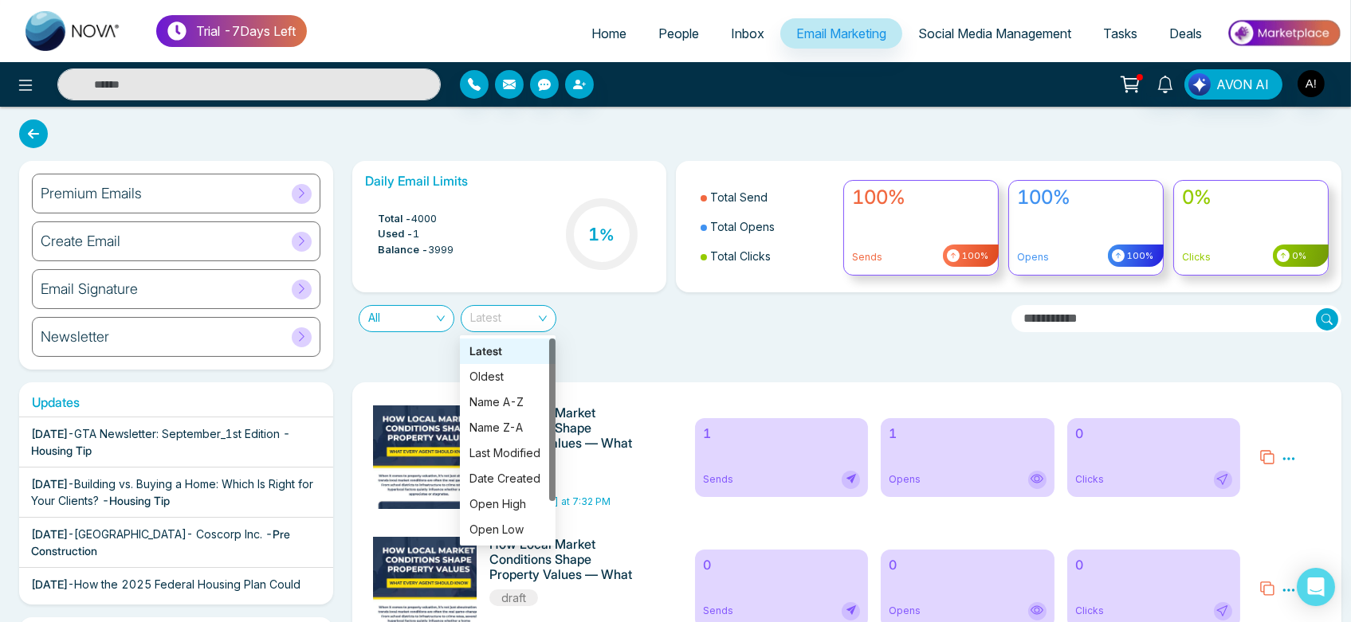
click at [491, 312] on span "Latest" at bounding box center [508, 319] width 77 height 26
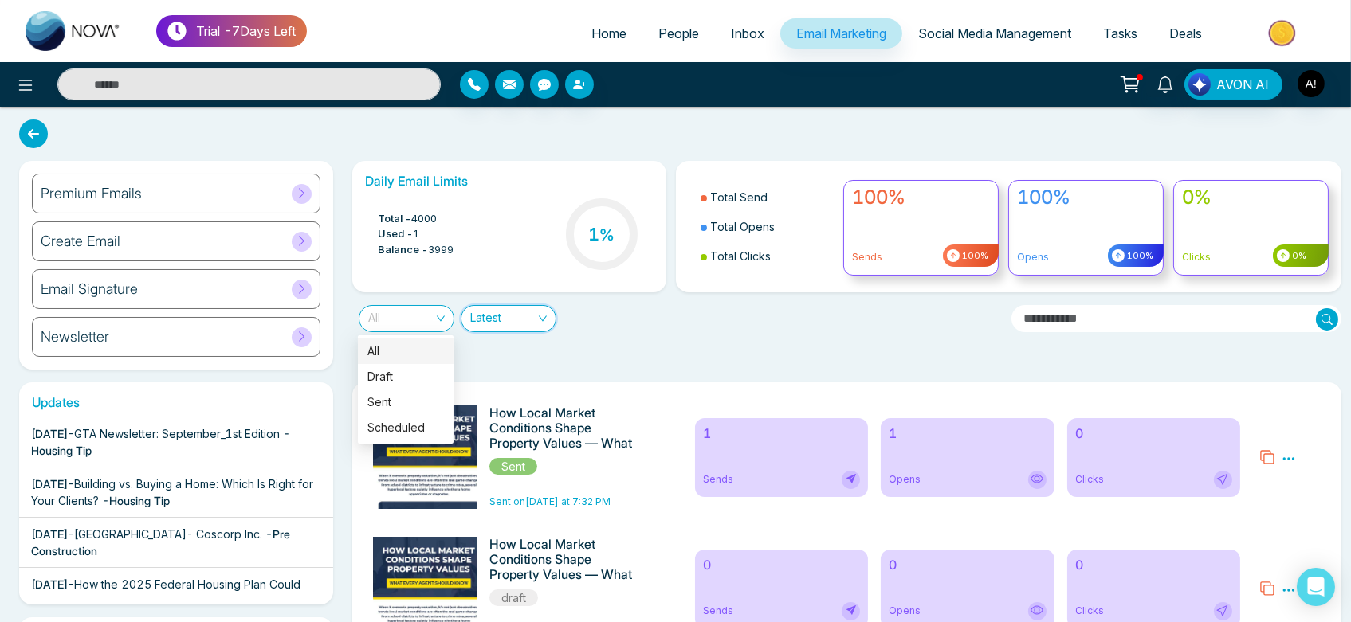
click at [397, 327] on span "All" at bounding box center [406, 319] width 77 height 26
click at [586, 47] on link "Home" at bounding box center [608, 33] width 67 height 30
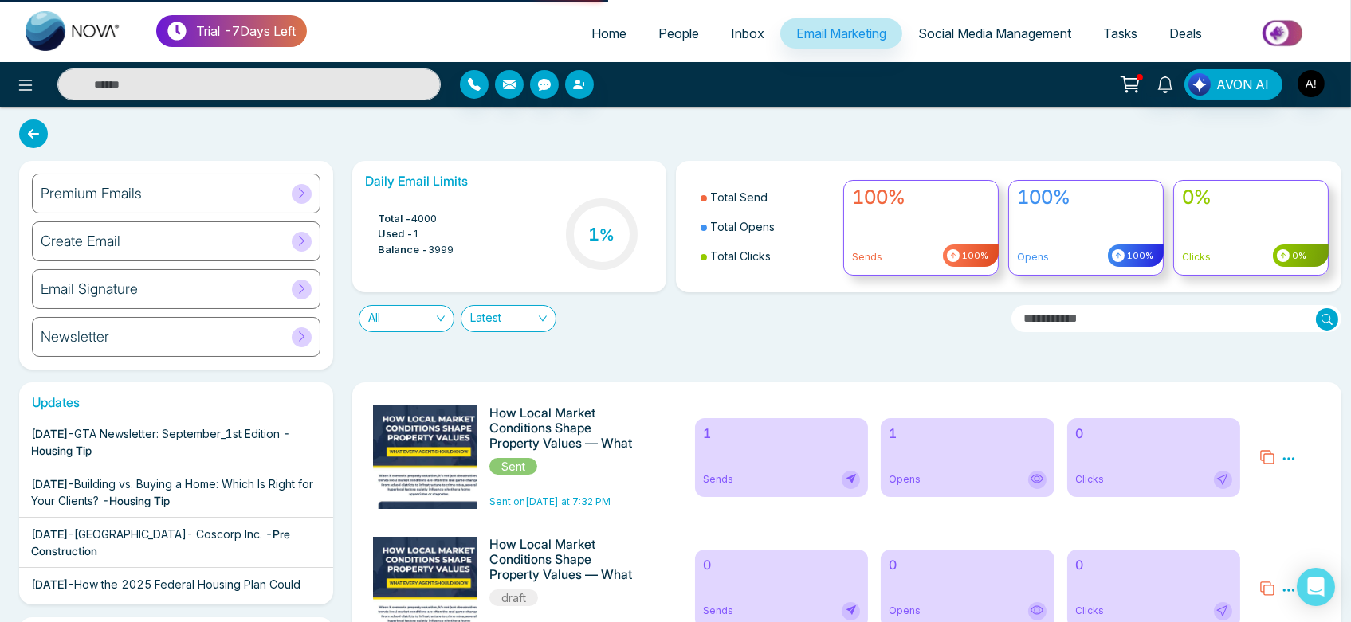
select select "*"
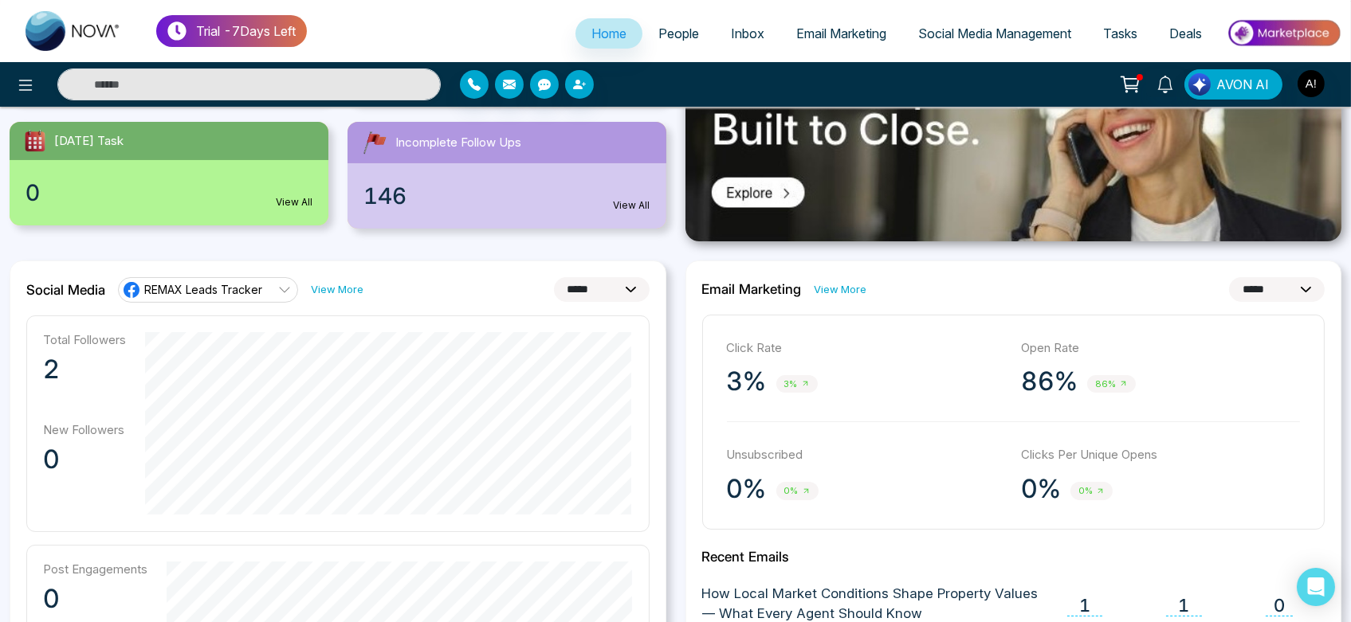
scroll to position [288, 0]
click at [1272, 284] on select "**********" at bounding box center [1277, 290] width 96 height 25
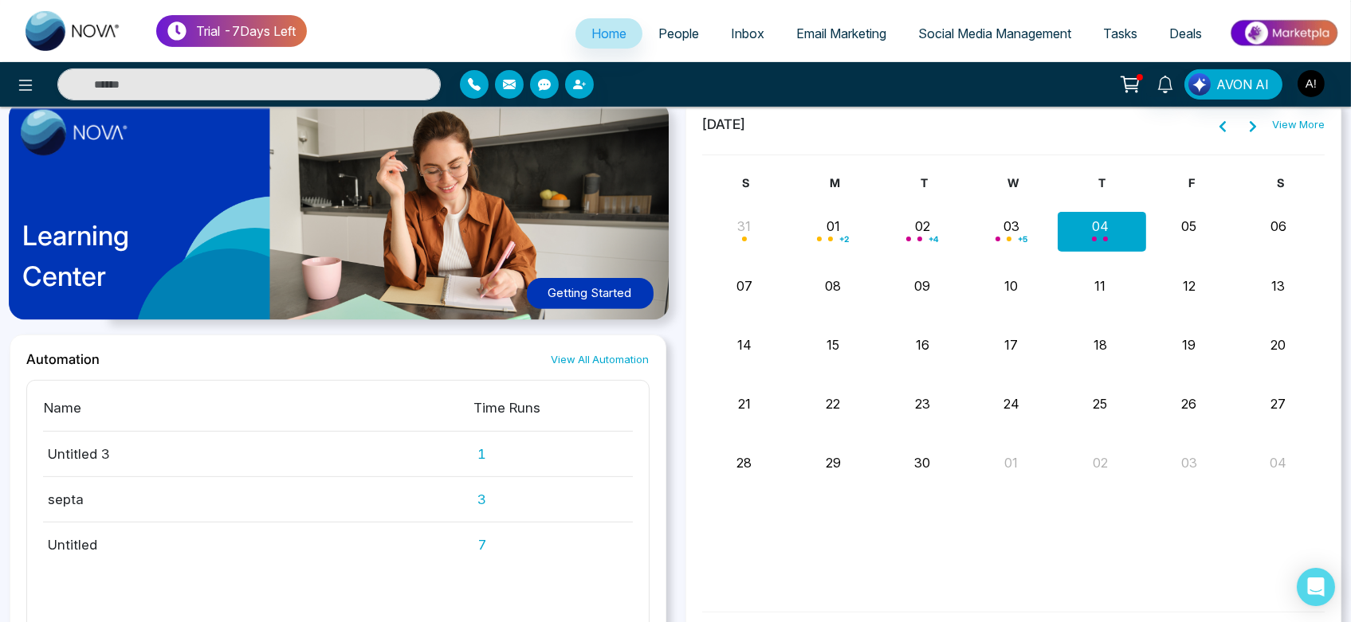
scroll to position [1220, 0]
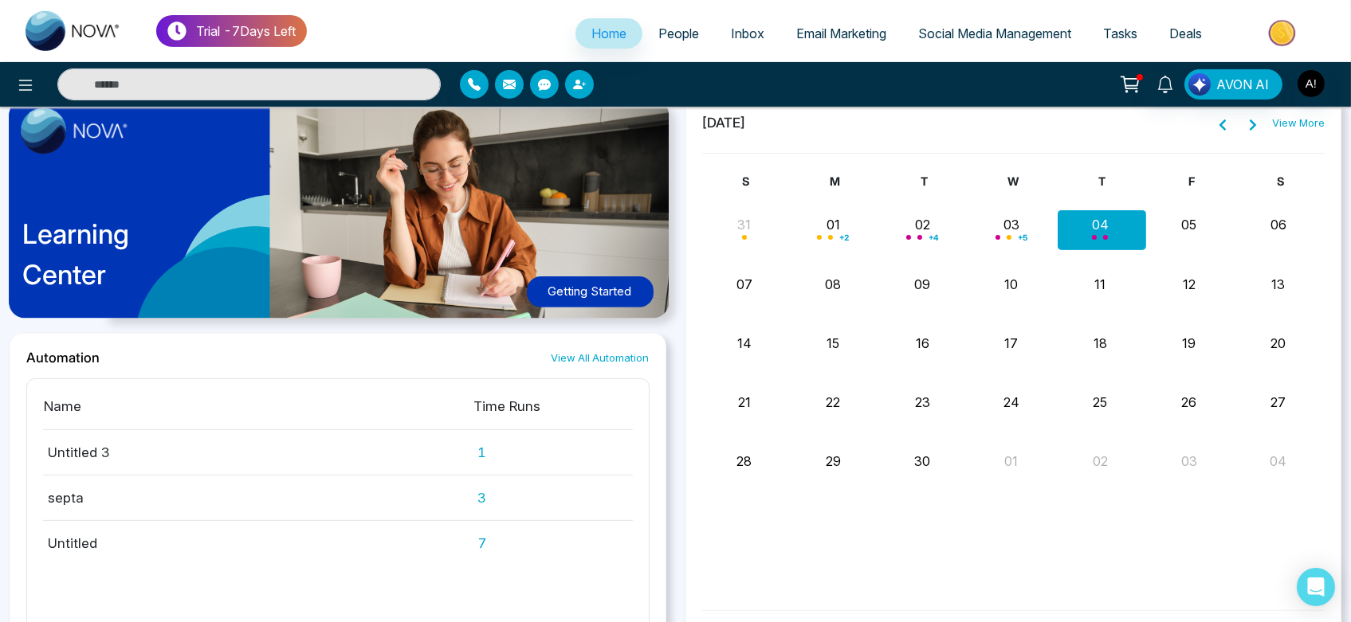
click at [455, 260] on div "Learning Center Getting Started" at bounding box center [338, 214] width 657 height 237
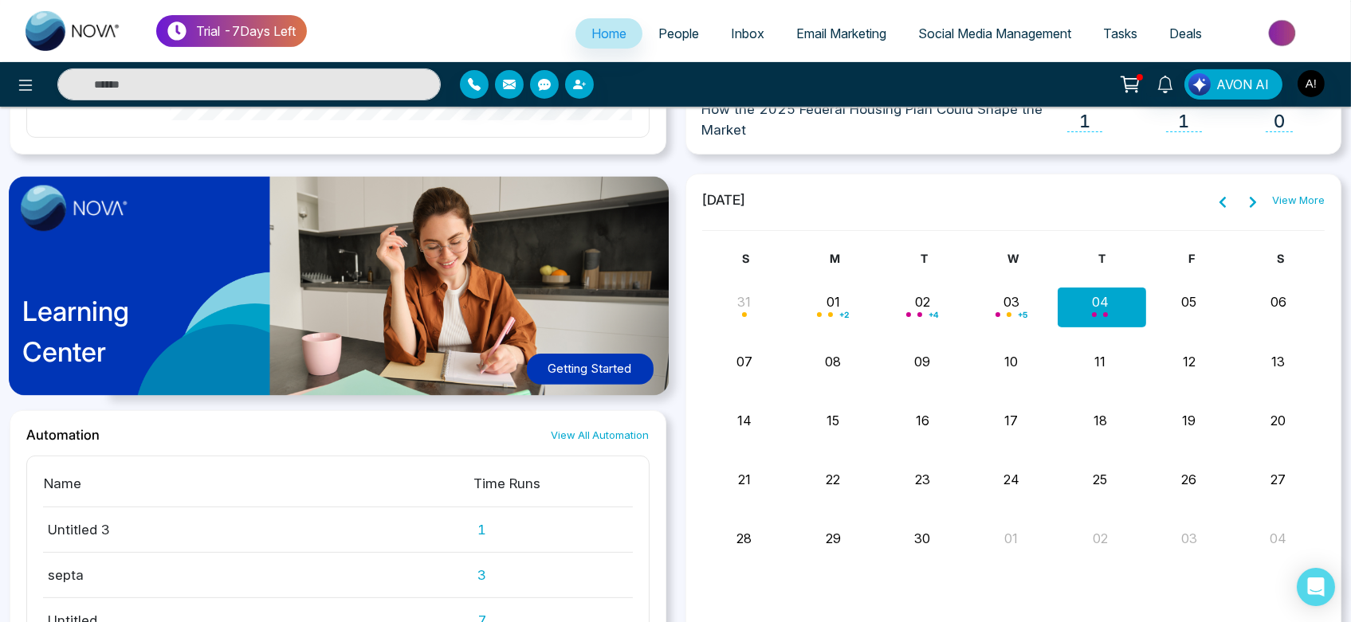
scroll to position [1142, 0]
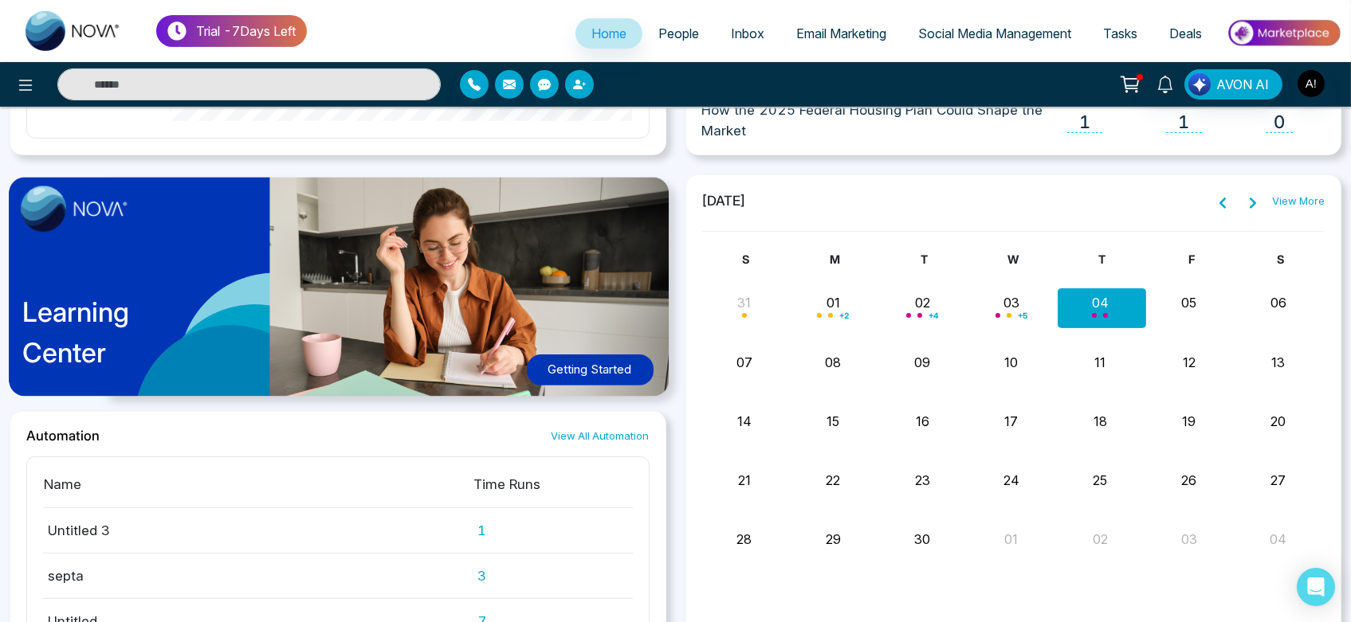
drag, startPoint x: 695, startPoint y: 194, endPoint x: 850, endPoint y: 204, distance: 155.7
click at [850, 204] on div "September 2025 View More S M T W T F S 31 01 + 2 02 + 4 03 + 5 04 05 06 jdjdj m…" at bounding box center [1013, 481] width 657 height 613
click at [850, 204] on div "September 2025 View More" at bounding box center [1013, 201] width 623 height 21
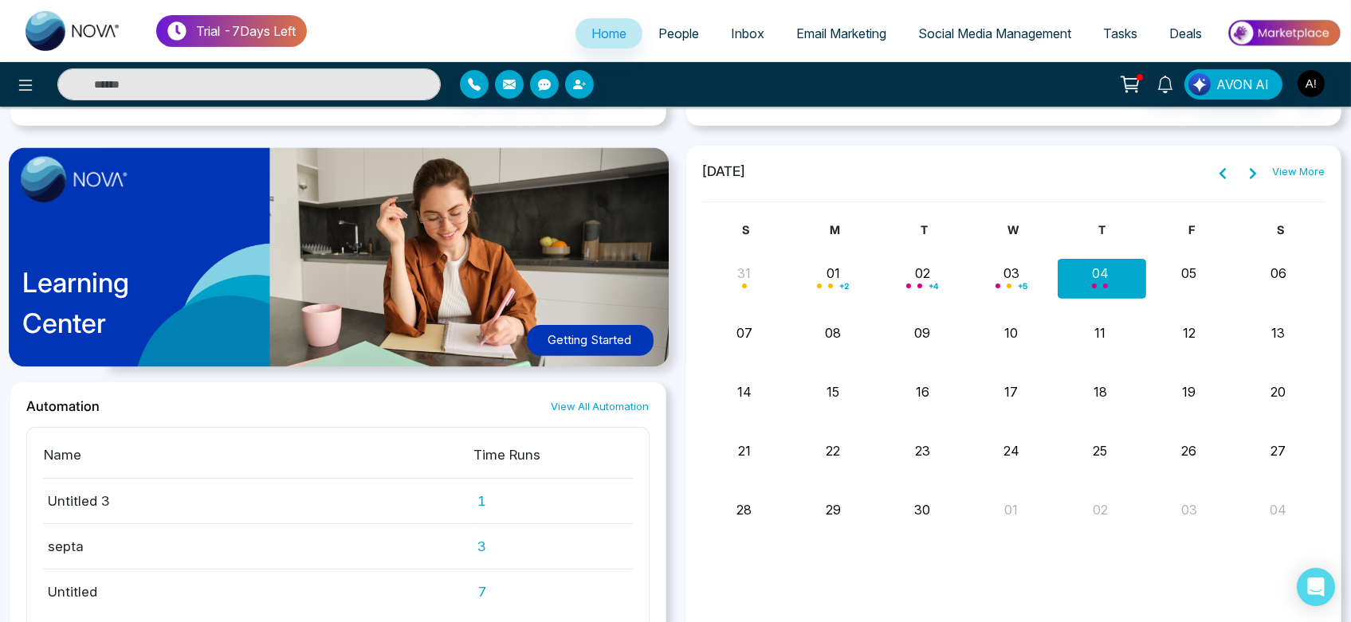
scroll to position [1174, 0]
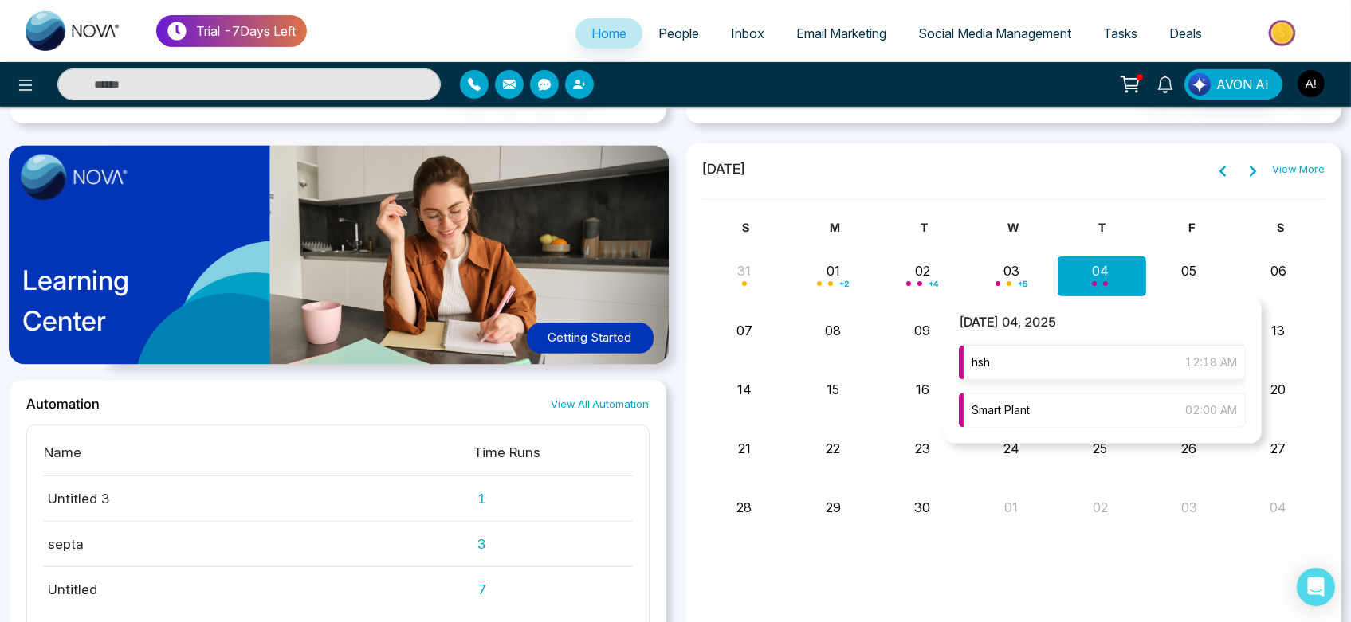
click at [1091, 355] on div "hsh 12:18 AM" at bounding box center [1102, 362] width 287 height 35
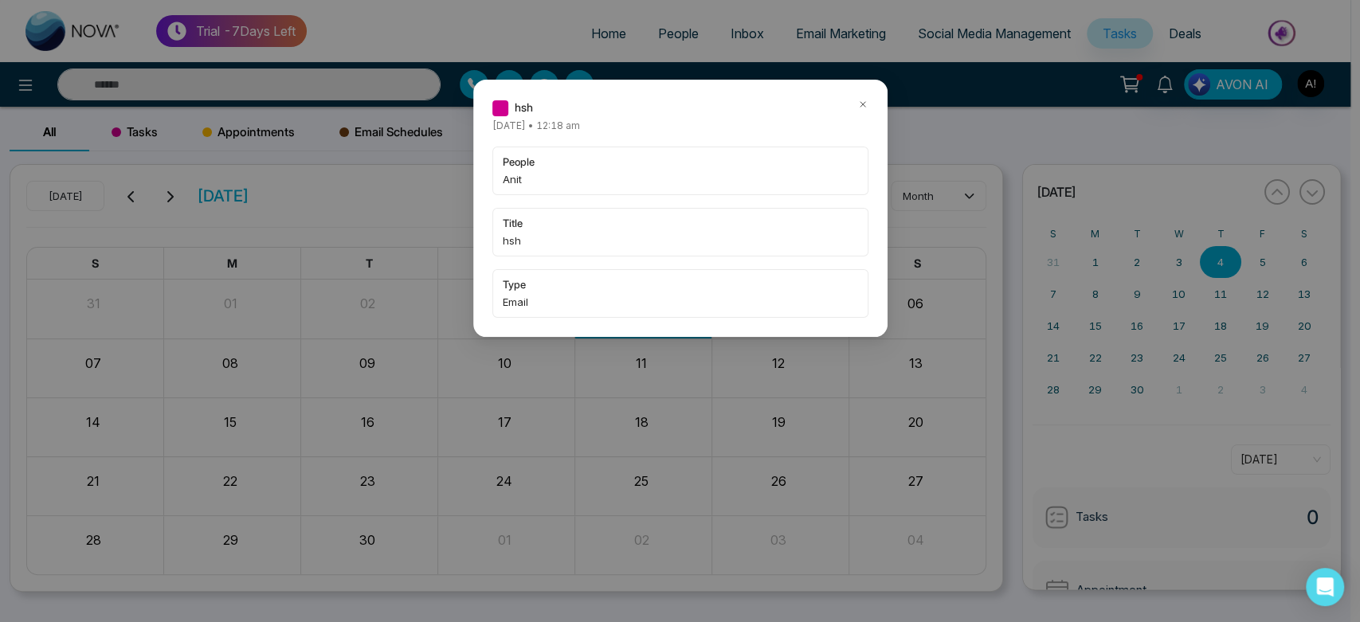
click at [857, 100] on icon at bounding box center [862, 104] width 11 height 11
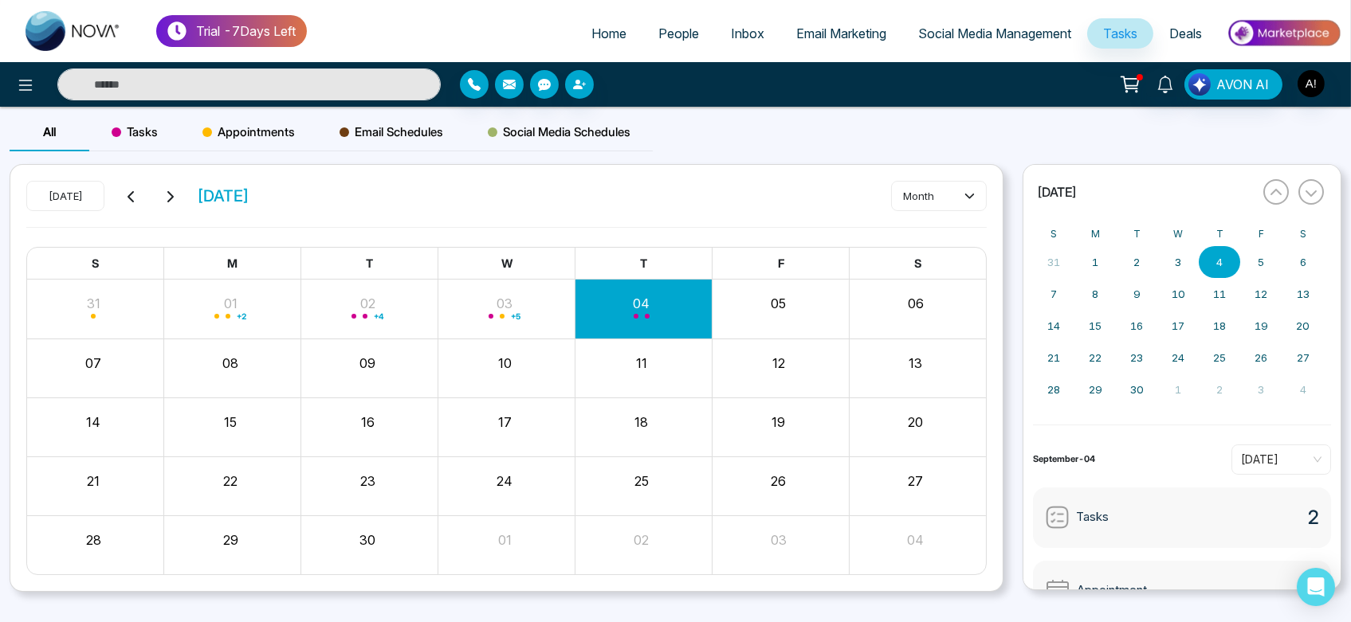
click at [139, 135] on span "Tasks" at bounding box center [135, 132] width 46 height 19
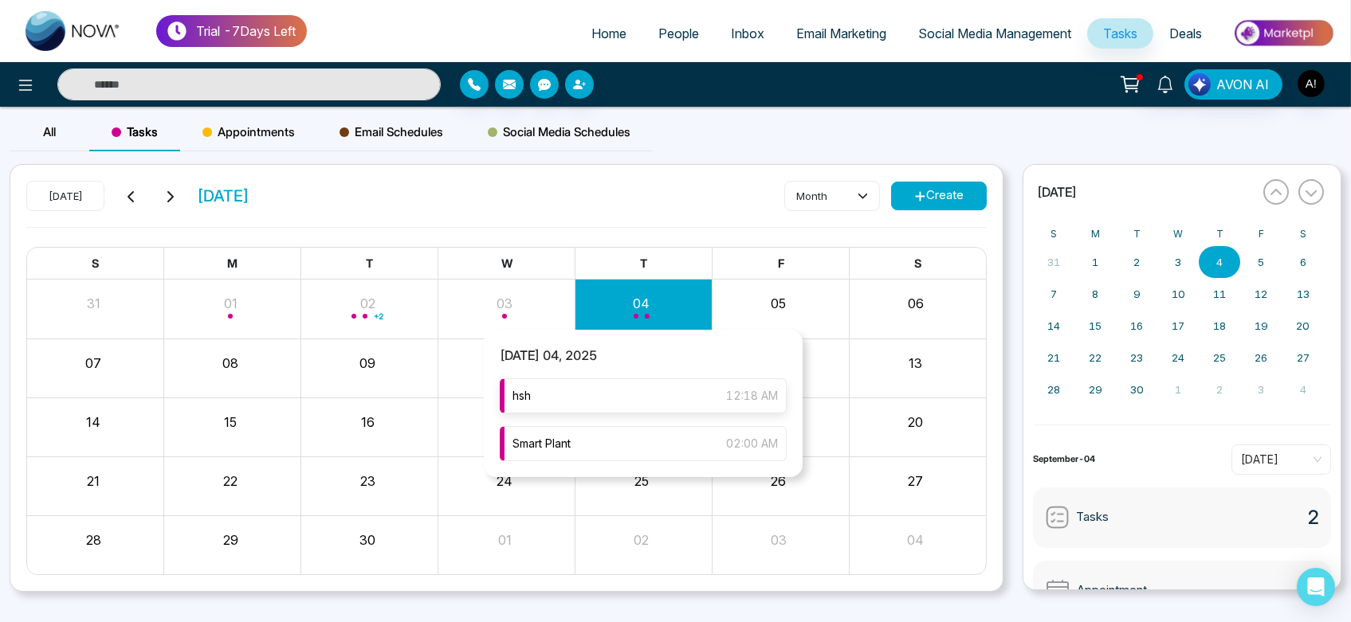
click at [630, 409] on div "hsh 12:18 AM" at bounding box center [643, 396] width 287 height 35
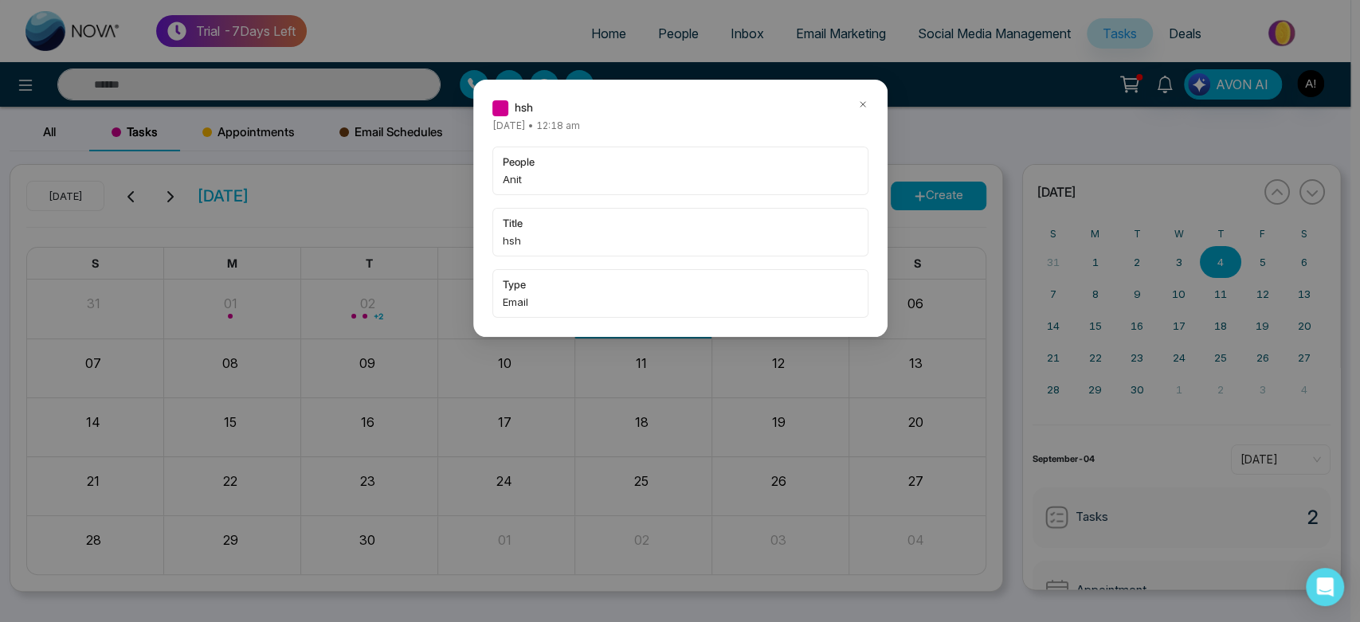
click at [865, 100] on icon at bounding box center [862, 104] width 11 height 11
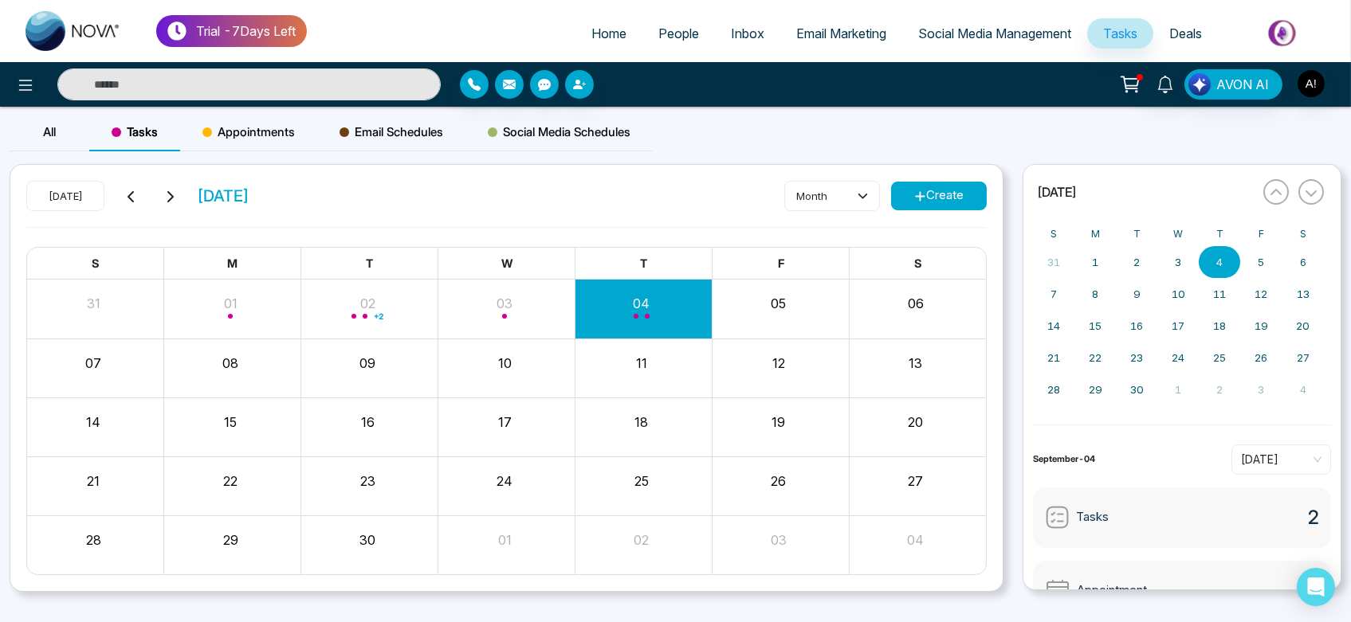
click at [240, 139] on span "Appointments" at bounding box center [248, 132] width 92 height 19
click at [154, 139] on span "Tasks" at bounding box center [135, 132] width 46 height 19
click at [601, 35] on span "Home" at bounding box center [608, 34] width 35 height 16
select select "*"
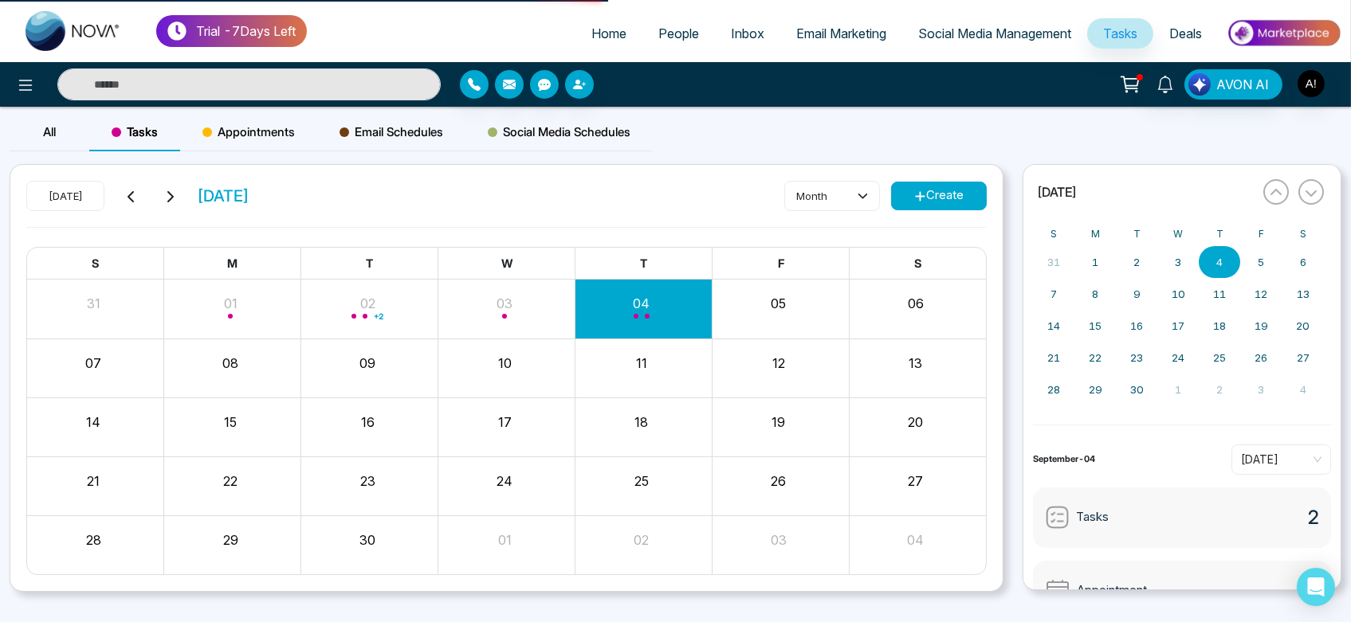
select select "*"
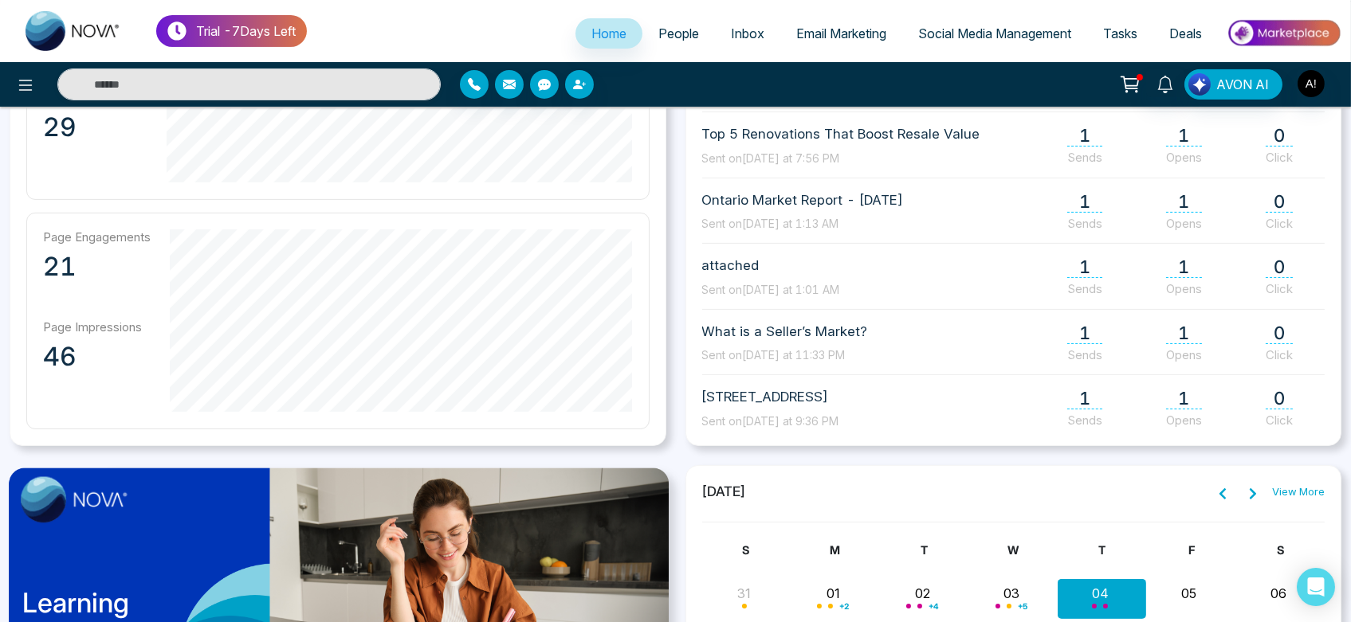
scroll to position [689, 0]
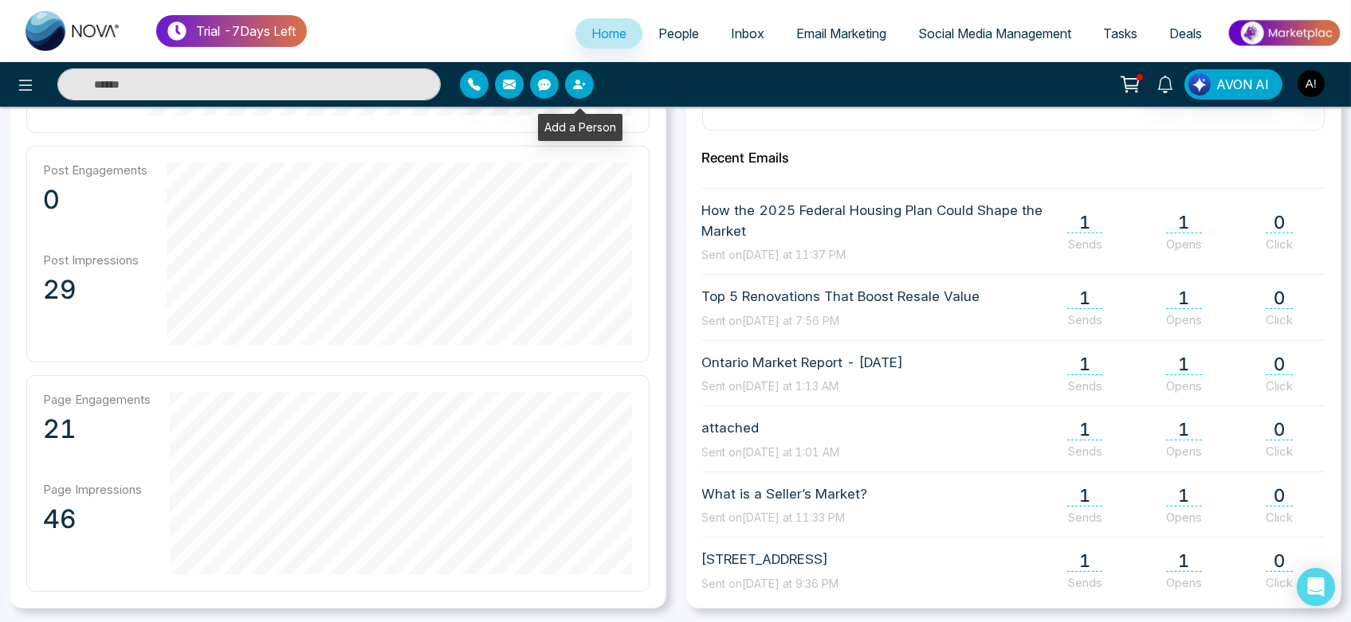
click at [578, 78] on icon "button" at bounding box center [579, 84] width 13 height 13
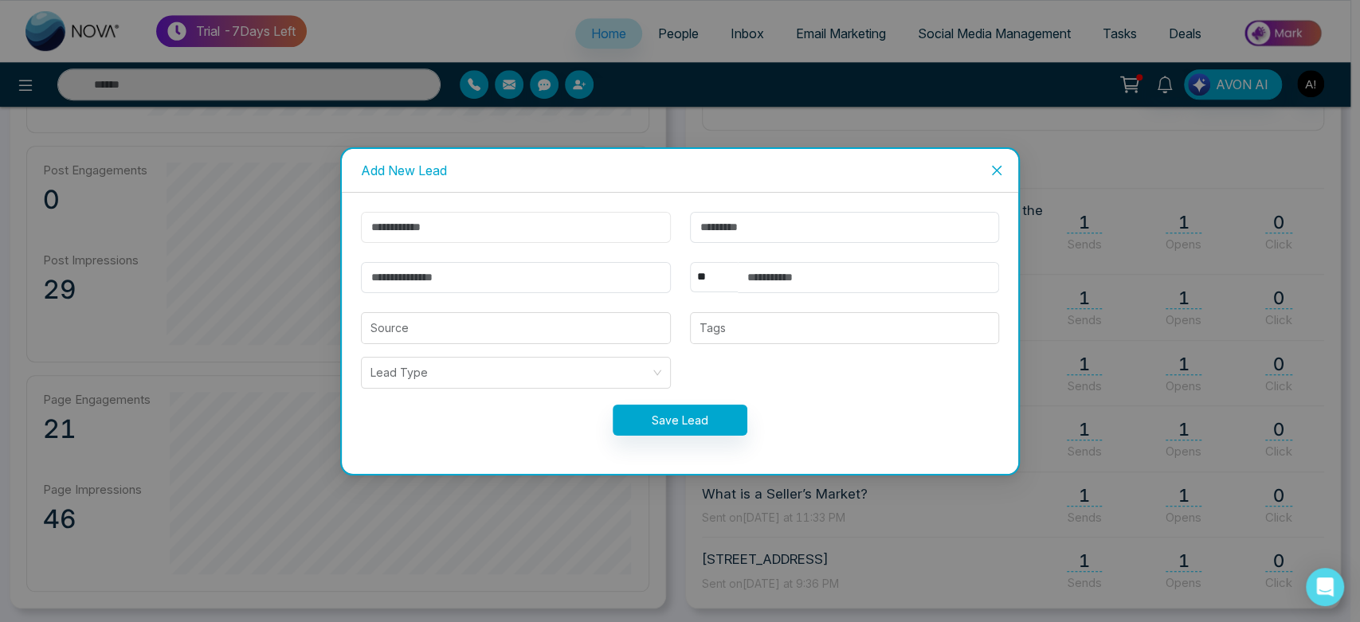
click at [602, 218] on input "text" at bounding box center [516, 227] width 310 height 31
click at [509, 215] on input "******" at bounding box center [516, 227] width 310 height 31
type input "*****"
click at [523, 286] on input "email" at bounding box center [516, 277] width 310 height 31
click at [392, 275] on input "**********" at bounding box center [516, 277] width 310 height 31
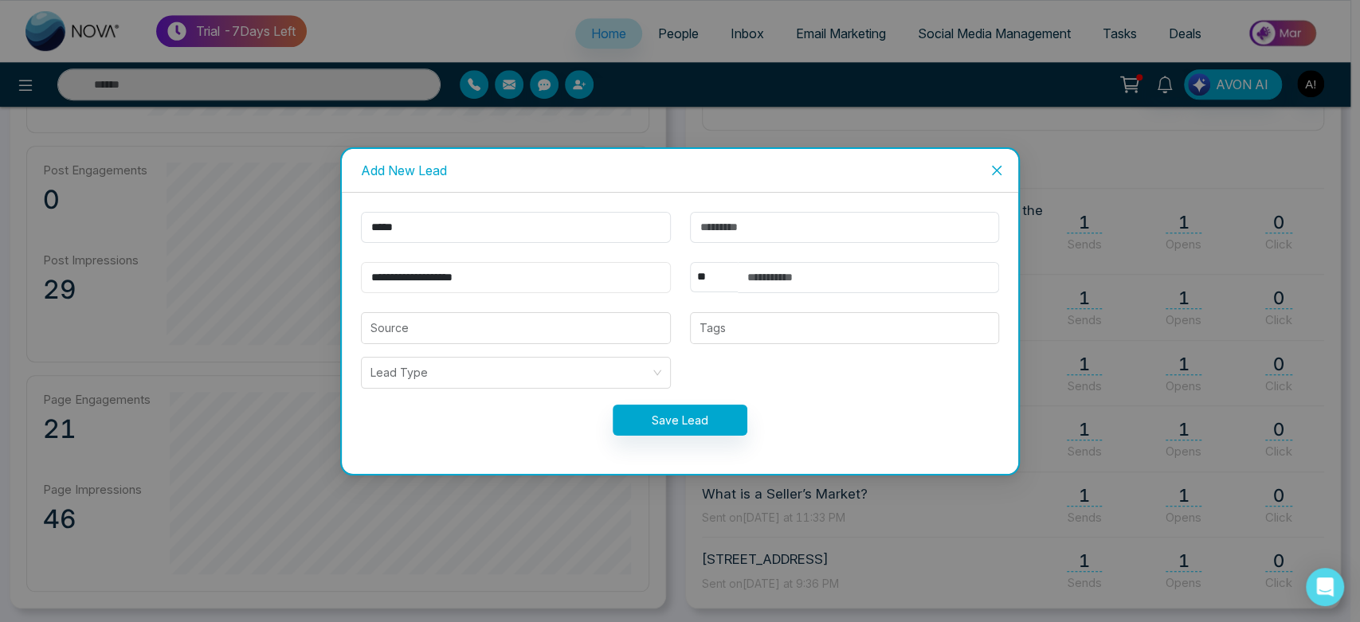
type input "**********"
click at [824, 288] on input "text" at bounding box center [869, 277] width 262 height 31
type input "**********"
click at [689, 421] on button "Save Lead" at bounding box center [680, 420] width 135 height 31
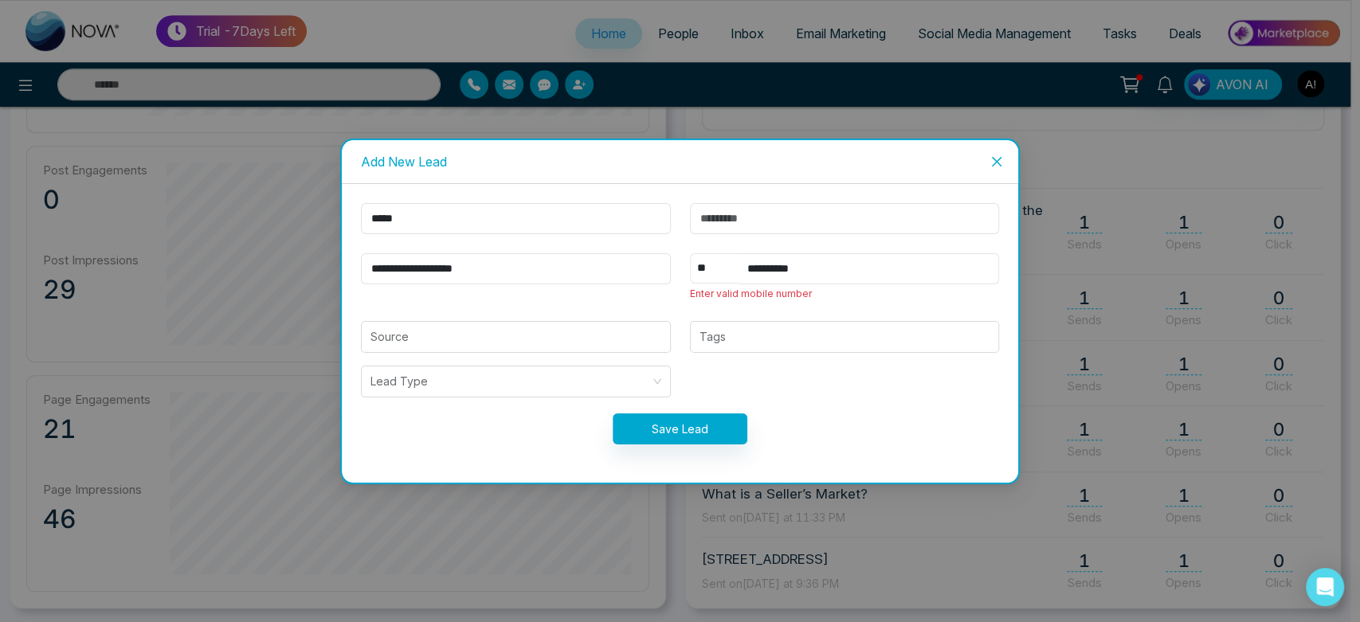
click at [713, 273] on select "** **** *** *** *** **** ***" at bounding box center [714, 268] width 48 height 30
select select "***"
click at [690, 253] on select "** **** *** *** *** **** ***" at bounding box center [714, 268] width 48 height 30
click at [683, 423] on button "Save Lead" at bounding box center [680, 429] width 135 height 31
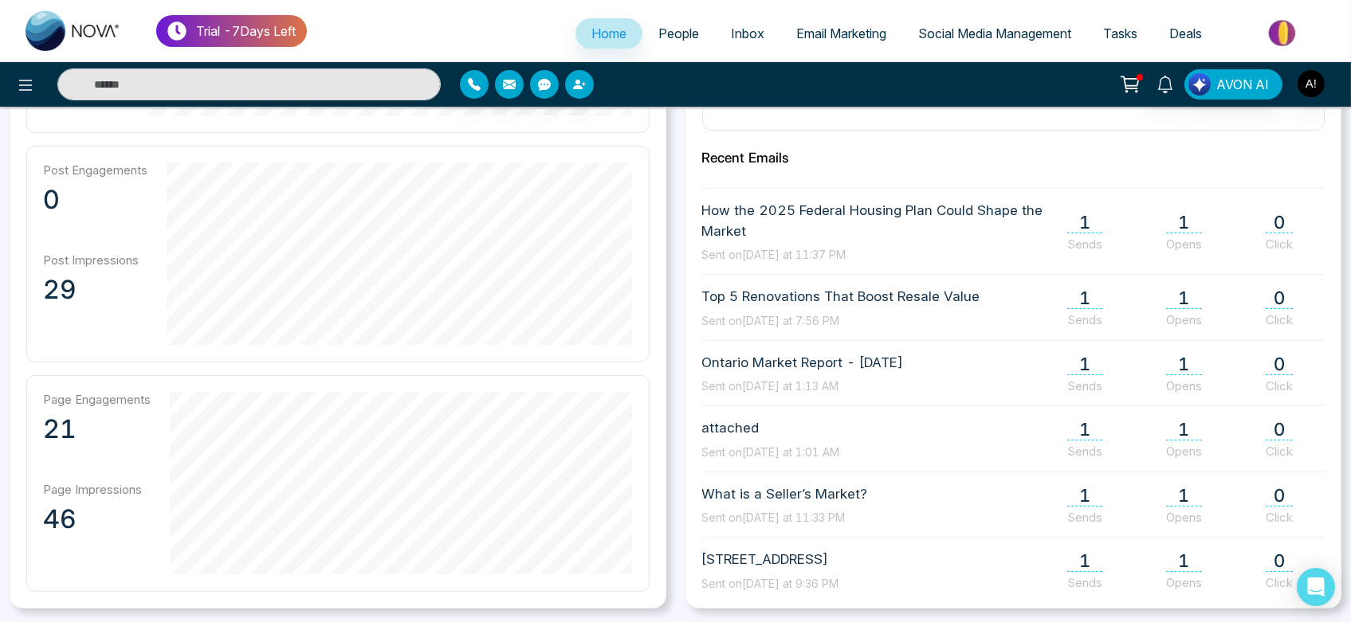
click at [664, 37] on span "People" at bounding box center [678, 34] width 41 height 16
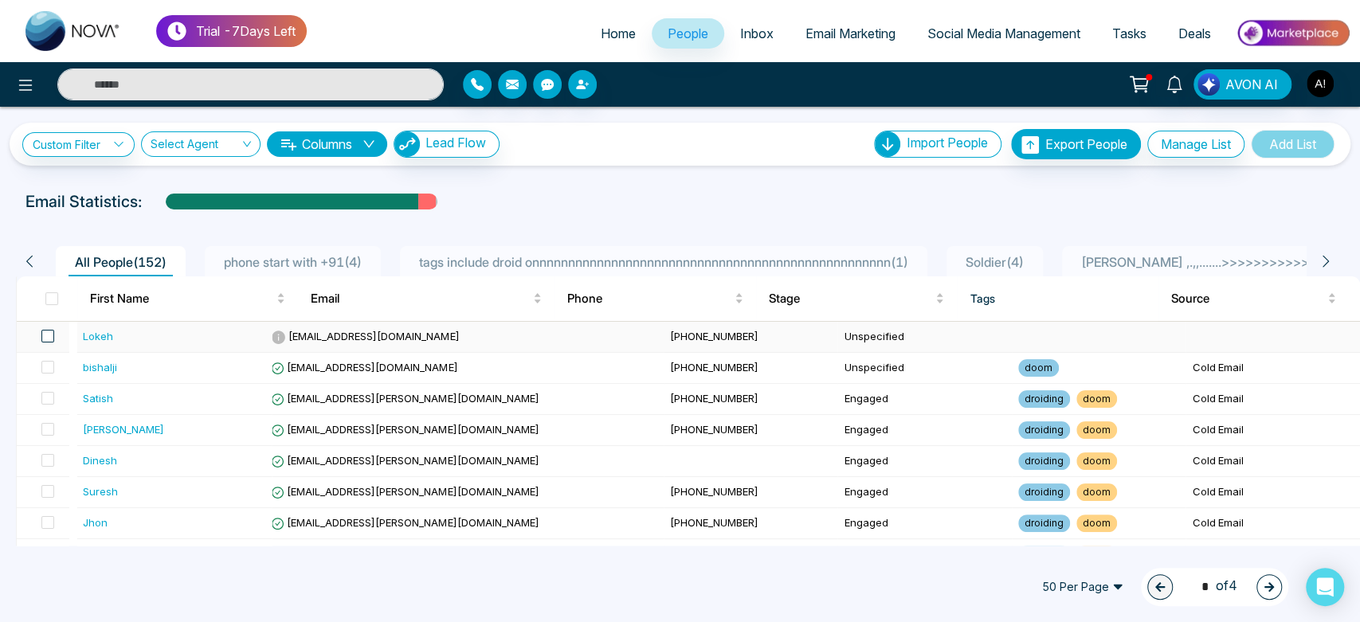
click at [51, 340] on span at bounding box center [47, 336] width 13 height 13
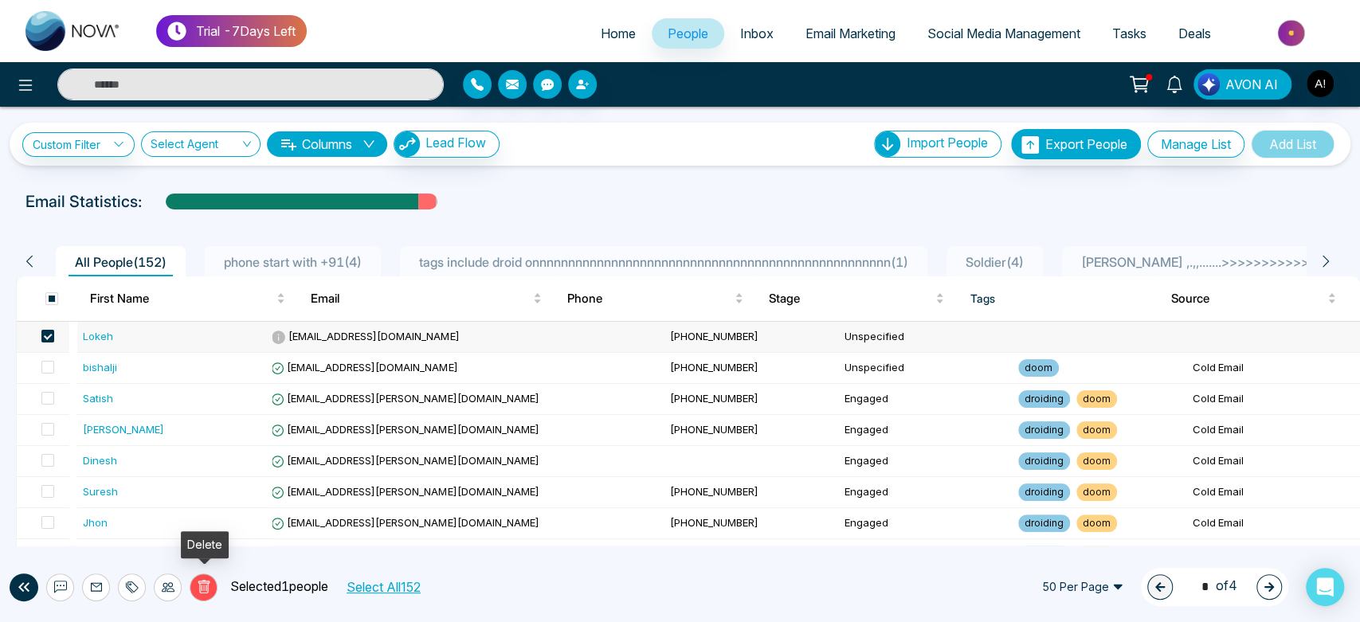
click at [203, 591] on icon at bounding box center [204, 588] width 6 height 6
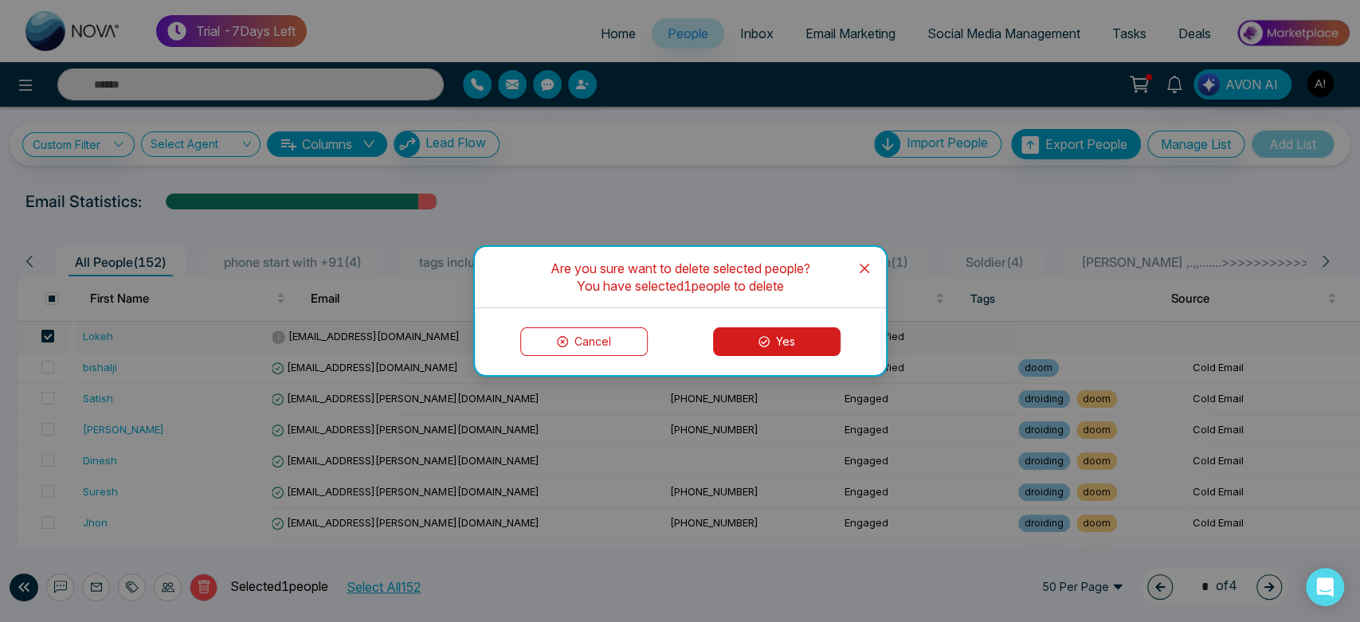
click at [778, 337] on button "Yes" at bounding box center [777, 342] width 128 height 29
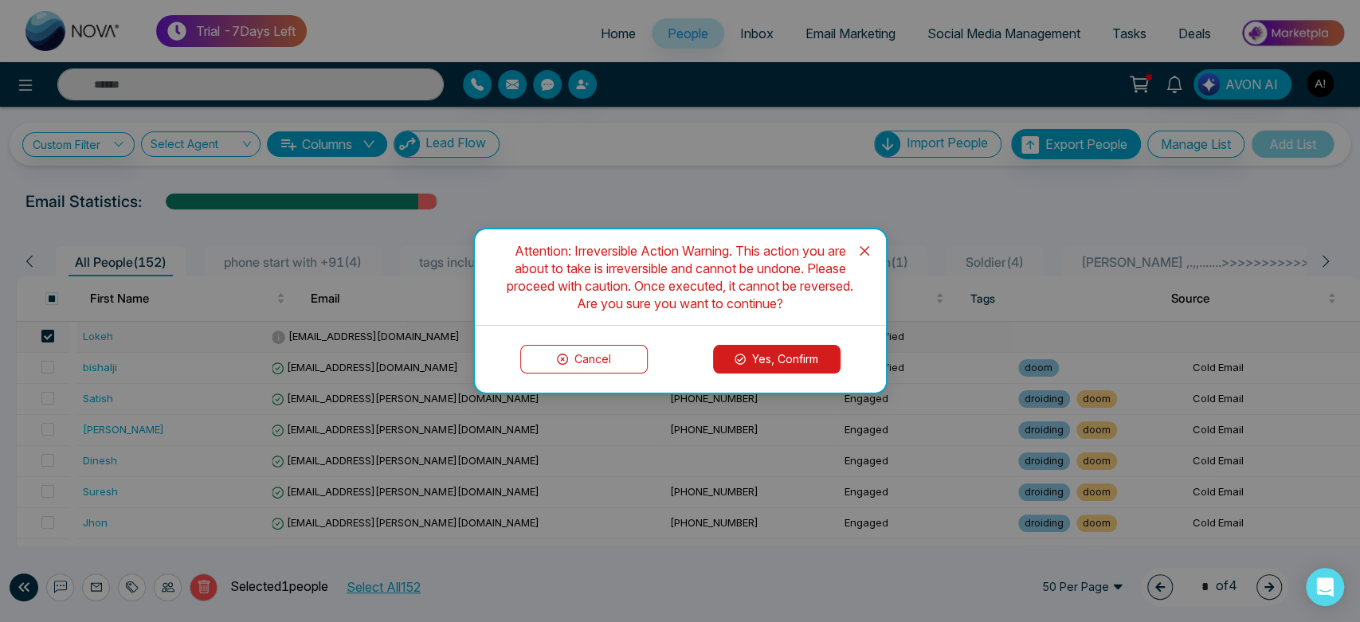
click at [762, 363] on button "Yes, Confirm" at bounding box center [777, 359] width 128 height 29
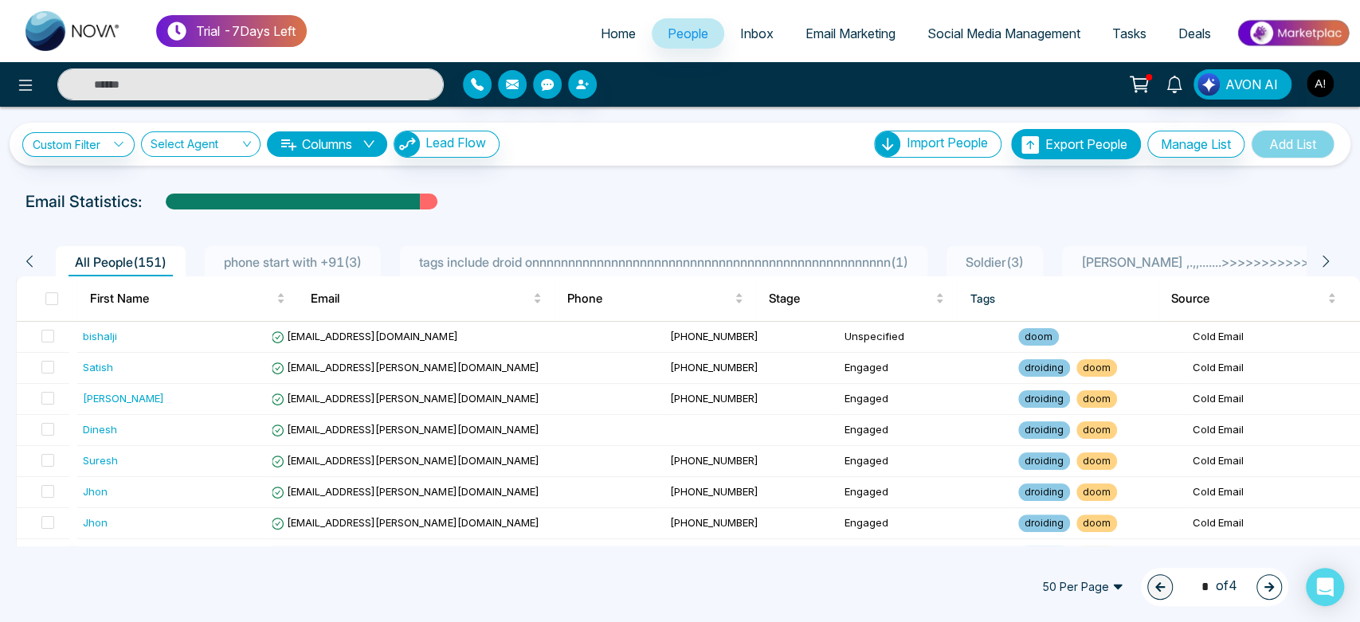
click at [1326, 76] on img "button" at bounding box center [1320, 83] width 27 height 27
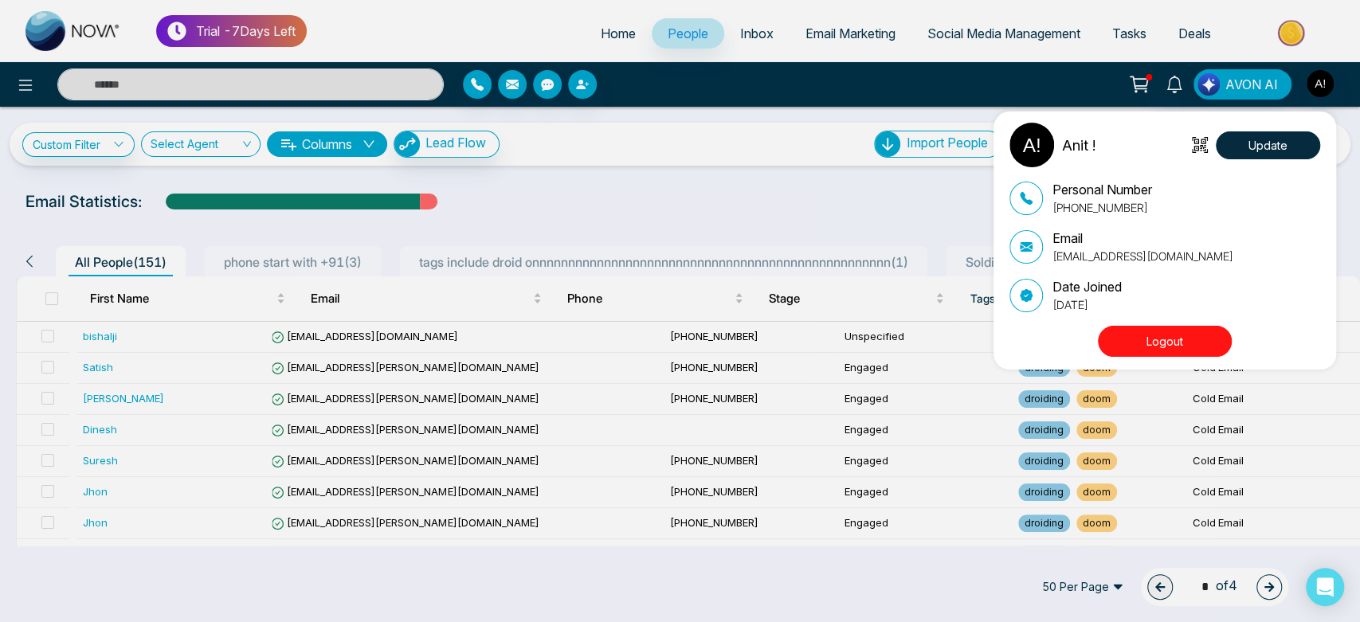
click at [1183, 327] on button "Logout" at bounding box center [1165, 341] width 134 height 31
